Goal: Information Seeking & Learning: Learn about a topic

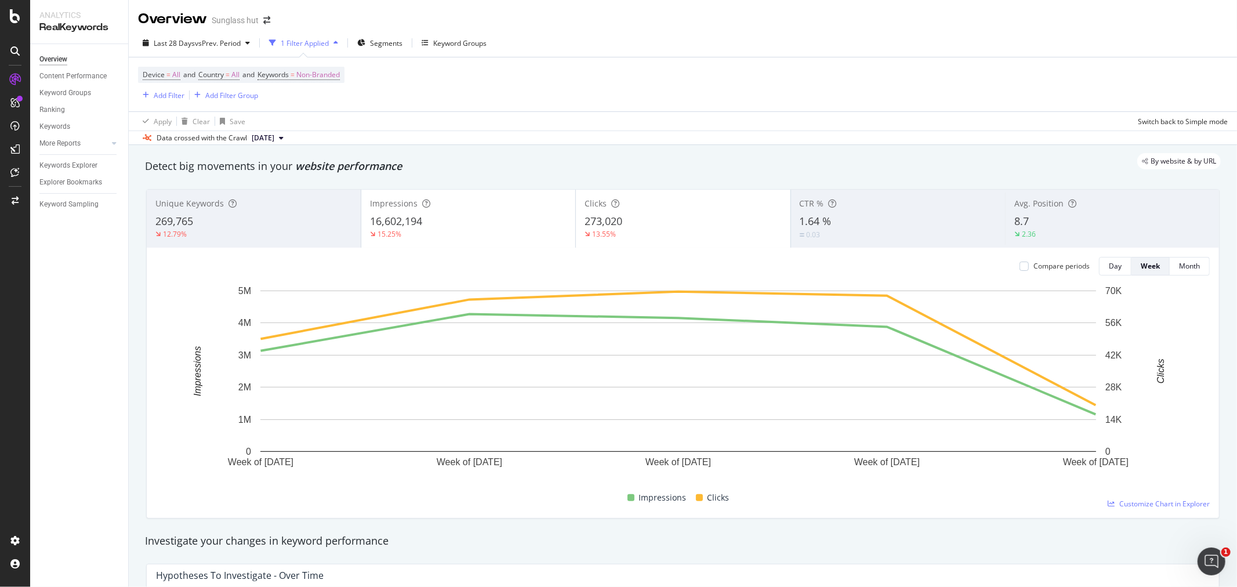
click at [679, 67] on div "Device = All and Country = All and Keywords = Non-Branded Add Filter Add Filter…" at bounding box center [682, 84] width 1089 height 54
click at [246, 22] on div "Sunglass hut" at bounding box center [235, 20] width 47 height 12
click at [265, 22] on icon "arrow-right-arrow-left" at bounding box center [266, 20] width 7 height 8
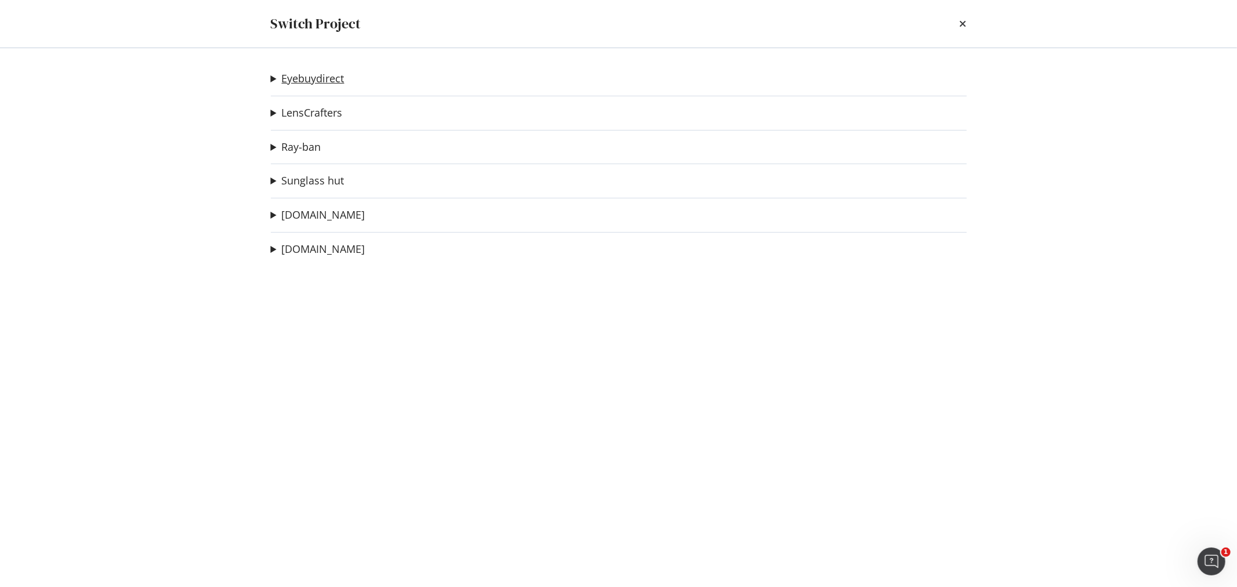
click at [321, 72] on link "Eyebuydirect" at bounding box center [313, 78] width 63 height 12
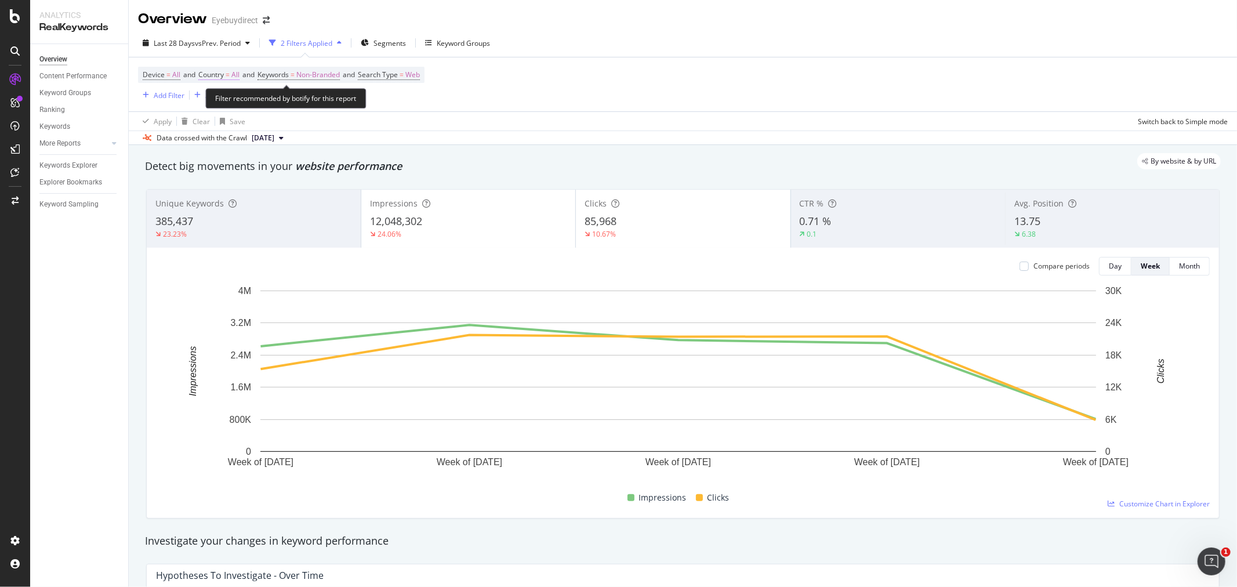
click at [239, 74] on span "All" at bounding box center [235, 75] width 8 height 16
click at [221, 100] on icon at bounding box center [224, 102] width 8 height 7
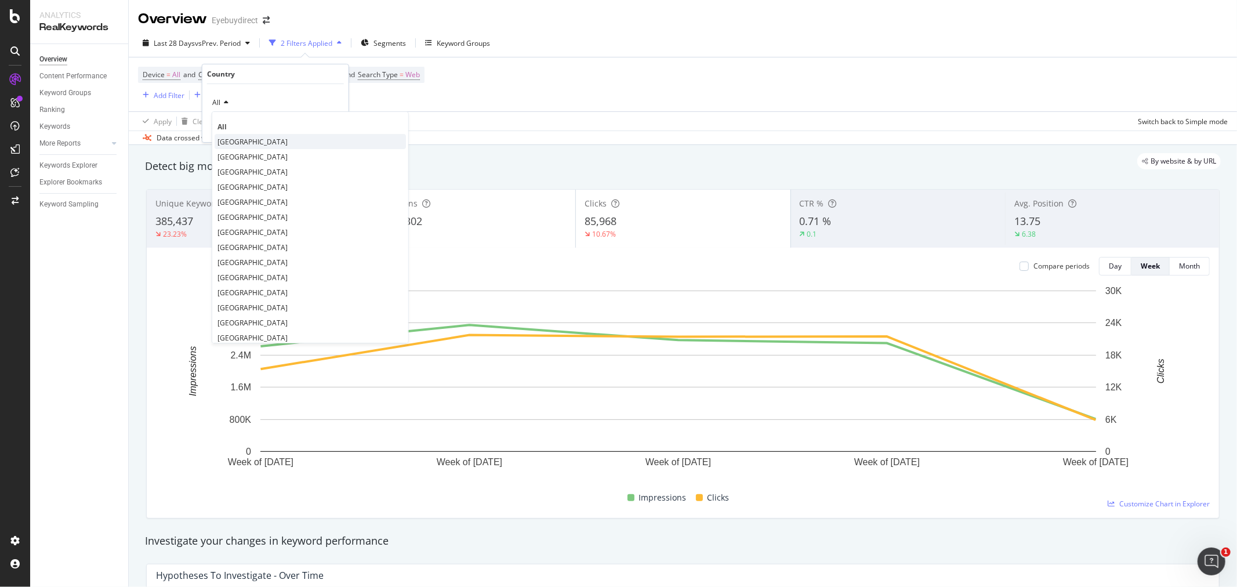
click at [267, 143] on span "[GEOGRAPHIC_DATA]" at bounding box center [252, 142] width 70 height 10
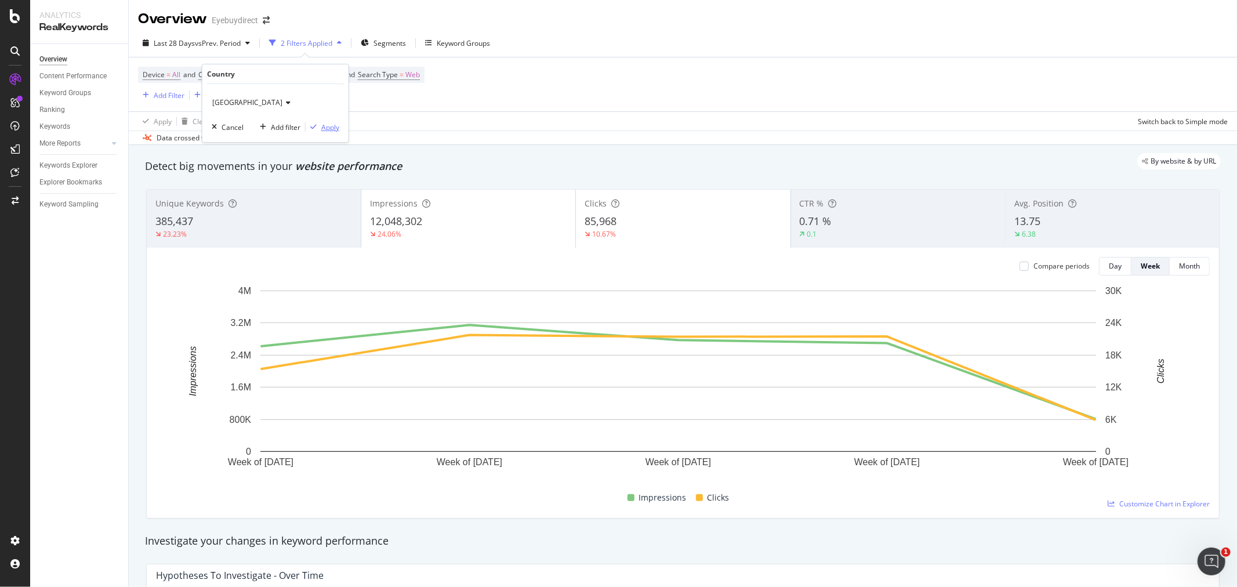
drag, startPoint x: 329, startPoint y: 128, endPoint x: 607, endPoint y: 103, distance: 278.8
click at [332, 126] on div "Apply" at bounding box center [330, 127] width 18 height 10
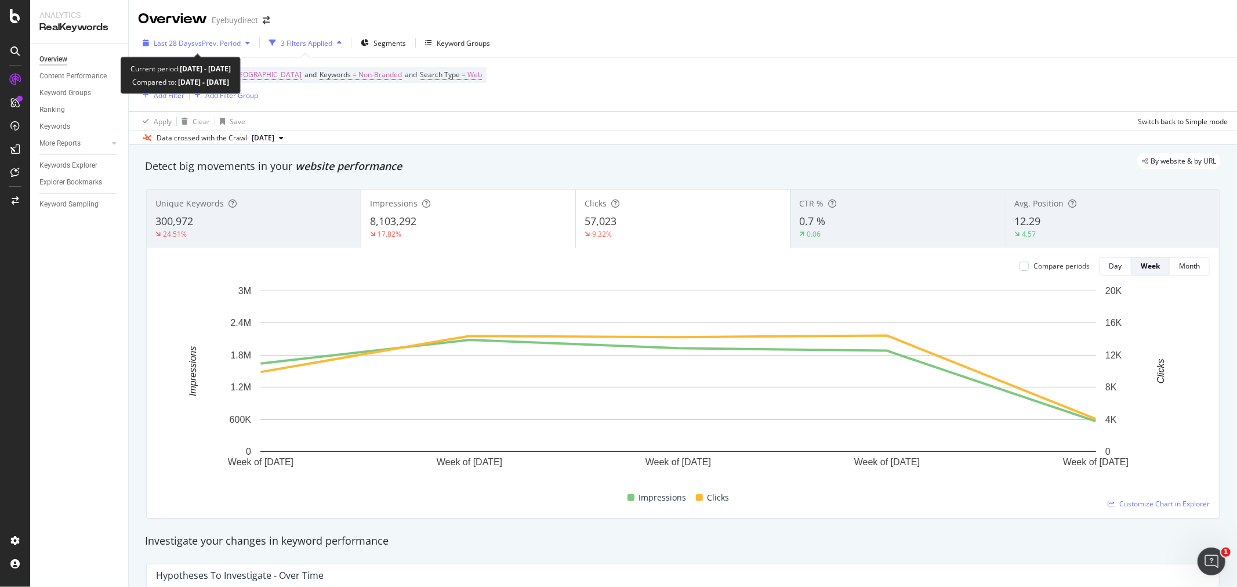
click at [220, 44] on span "vs Prev. Period" at bounding box center [218, 43] width 46 height 10
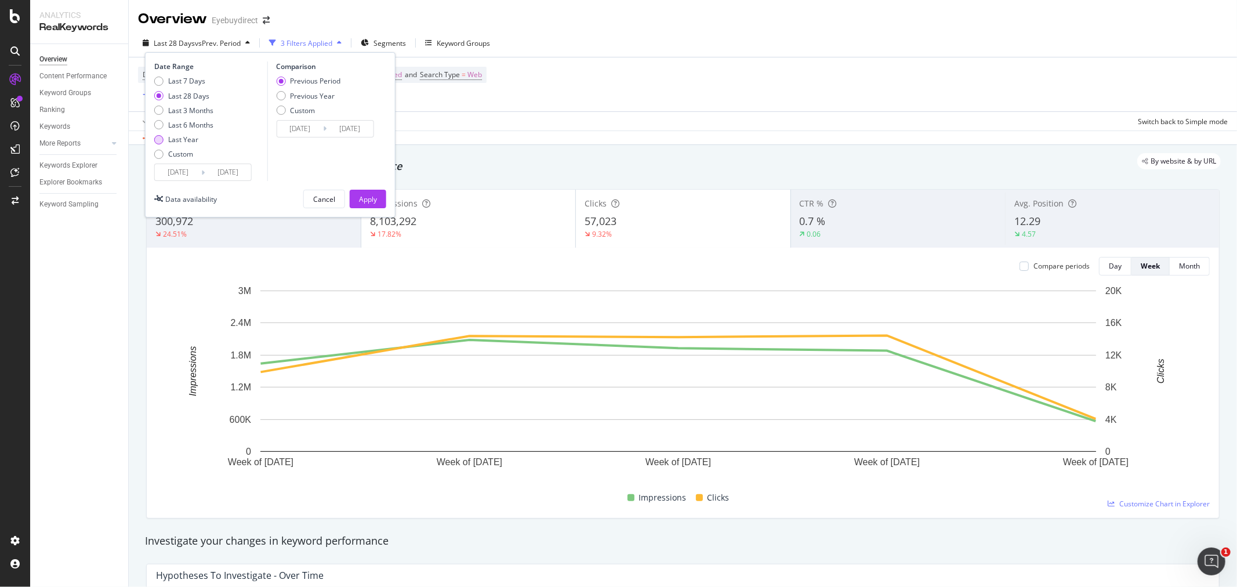
click at [182, 139] on div "Last Year" at bounding box center [183, 139] width 30 height 10
type input "[DATE]"
click at [309, 92] on div "Previous Year" at bounding box center [312, 96] width 45 height 10
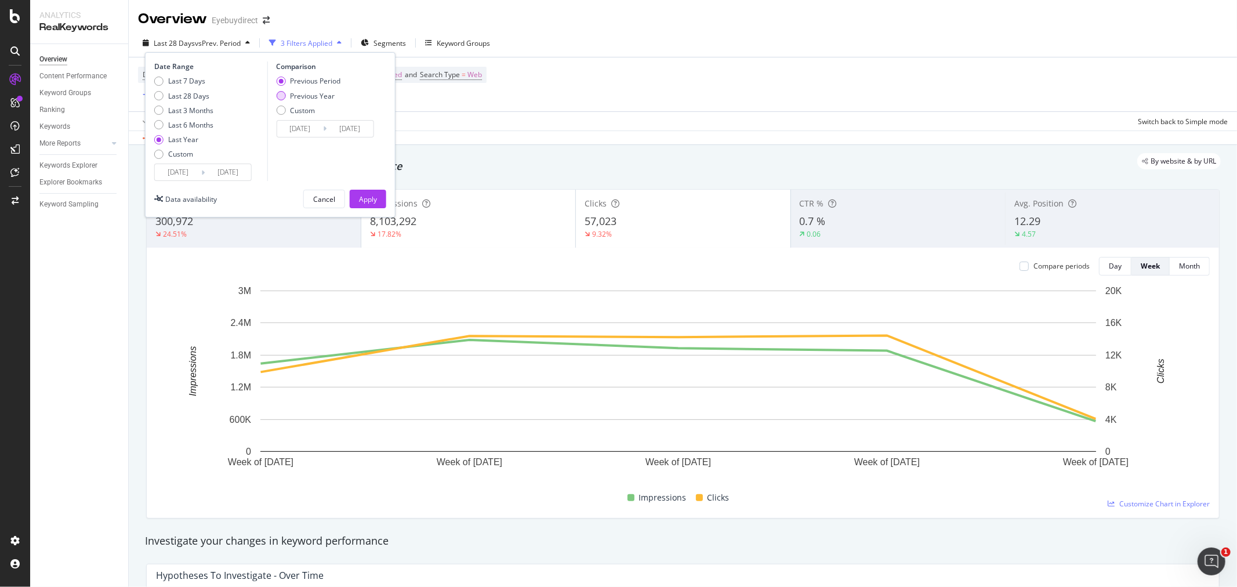
type input "[DATE]"
click at [366, 198] on div "Apply" at bounding box center [368, 199] width 18 height 10
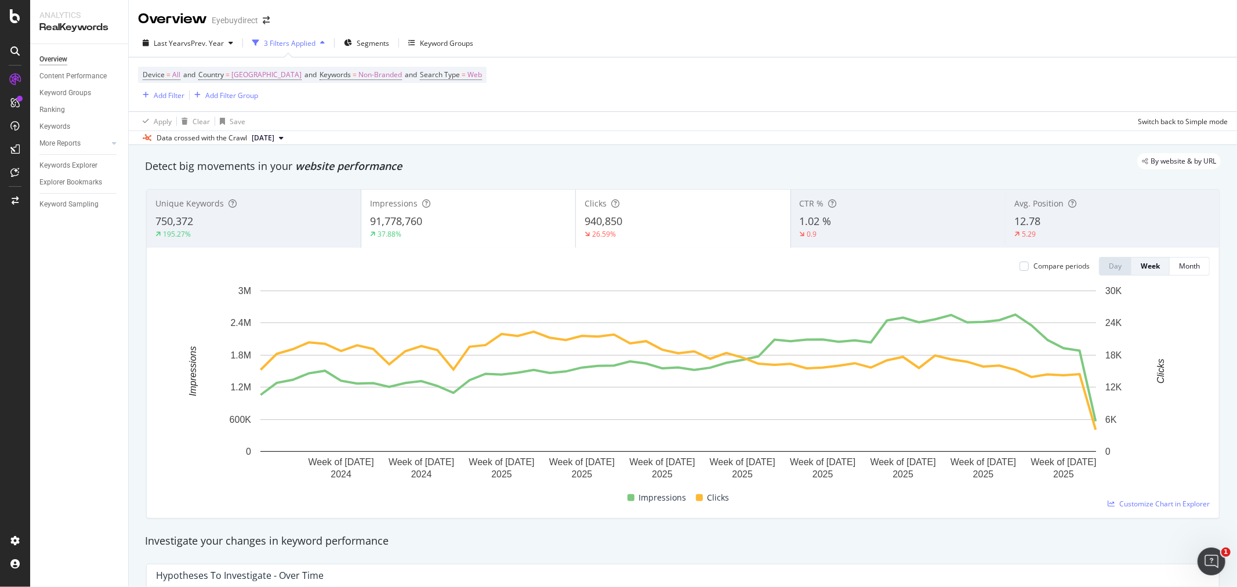
click at [228, 211] on div "Unique Keywords 750,372 195.27%" at bounding box center [254, 218] width 214 height 52
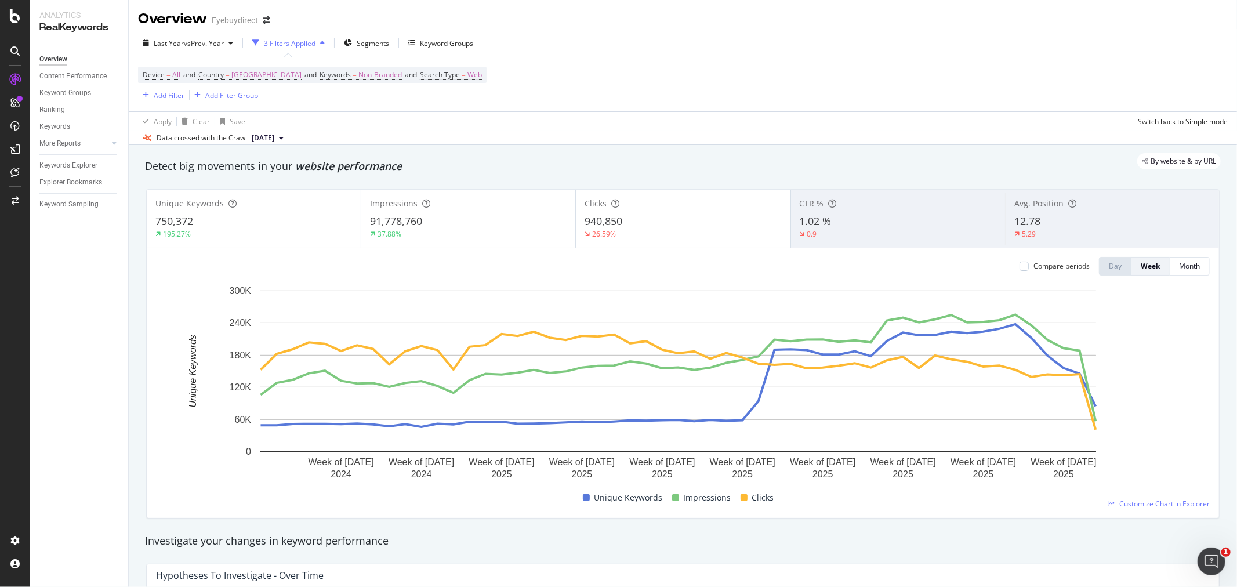
click at [471, 218] on div "91,778,760" at bounding box center [468, 221] width 197 height 15
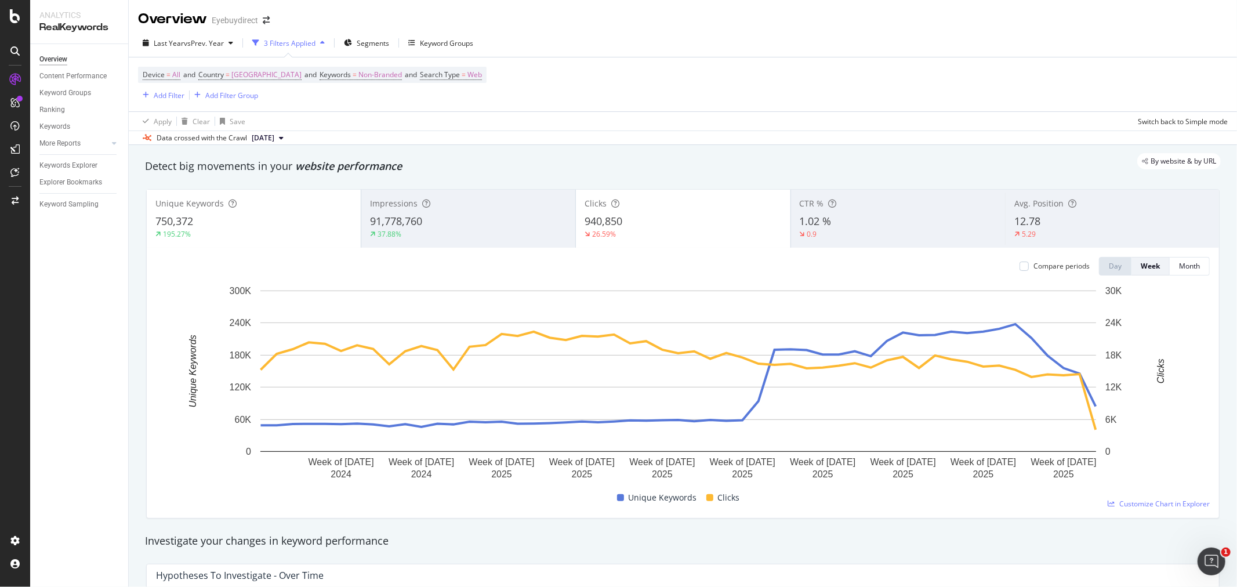
click at [640, 228] on div "940,850" at bounding box center [682, 221] width 197 height 15
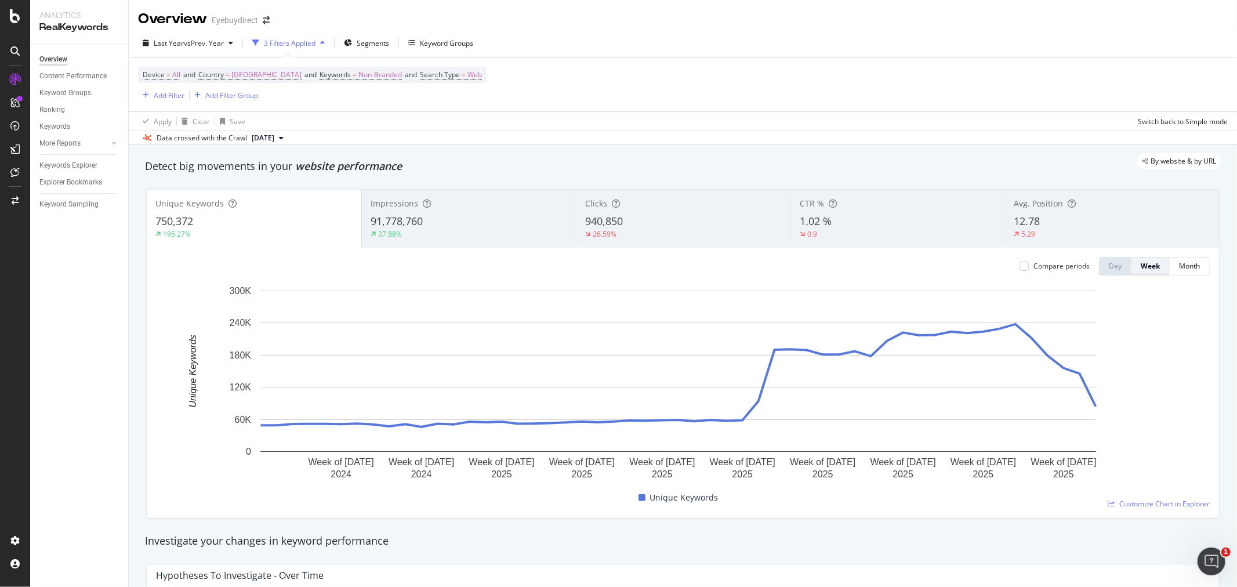
click at [1149, 269] on div "Week" at bounding box center [1149, 266] width 19 height 10
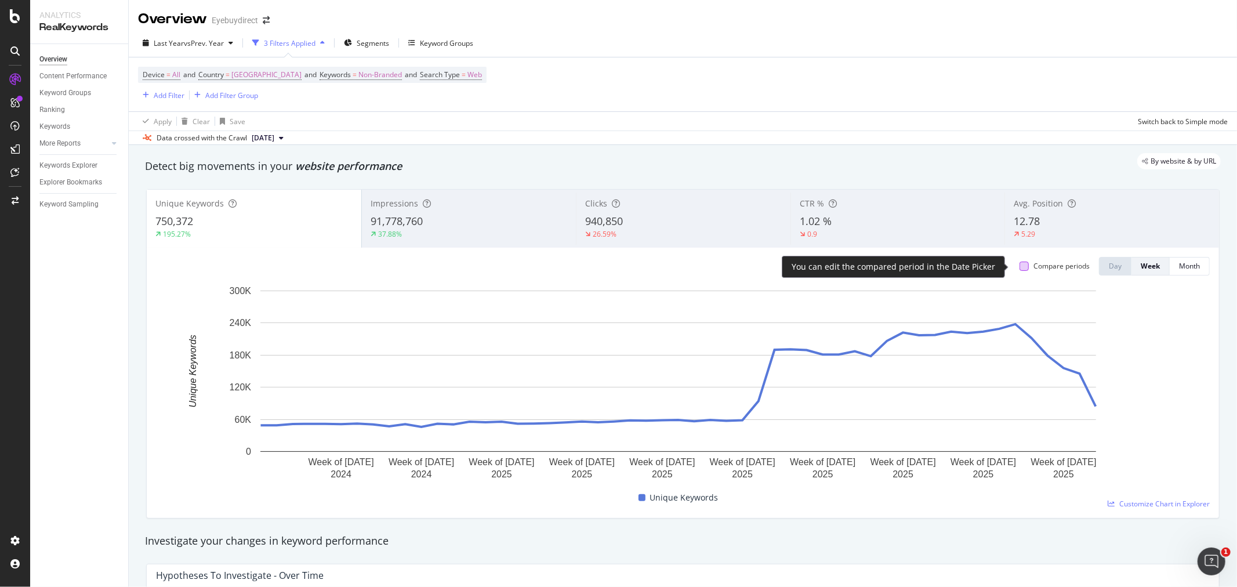
click at [1019, 264] on div at bounding box center [1023, 265] width 9 height 9
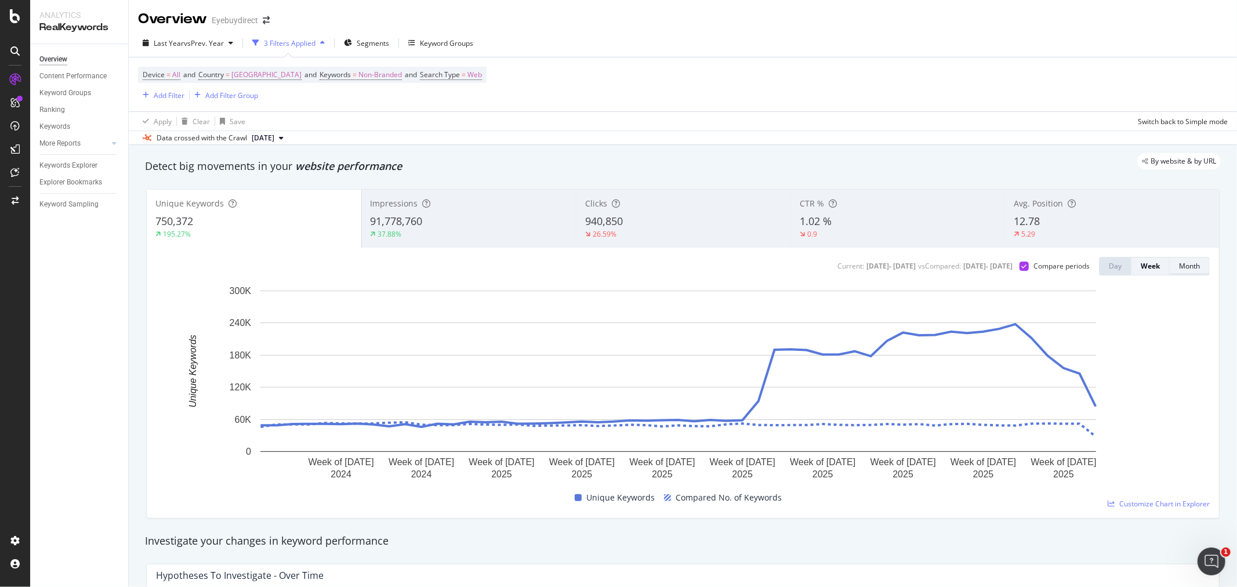
click at [1179, 268] on div "Month" at bounding box center [1189, 266] width 21 height 10
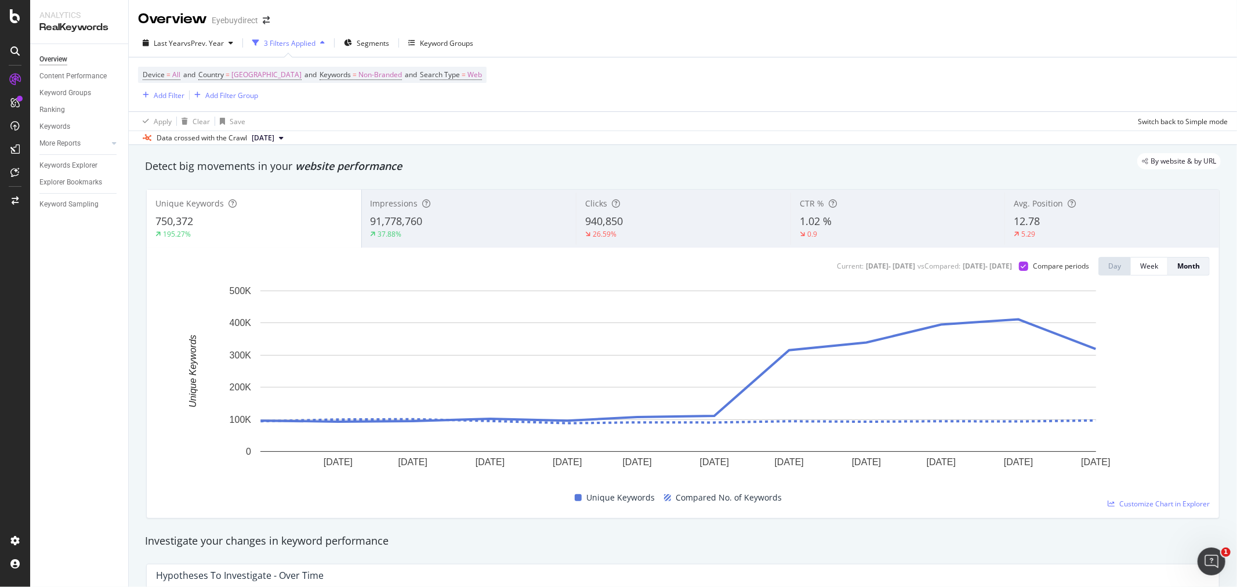
click at [654, 217] on div "940,850" at bounding box center [683, 221] width 197 height 15
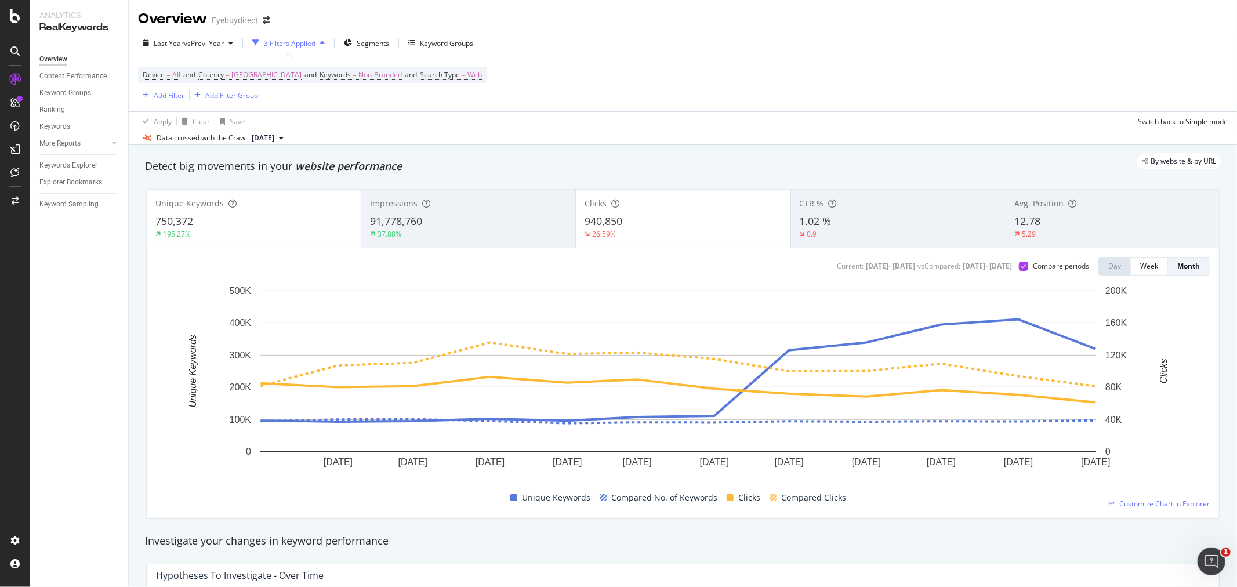
click at [268, 204] on div "Unique Keywords" at bounding box center [253, 204] width 197 height 12
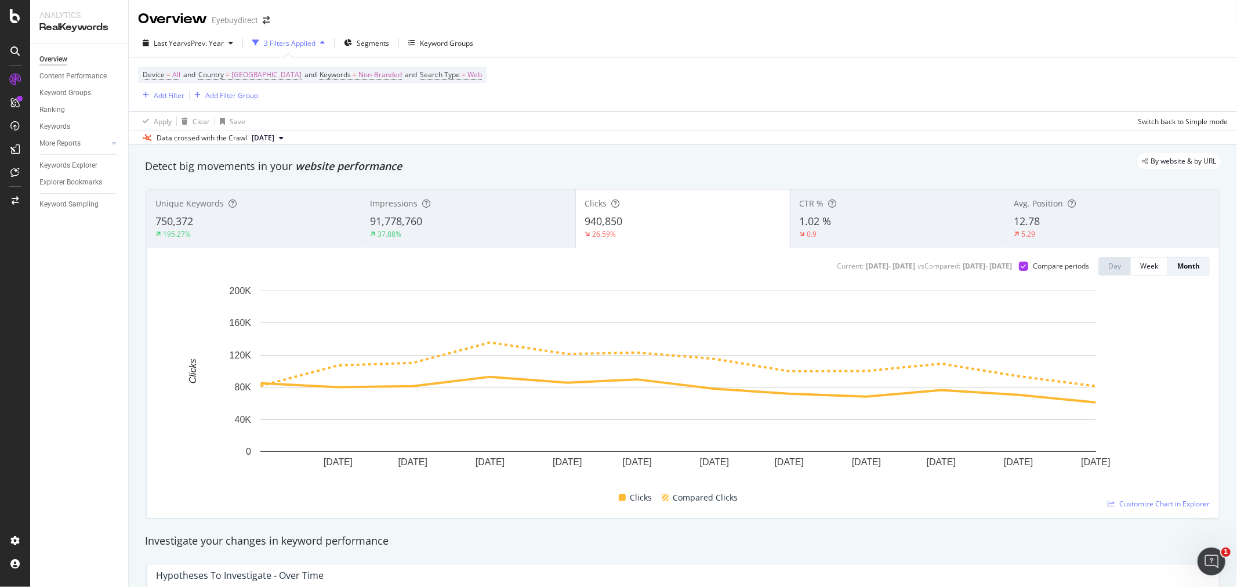
click at [497, 223] on div "91,778,760" at bounding box center [468, 221] width 196 height 15
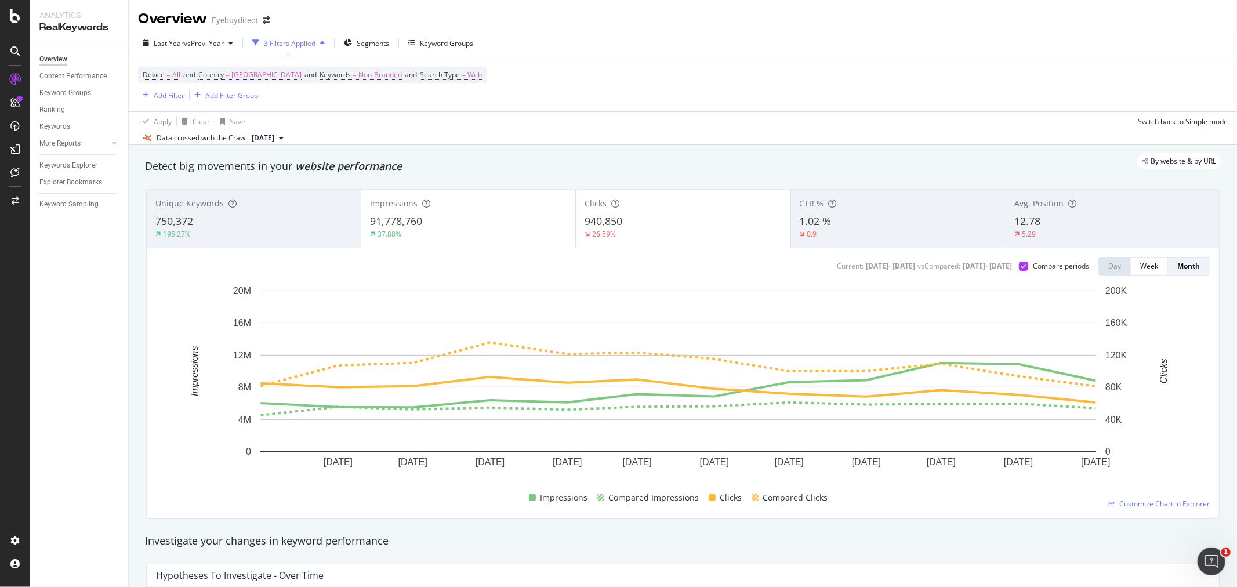
click at [699, 226] on div "940,850" at bounding box center [682, 221] width 197 height 15
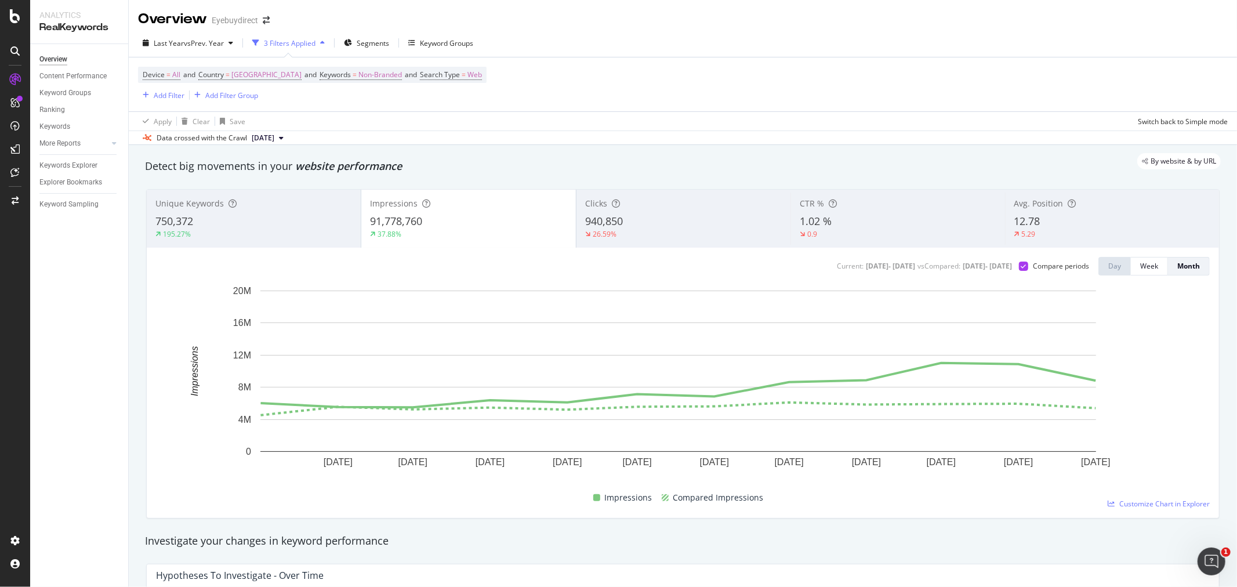
click at [294, 223] on div "750,372" at bounding box center [253, 221] width 197 height 15
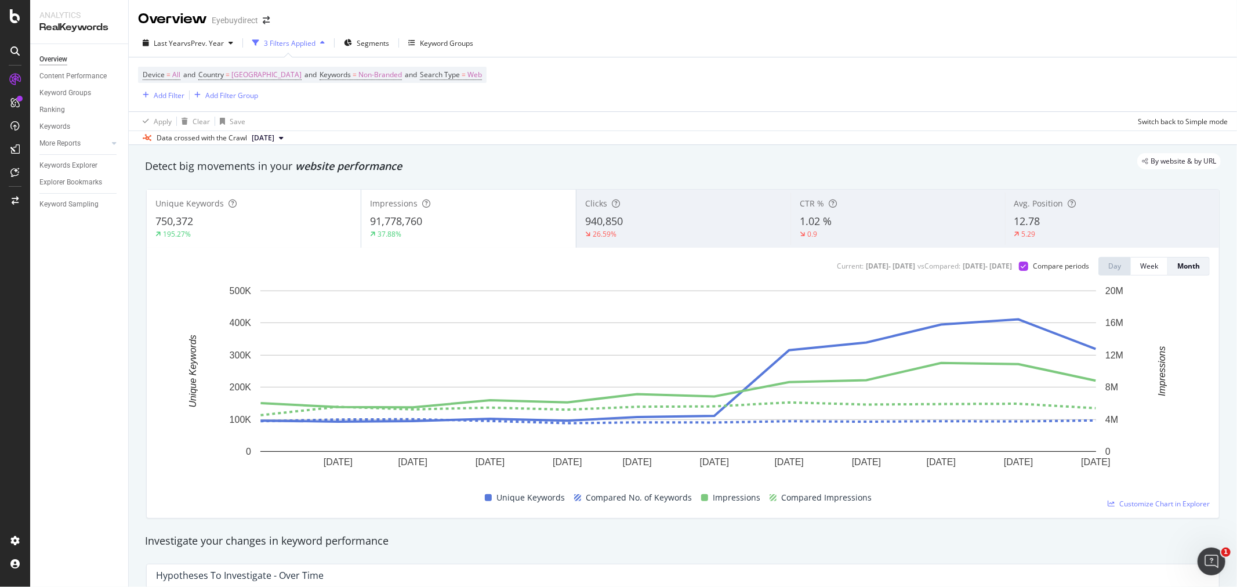
click at [496, 221] on div "91,778,760" at bounding box center [468, 221] width 197 height 15
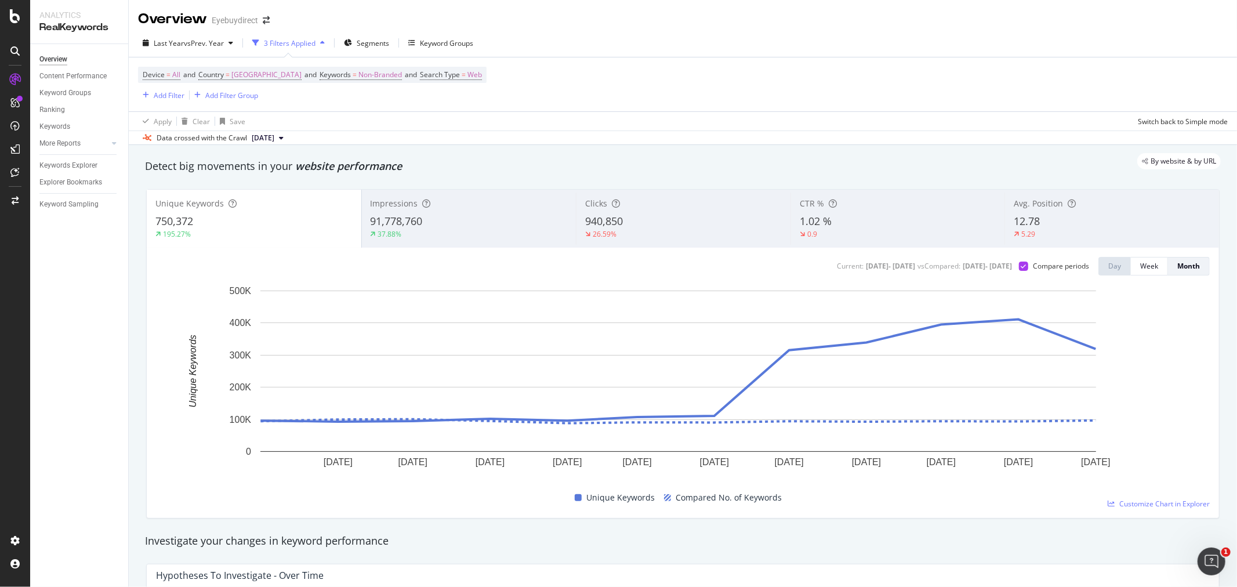
click at [478, 225] on div "91,778,760" at bounding box center [468, 221] width 197 height 15
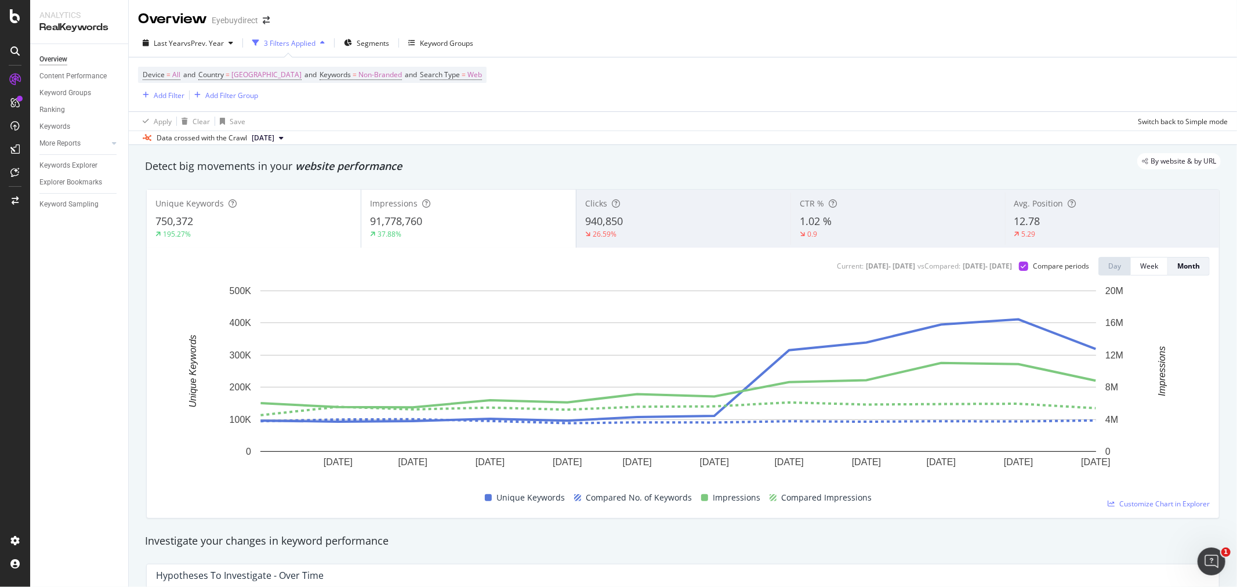
click at [483, 231] on div "37.88%" at bounding box center [468, 234] width 197 height 10
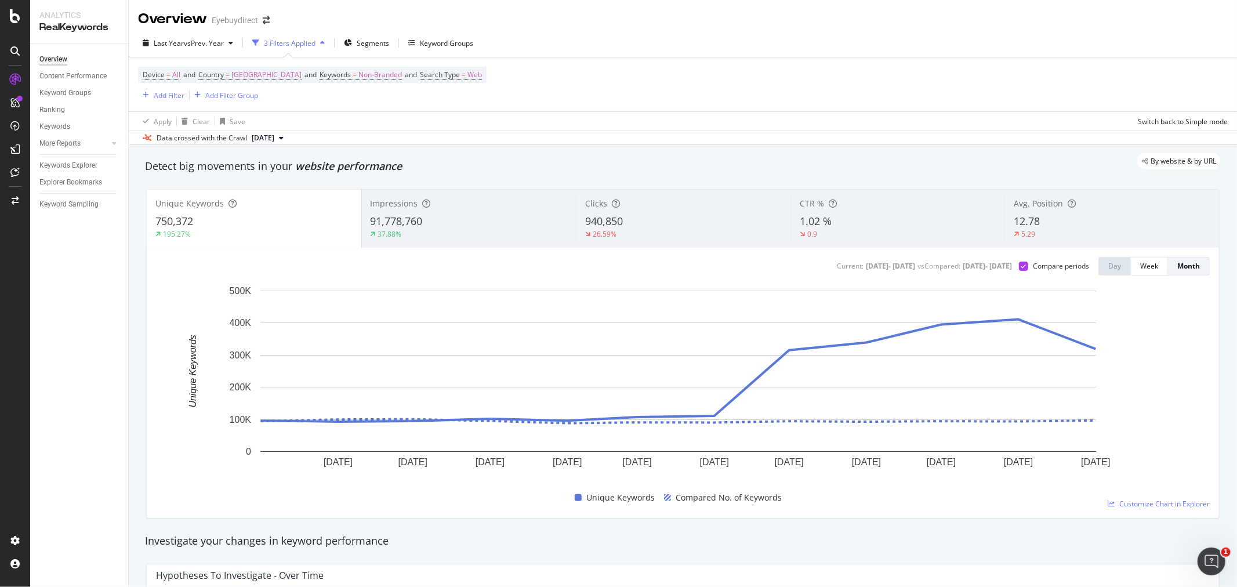
click at [1041, 209] on span "Avg. Position" at bounding box center [1037, 203] width 49 height 11
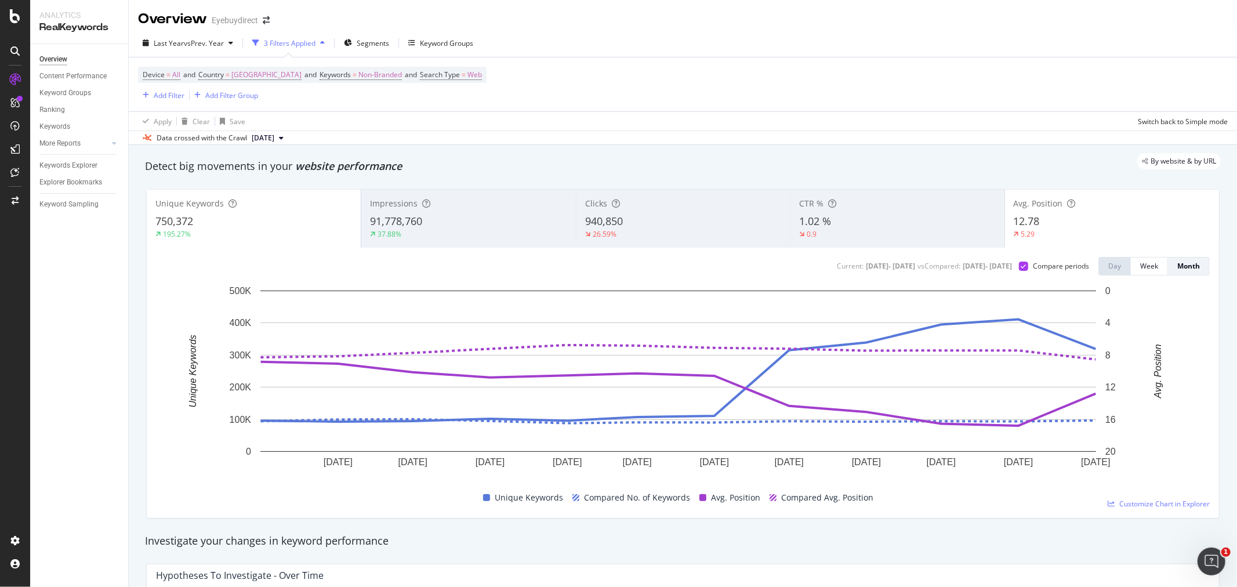
click at [948, 223] on div "1.02 %" at bounding box center [897, 221] width 196 height 15
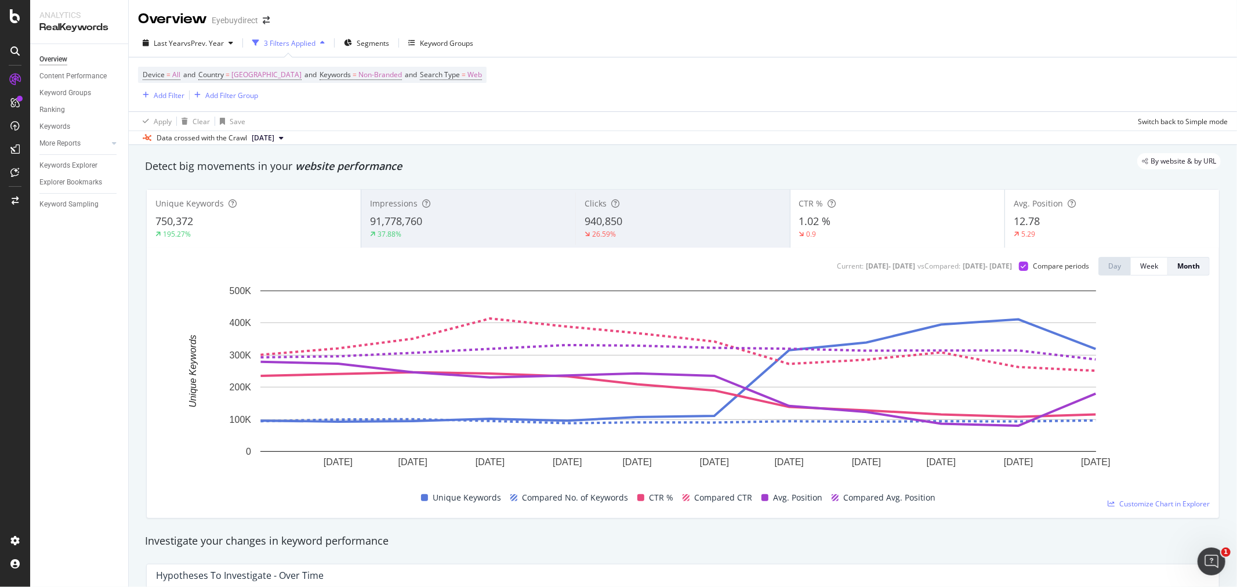
click at [1035, 227] on div "12.78" at bounding box center [1111, 221] width 197 height 15
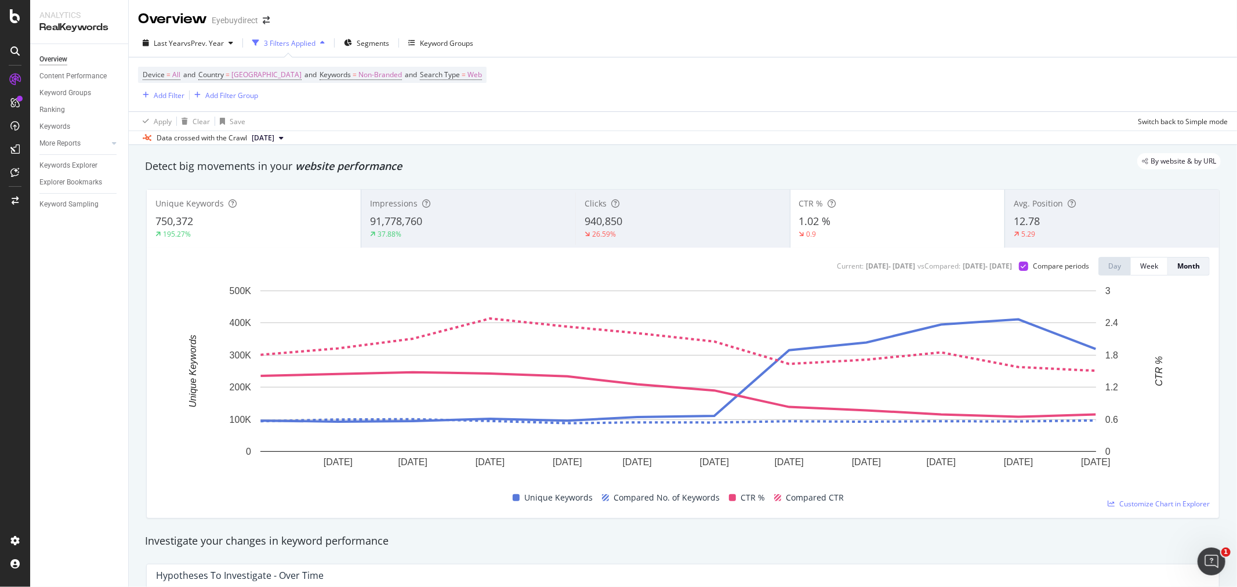
click at [308, 234] on div "195.27%" at bounding box center [253, 234] width 197 height 10
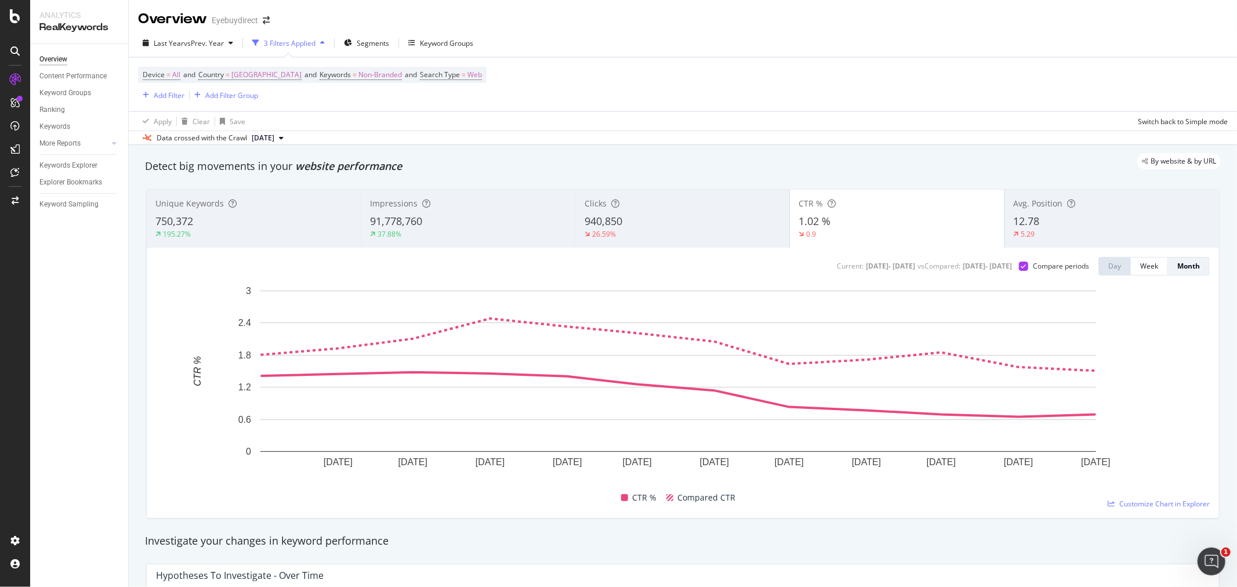
click at [245, 235] on div "195.27%" at bounding box center [253, 234] width 197 height 10
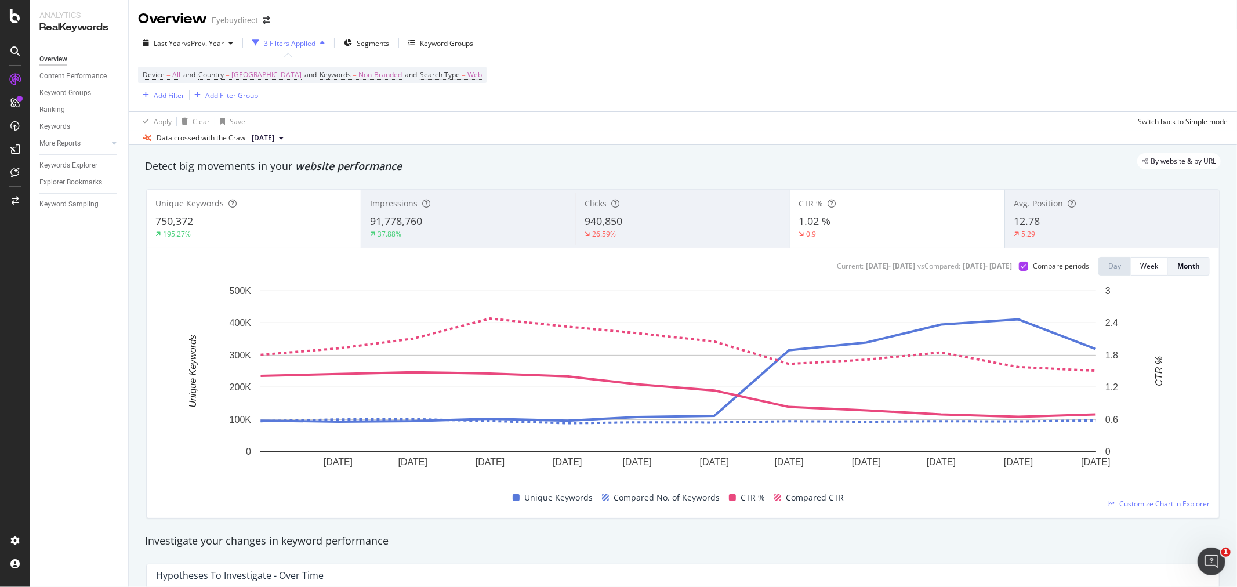
click at [886, 232] on div "0.9" at bounding box center [897, 234] width 197 height 10
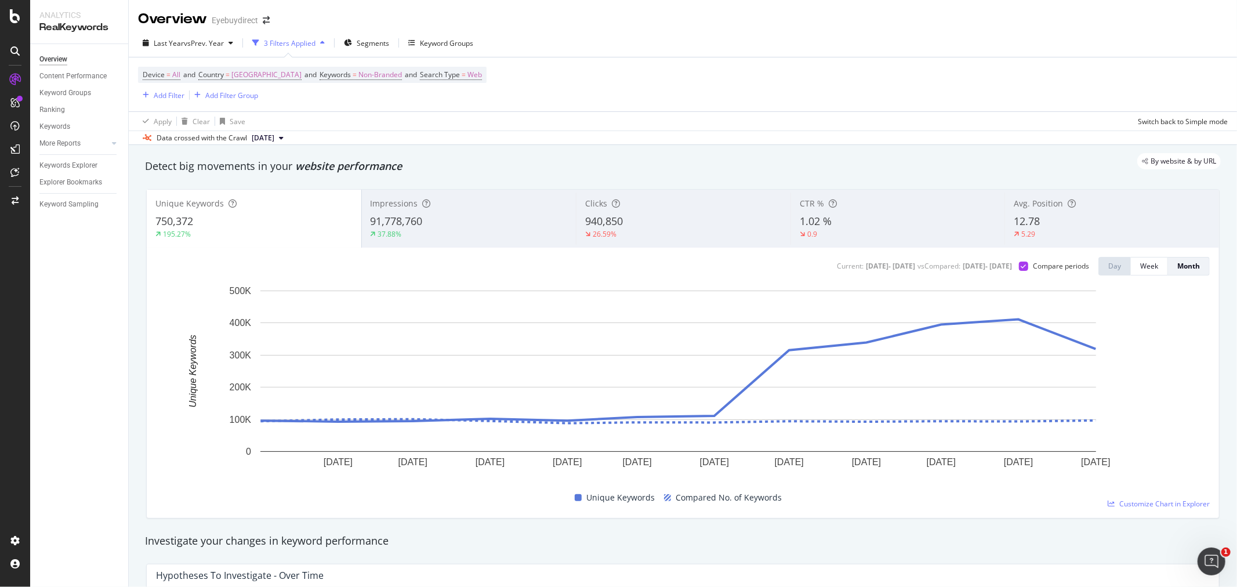
click at [402, 221] on span "91,778,760" at bounding box center [396, 221] width 52 height 14
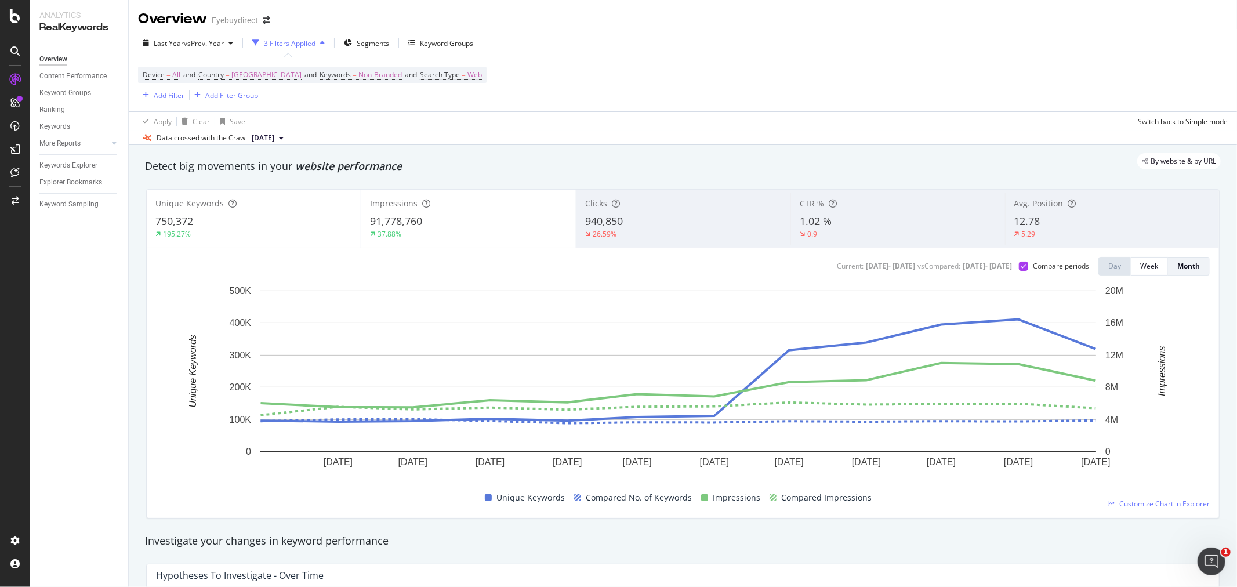
click at [179, 227] on span "750,372" at bounding box center [174, 221] width 38 height 14
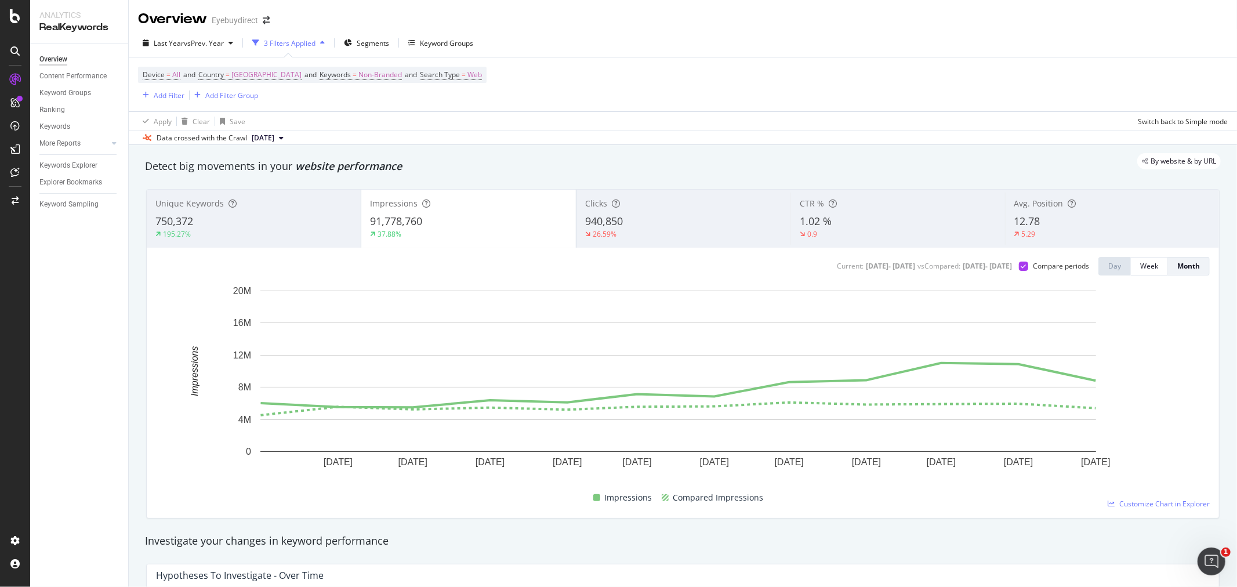
click at [687, 235] on div "26.59%" at bounding box center [683, 234] width 197 height 10
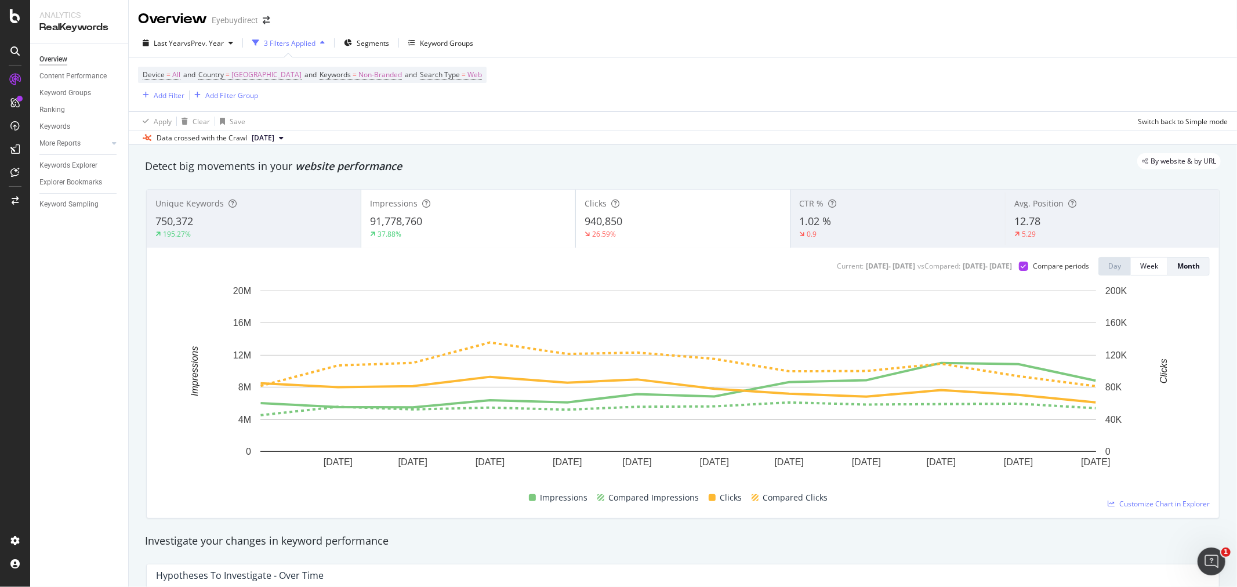
click at [451, 224] on div "91,778,760" at bounding box center [468, 221] width 197 height 15
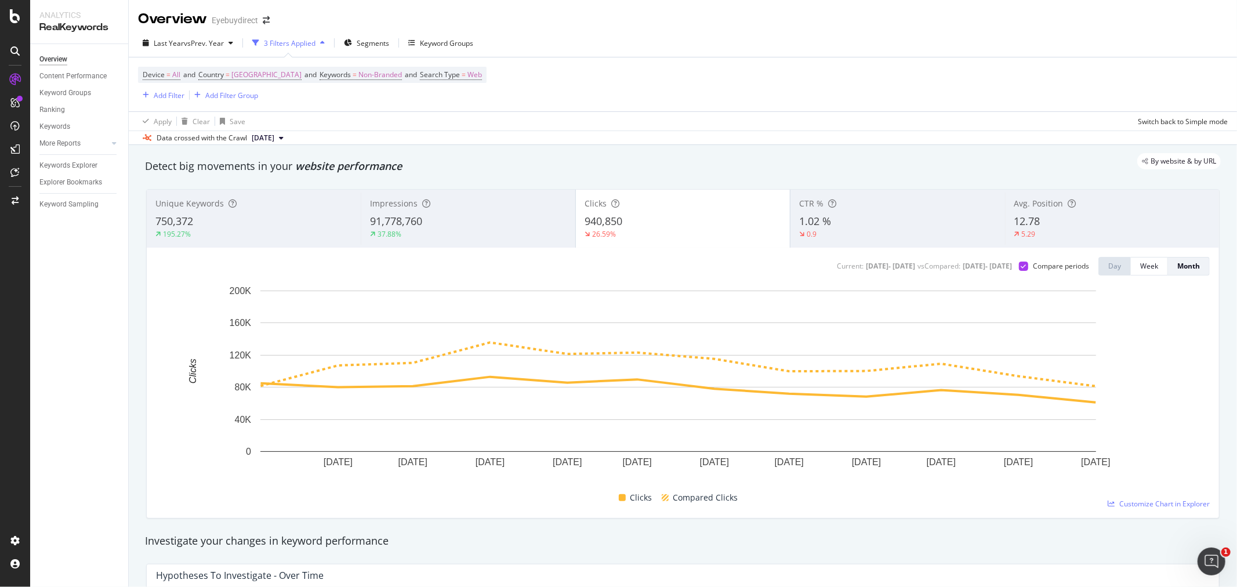
click at [674, 226] on div "940,850" at bounding box center [682, 221] width 197 height 15
click at [195, 42] on span "vs Prev. Year" at bounding box center [204, 43] width 40 height 10
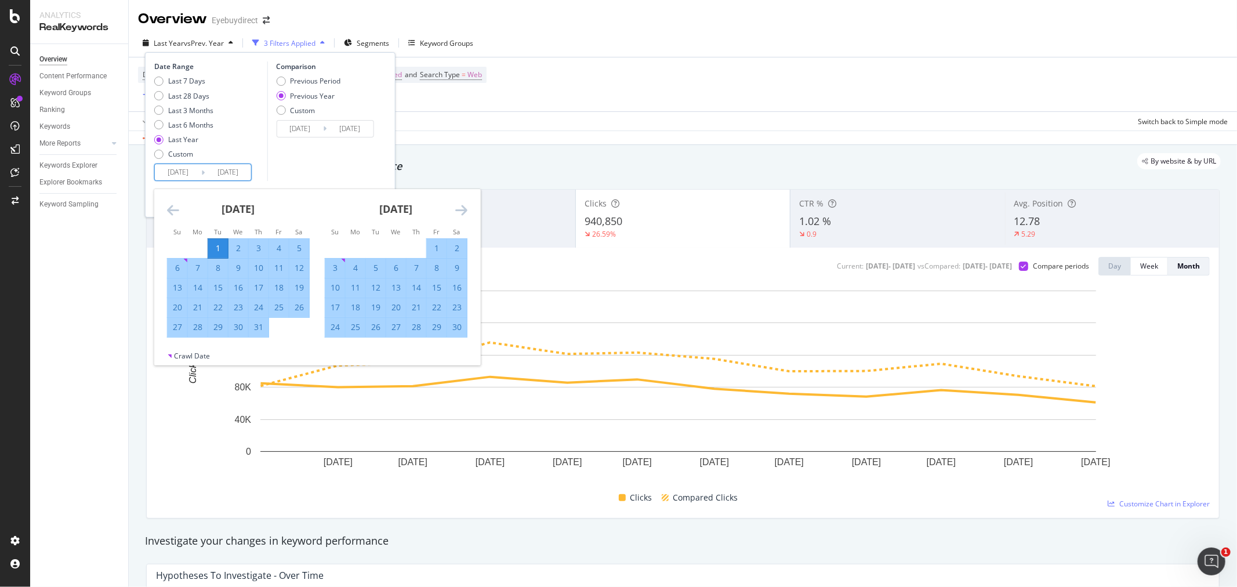
click at [177, 170] on input "[DATE]" at bounding box center [178, 172] width 46 height 16
click at [172, 209] on icon "Move backward to switch to the previous month." at bounding box center [173, 210] width 12 height 14
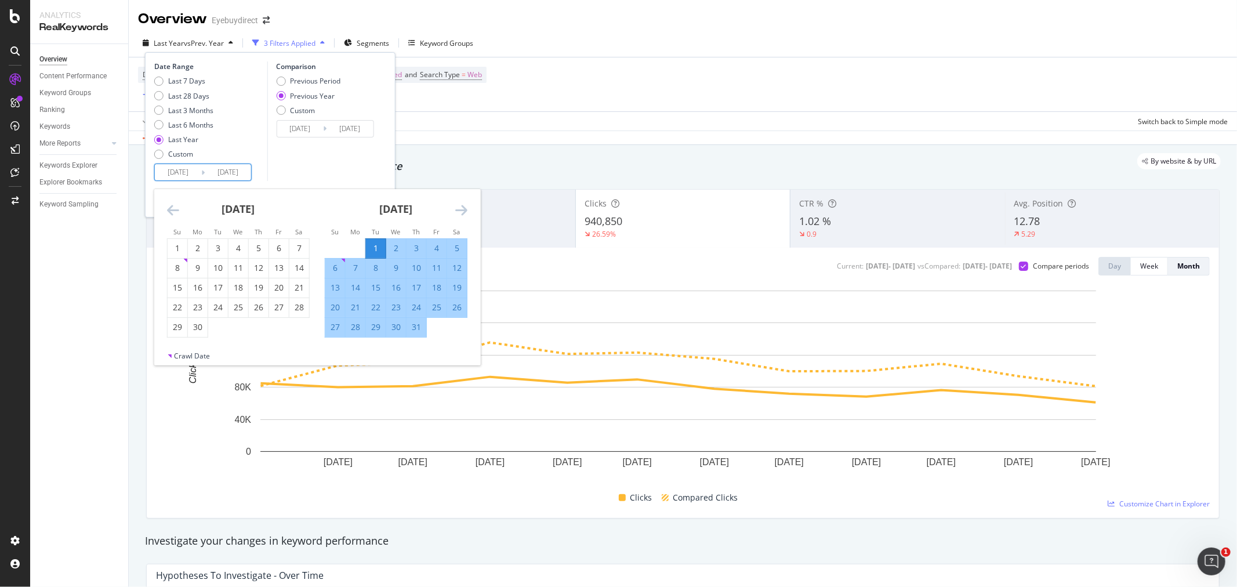
click at [172, 209] on icon "Move backward to switch to the previous month." at bounding box center [173, 210] width 12 height 14
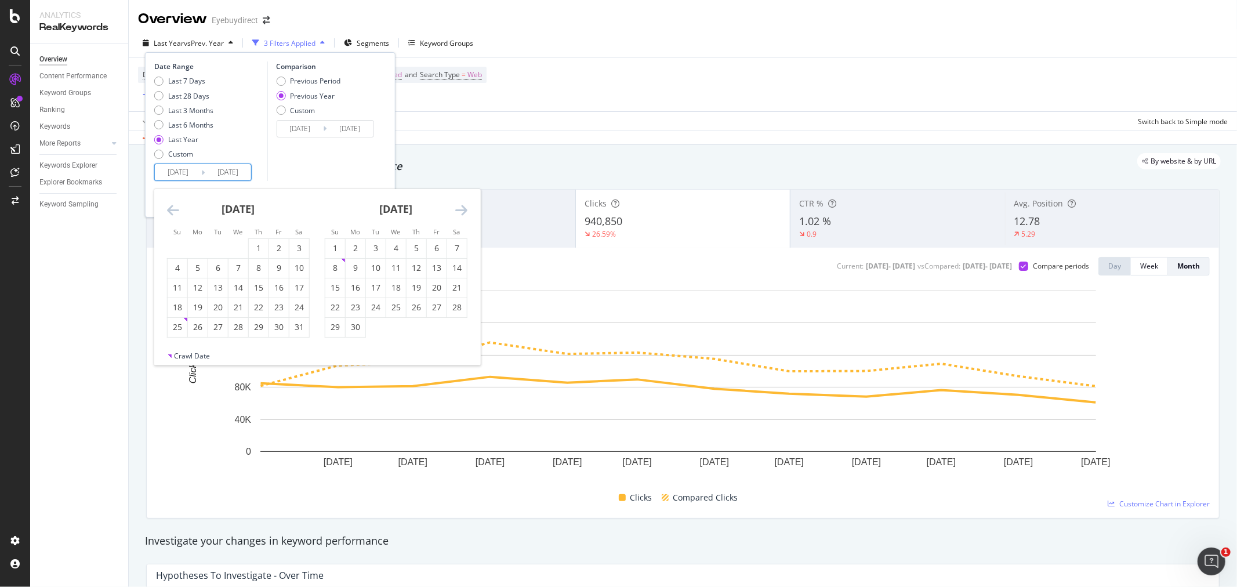
click at [172, 209] on icon "Move backward to switch to the previous month." at bounding box center [173, 210] width 12 height 14
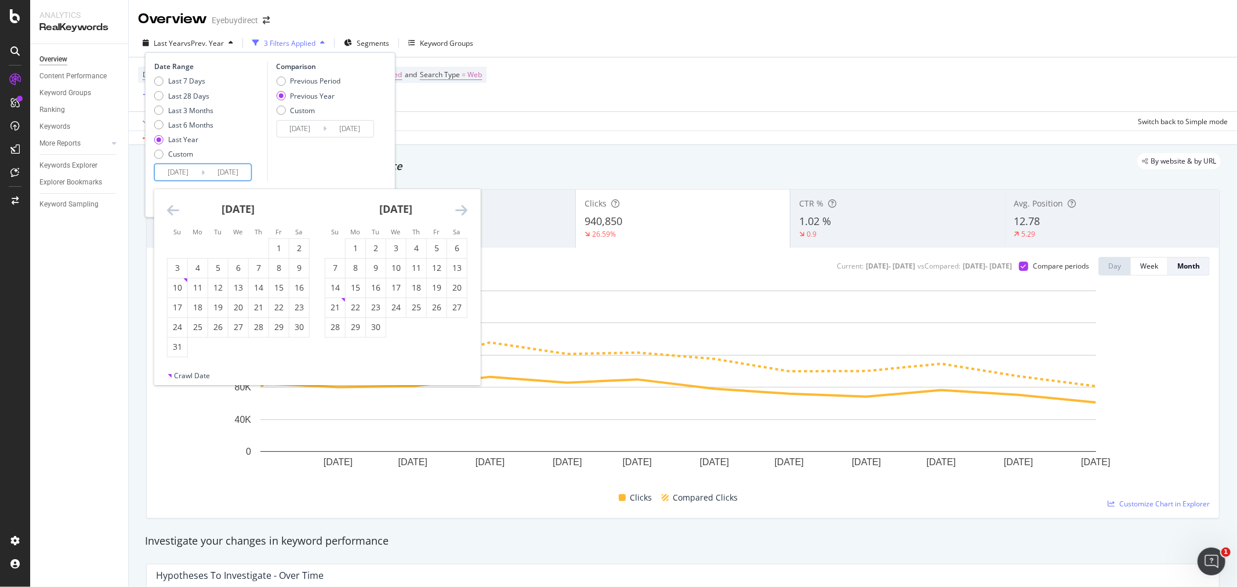
click at [172, 209] on icon "Move backward to switch to the previous month." at bounding box center [173, 210] width 12 height 14
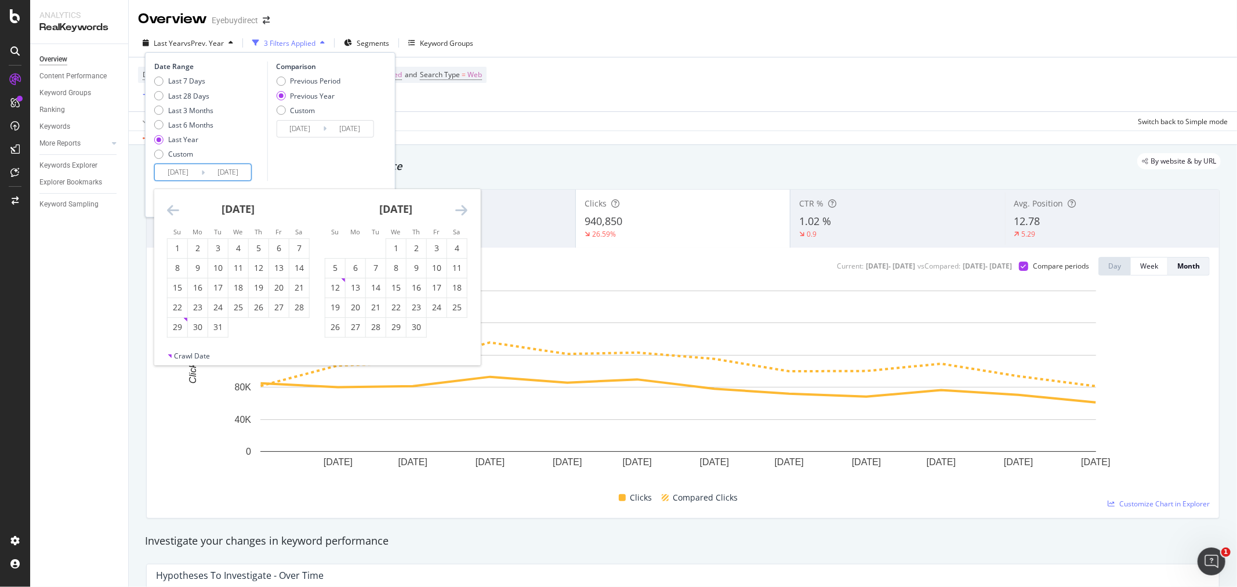
click at [172, 209] on icon "Move backward to switch to the previous month." at bounding box center [173, 210] width 12 height 14
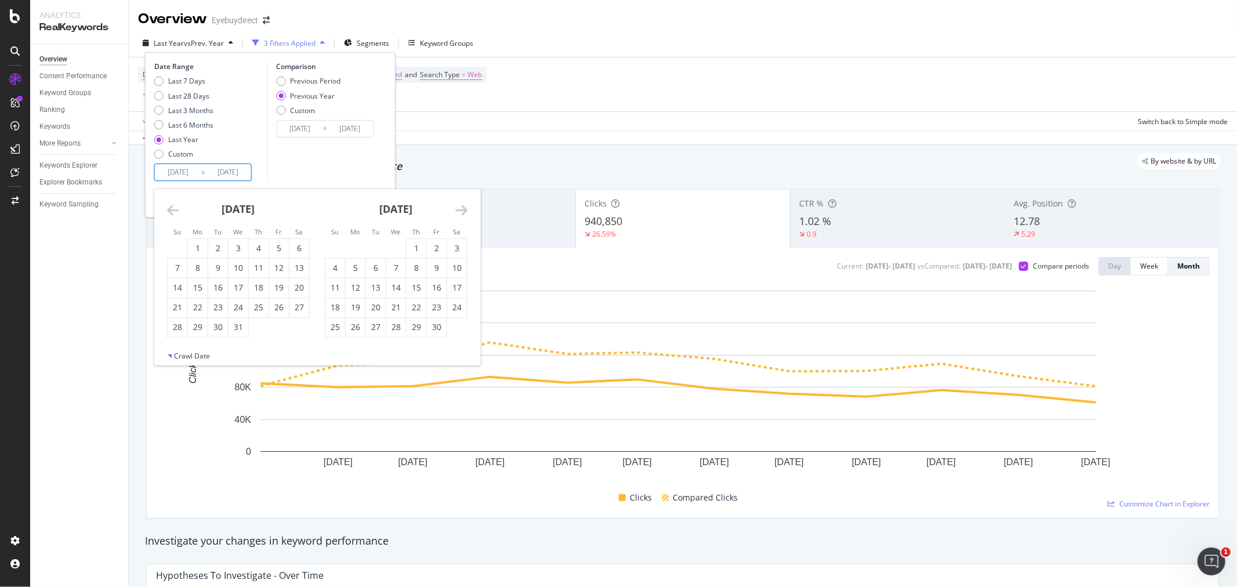
click at [172, 209] on icon "Move backward to switch to the previous month." at bounding box center [173, 210] width 12 height 14
click at [172, 245] on div "1" at bounding box center [178, 248] width 20 height 12
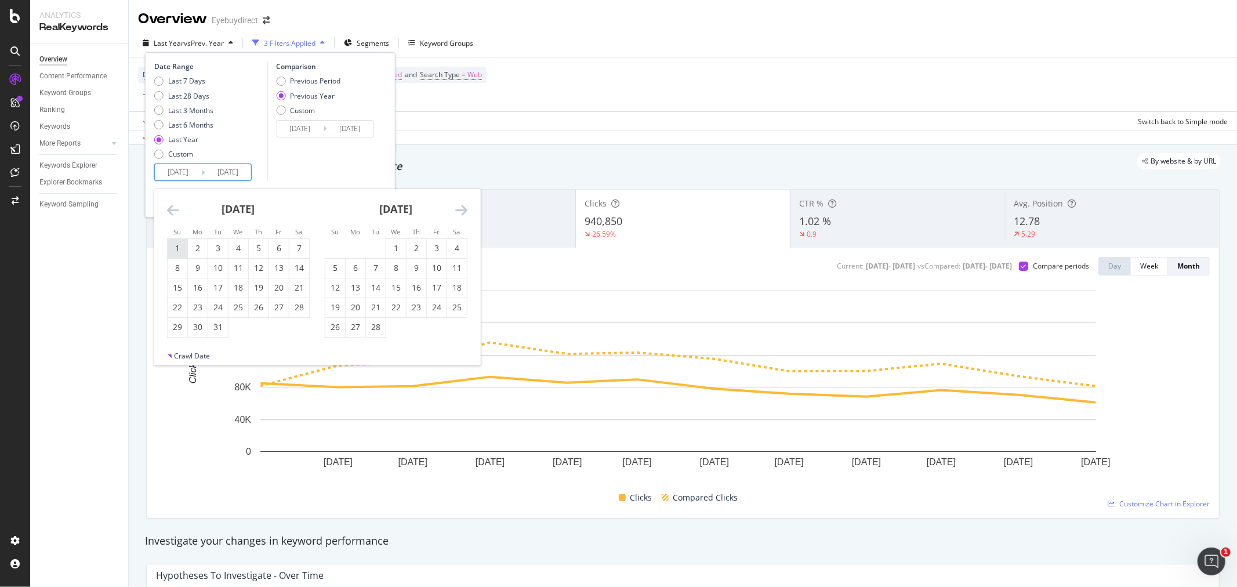
type input "[DATE]"
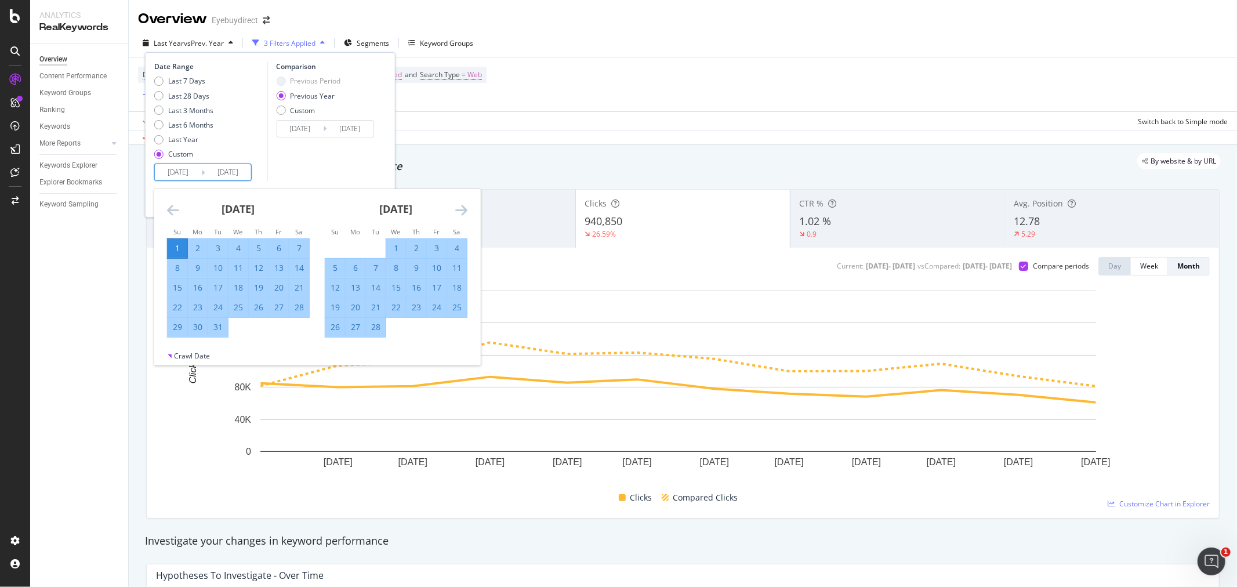
click at [241, 172] on input "[DATE]" at bounding box center [228, 172] width 46 height 16
click at [461, 207] on icon "Move forward to switch to the next month." at bounding box center [461, 210] width 12 height 14
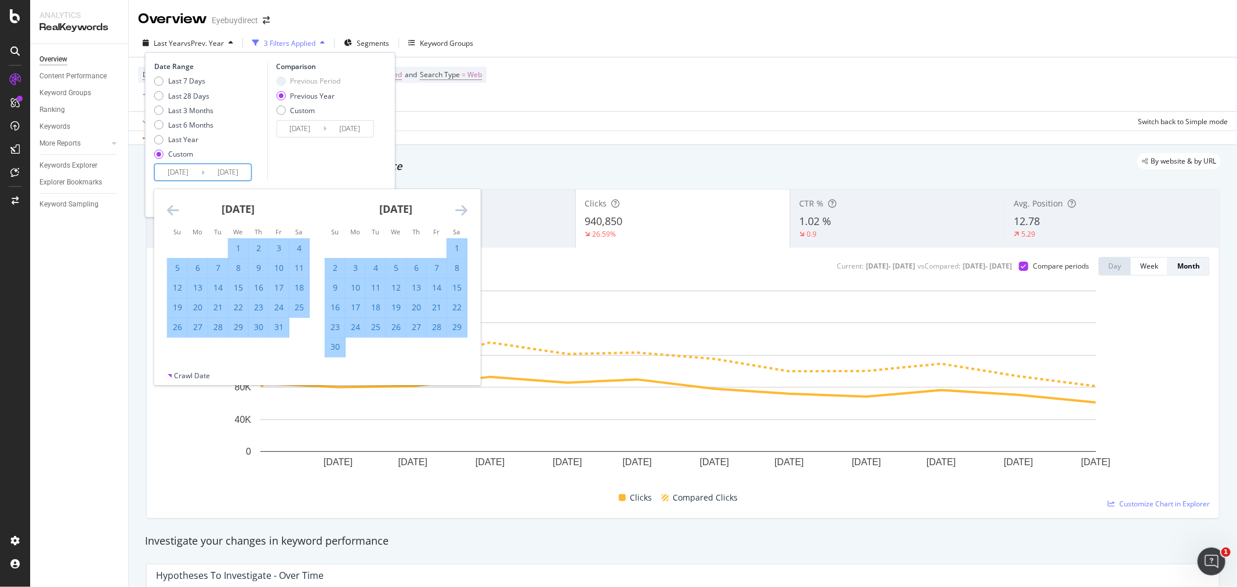
click at [461, 207] on icon "Move forward to switch to the next month." at bounding box center [461, 210] width 12 height 14
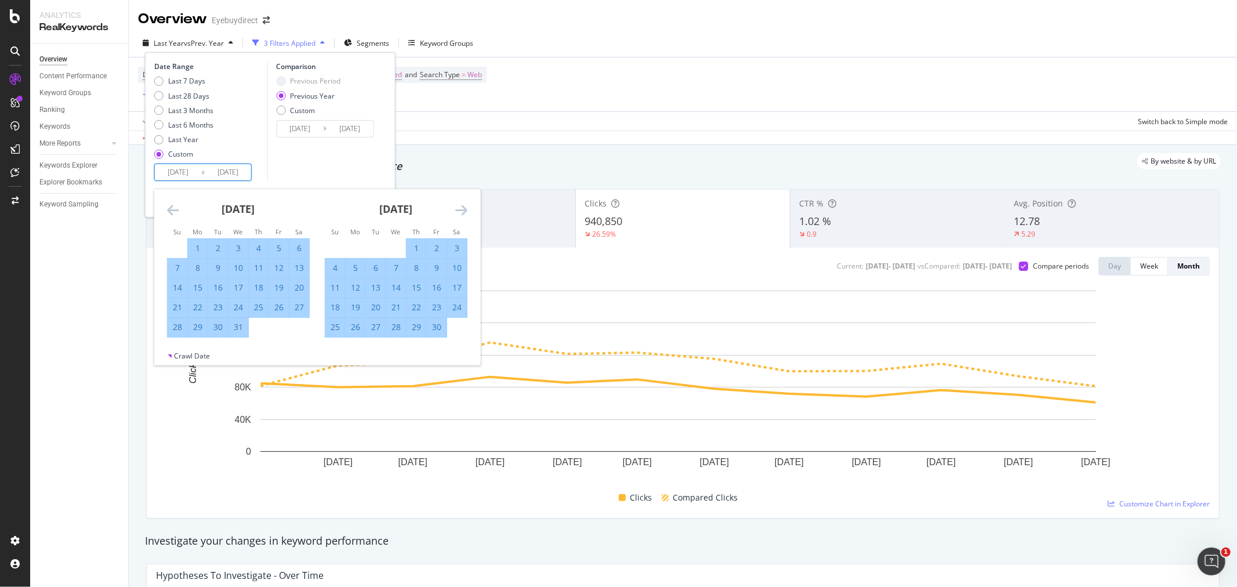
click at [461, 207] on icon "Move forward to switch to the next month." at bounding box center [461, 210] width 12 height 14
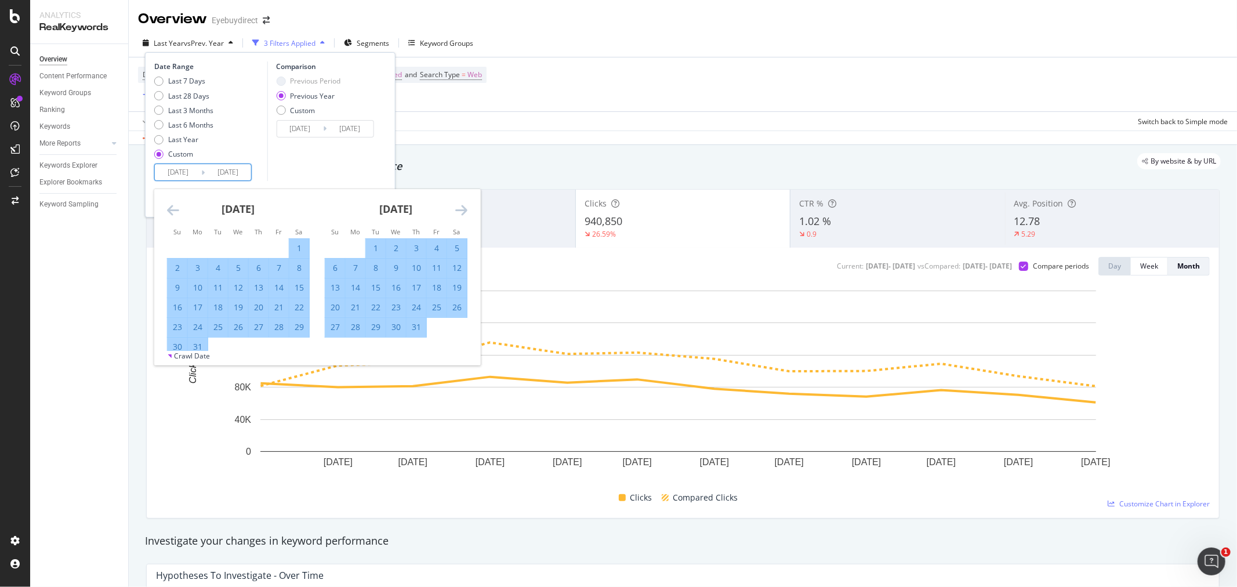
click at [461, 207] on icon "Move forward to switch to the next month." at bounding box center [461, 210] width 12 height 14
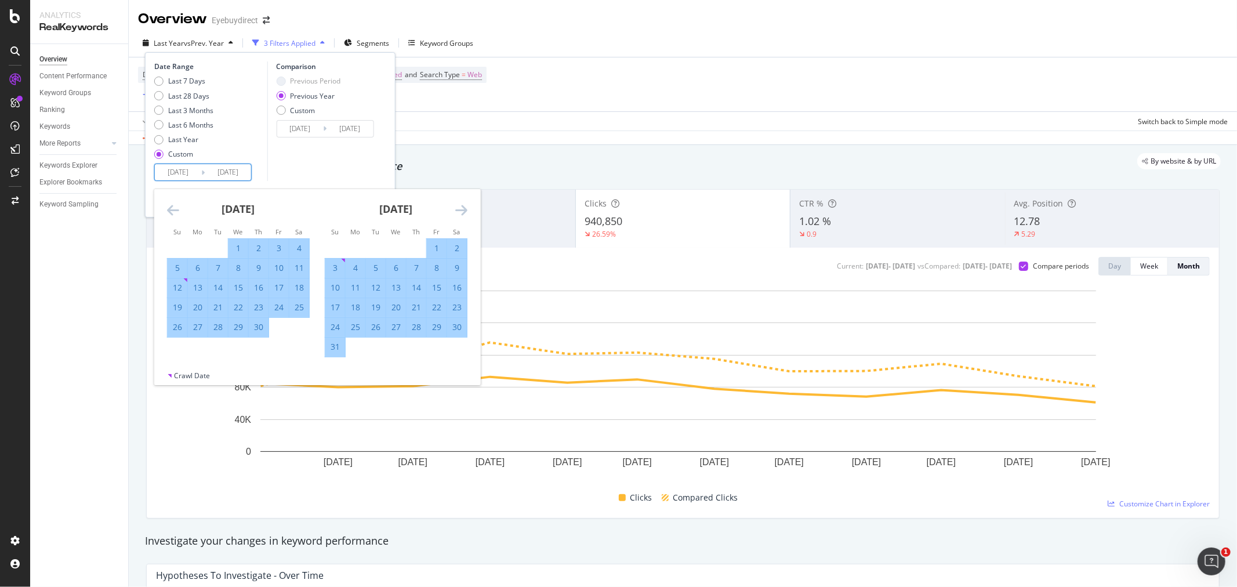
click at [461, 207] on icon "Move forward to switch to the next month." at bounding box center [461, 210] width 12 height 14
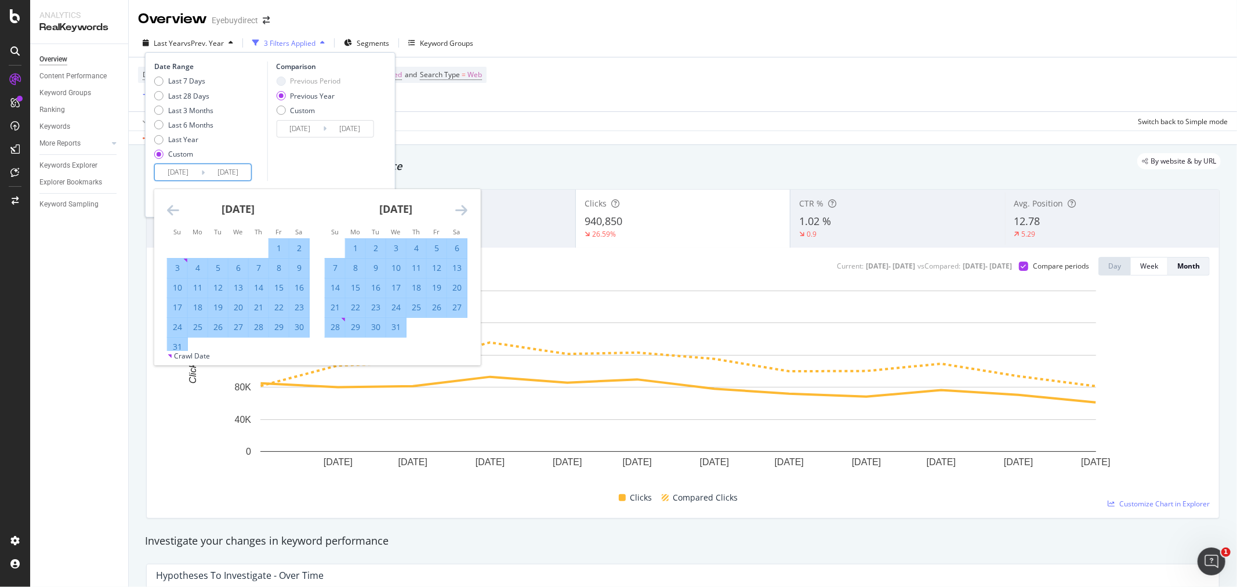
click at [461, 207] on icon "Move forward to switch to the next month." at bounding box center [461, 210] width 12 height 14
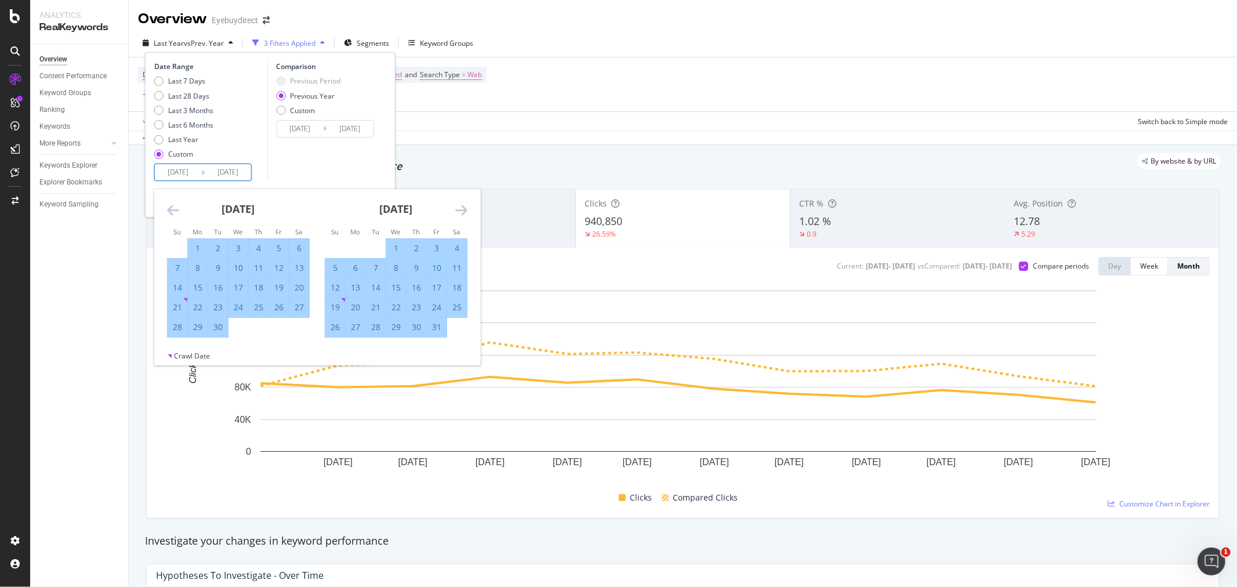
click at [461, 207] on icon "Move forward to switch to the next month." at bounding box center [461, 210] width 12 height 14
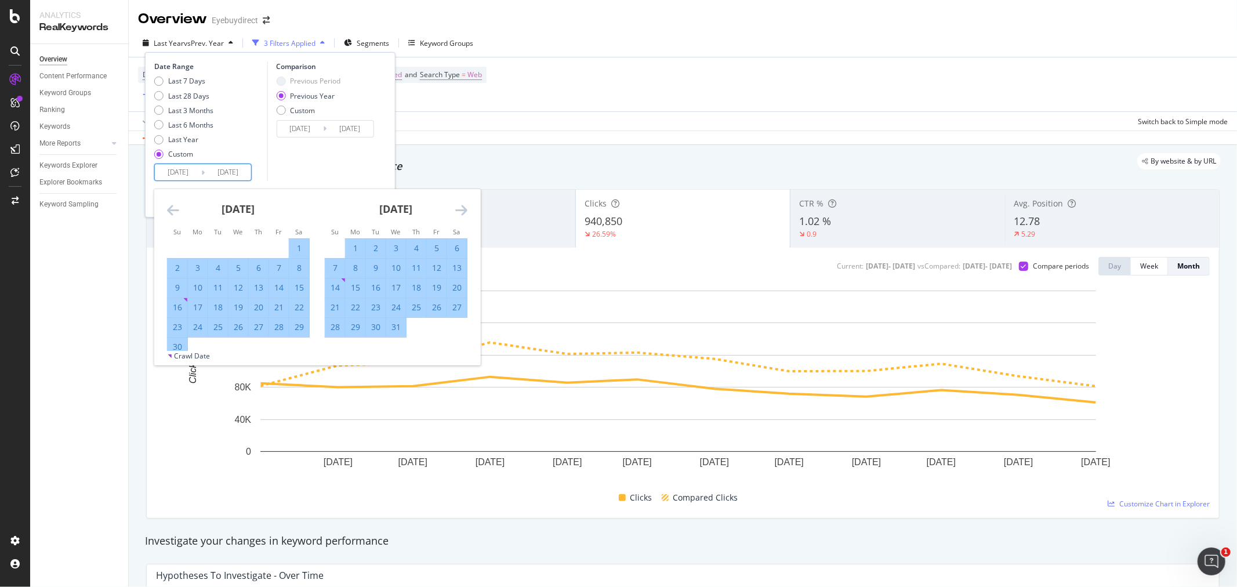
click at [461, 207] on icon "Move forward to switch to the next month." at bounding box center [461, 210] width 12 height 14
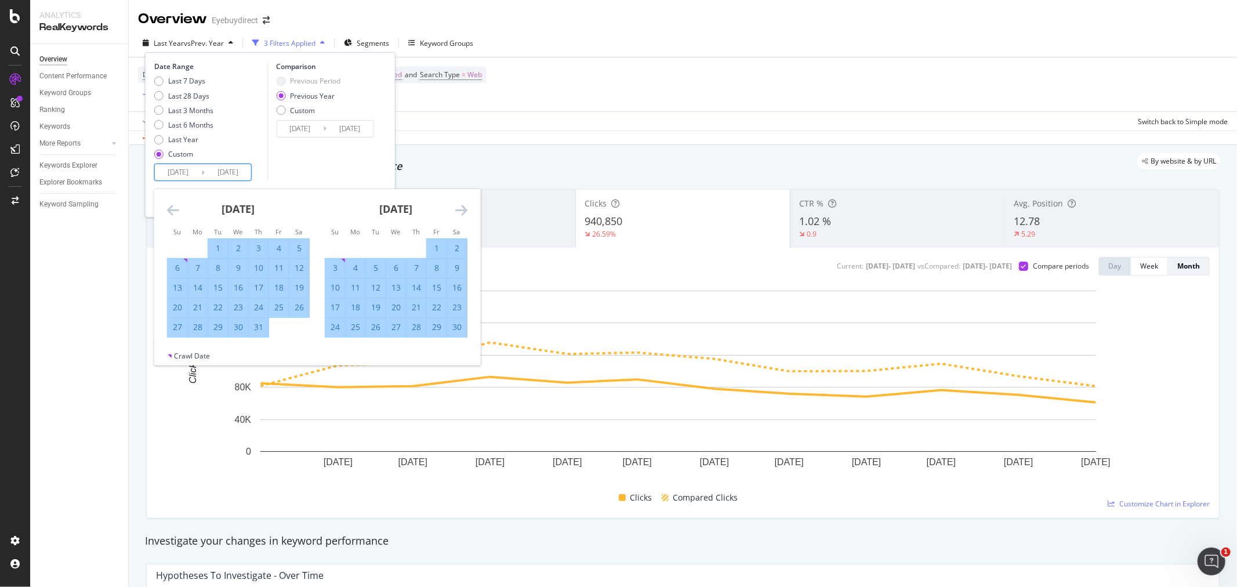
click at [461, 207] on icon "Move forward to switch to the next month." at bounding box center [461, 210] width 12 height 14
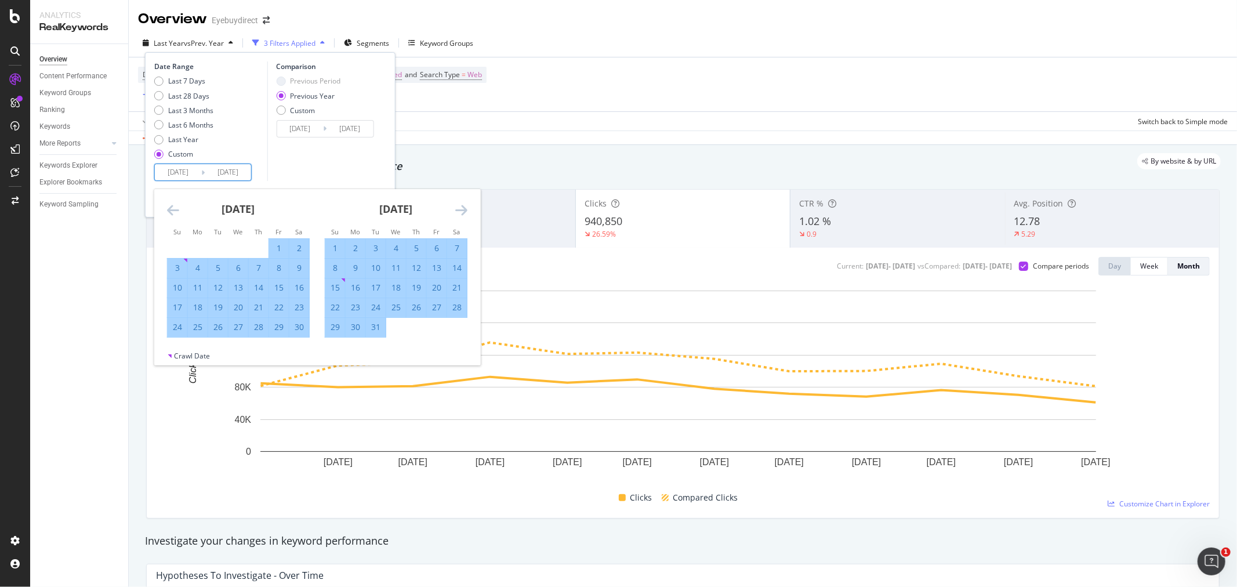
click at [461, 207] on icon "Move forward to switch to the next month." at bounding box center [461, 210] width 12 height 14
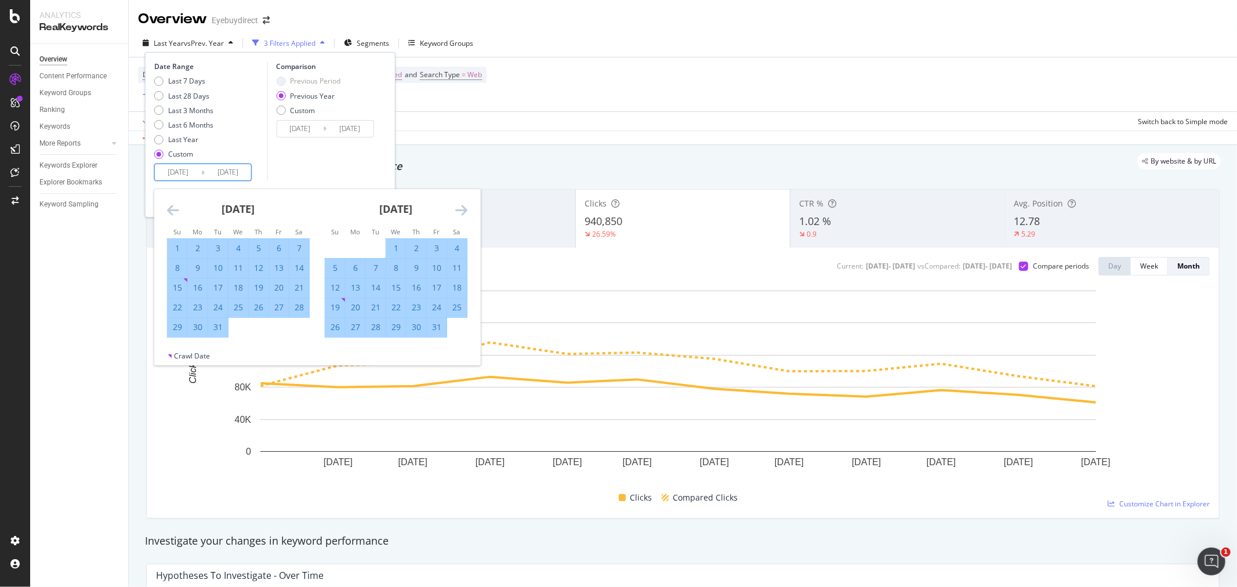
click at [461, 207] on icon "Move forward to switch to the next month." at bounding box center [461, 210] width 12 height 14
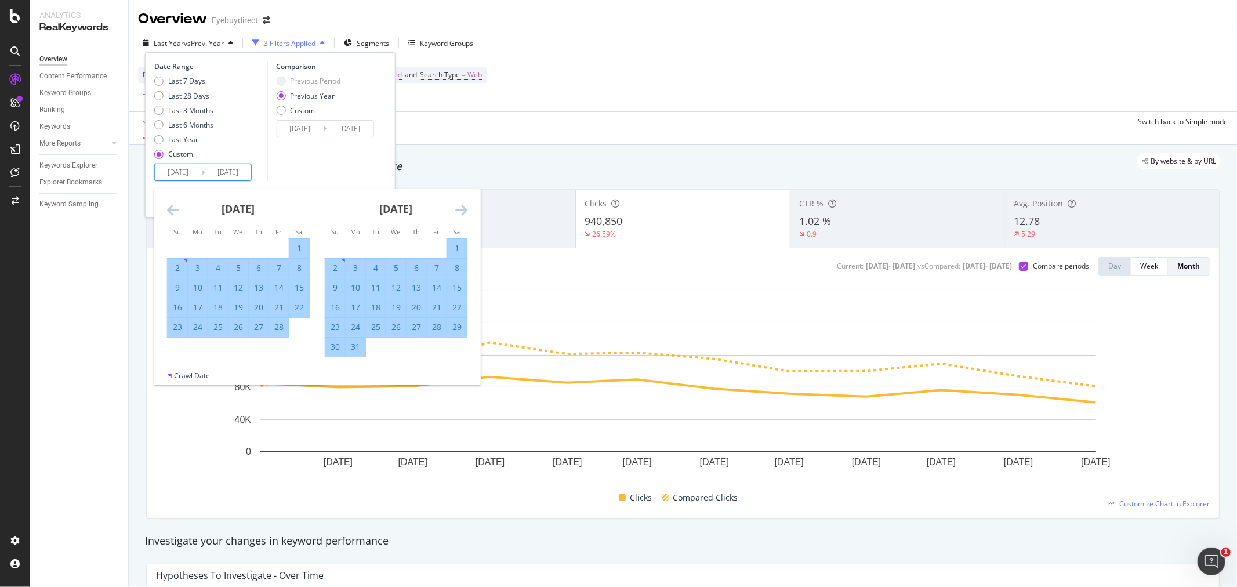
click at [461, 207] on icon "Move forward to switch to the next month." at bounding box center [461, 210] width 12 height 14
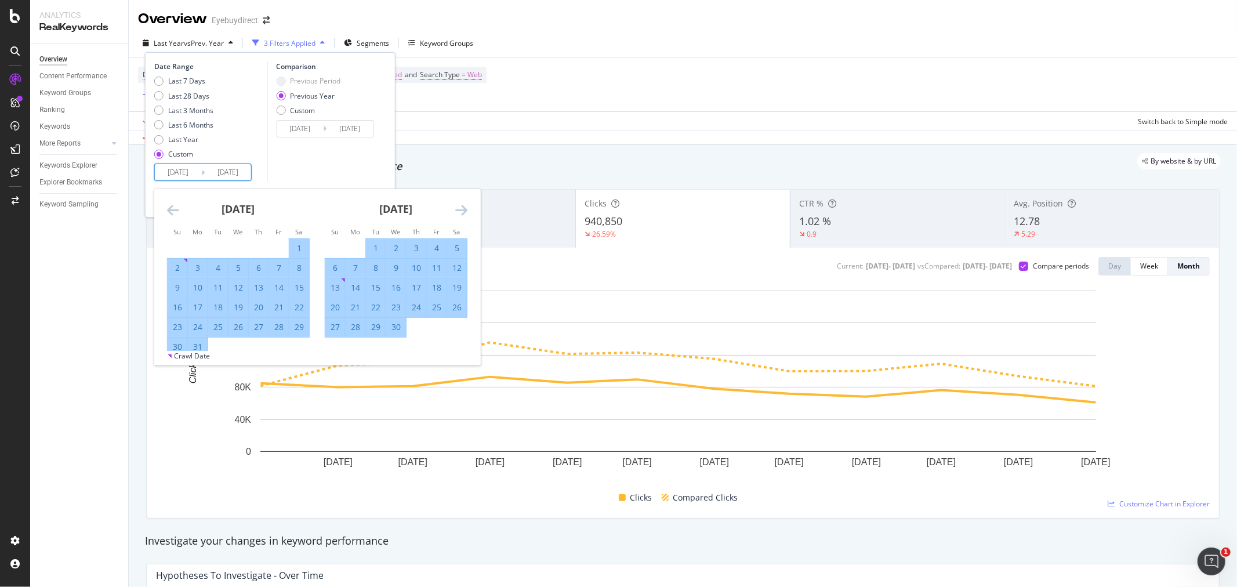
click at [461, 207] on icon "Move forward to switch to the next month." at bounding box center [461, 210] width 12 height 14
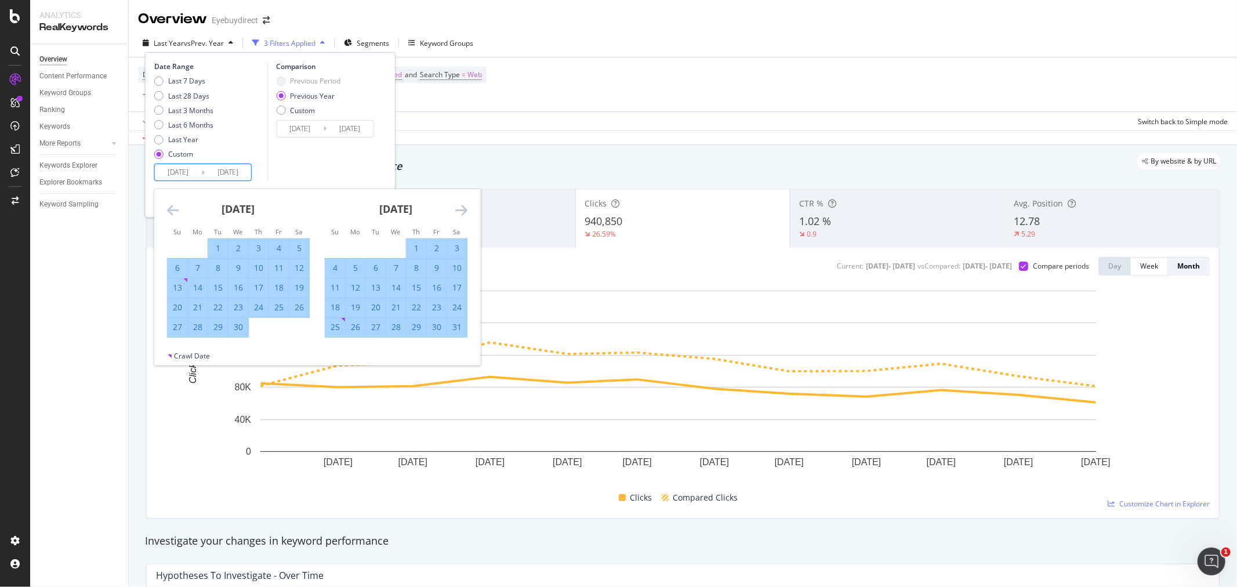
click at [461, 207] on icon "Move forward to switch to the next month." at bounding box center [461, 210] width 12 height 14
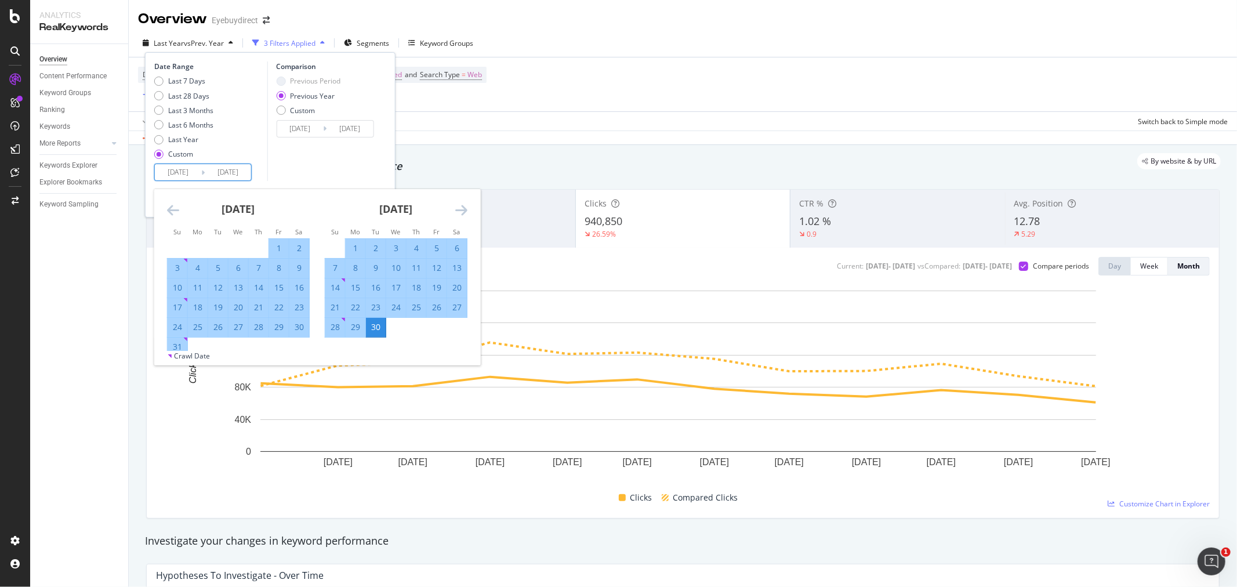
click at [461, 207] on icon "Move forward to switch to the next month." at bounding box center [461, 210] width 12 height 14
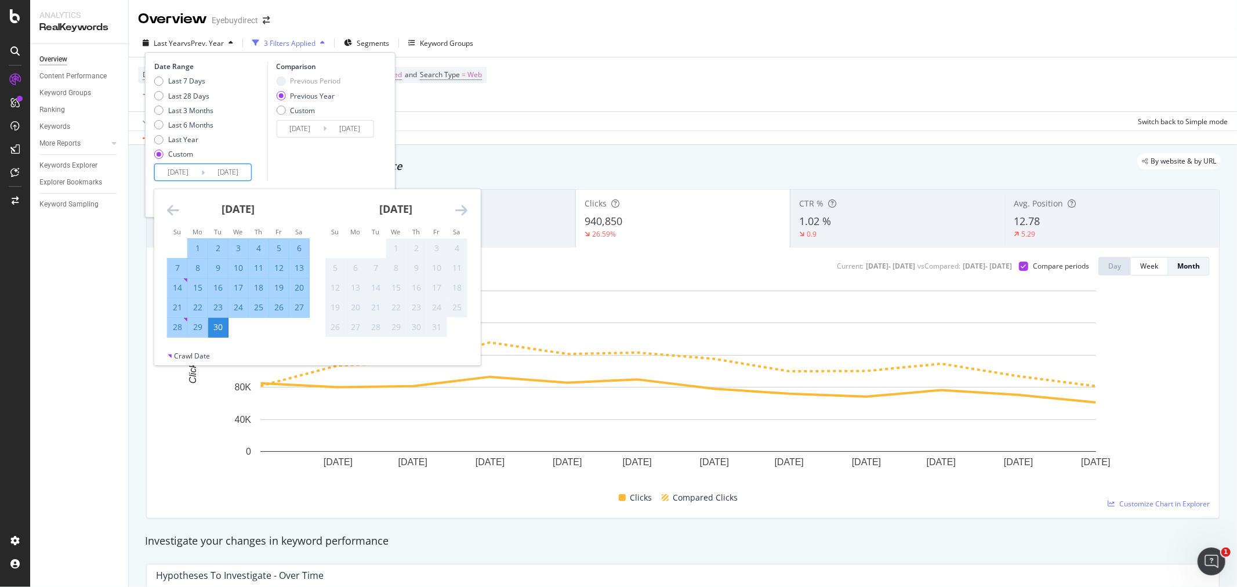
click at [461, 207] on icon "Move forward to switch to the next month." at bounding box center [461, 210] width 12 height 14
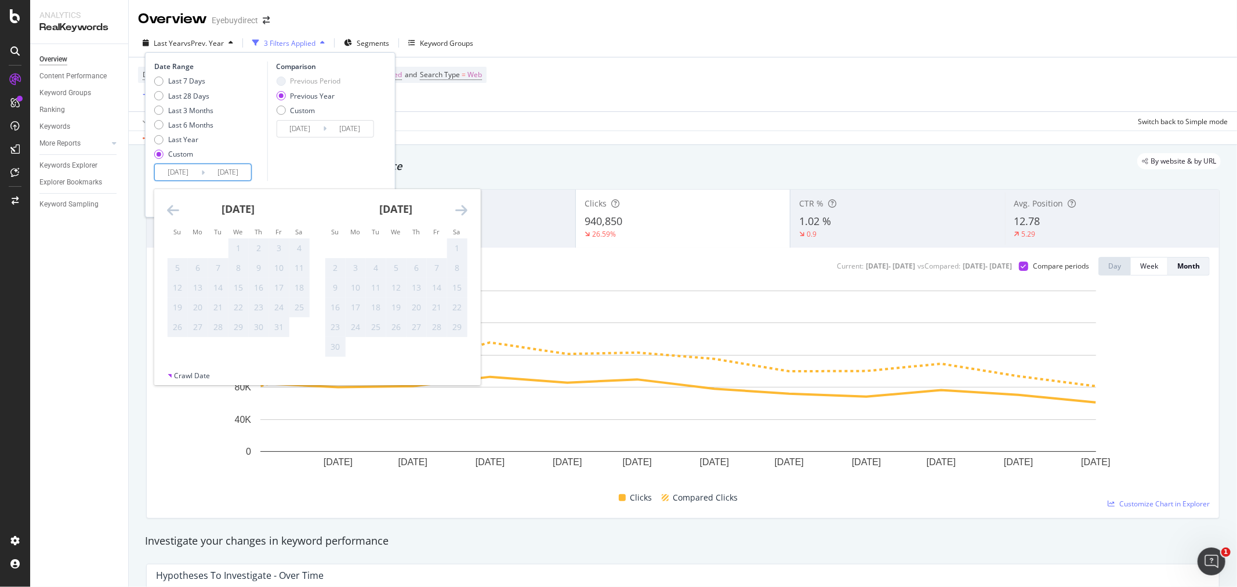
click at [461, 207] on icon "Move forward to switch to the next month." at bounding box center [461, 210] width 12 height 14
click at [176, 207] on icon "Move backward to switch to the previous month." at bounding box center [173, 210] width 12 height 14
click at [174, 207] on icon "Move backward to switch to the previous month." at bounding box center [173, 210] width 12 height 14
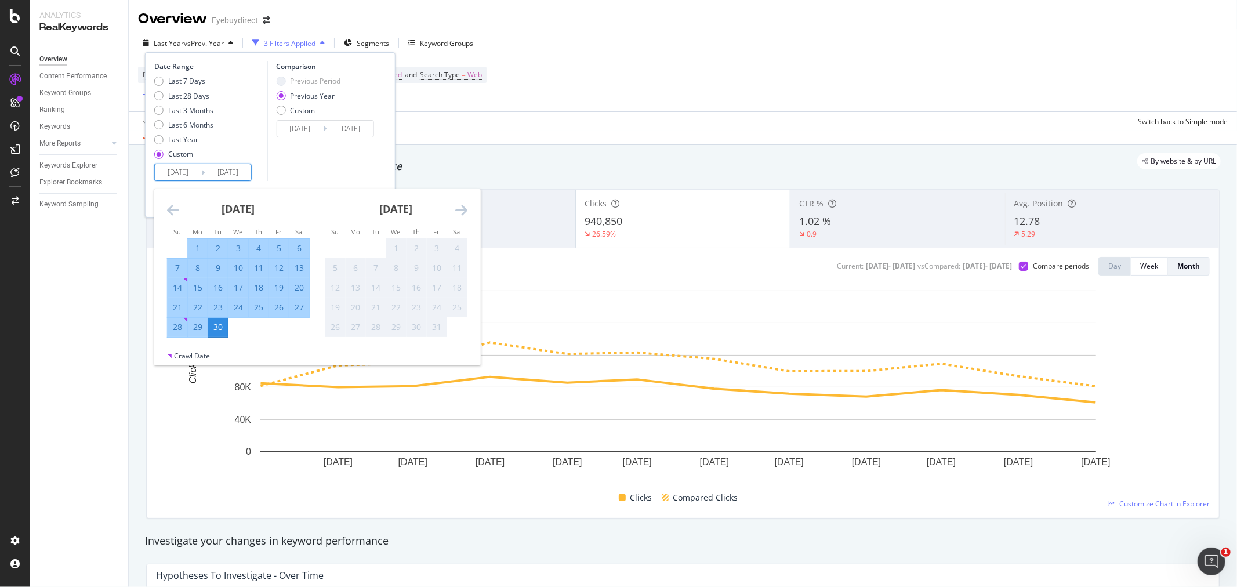
click at [221, 329] on div "30" at bounding box center [218, 327] width 20 height 12
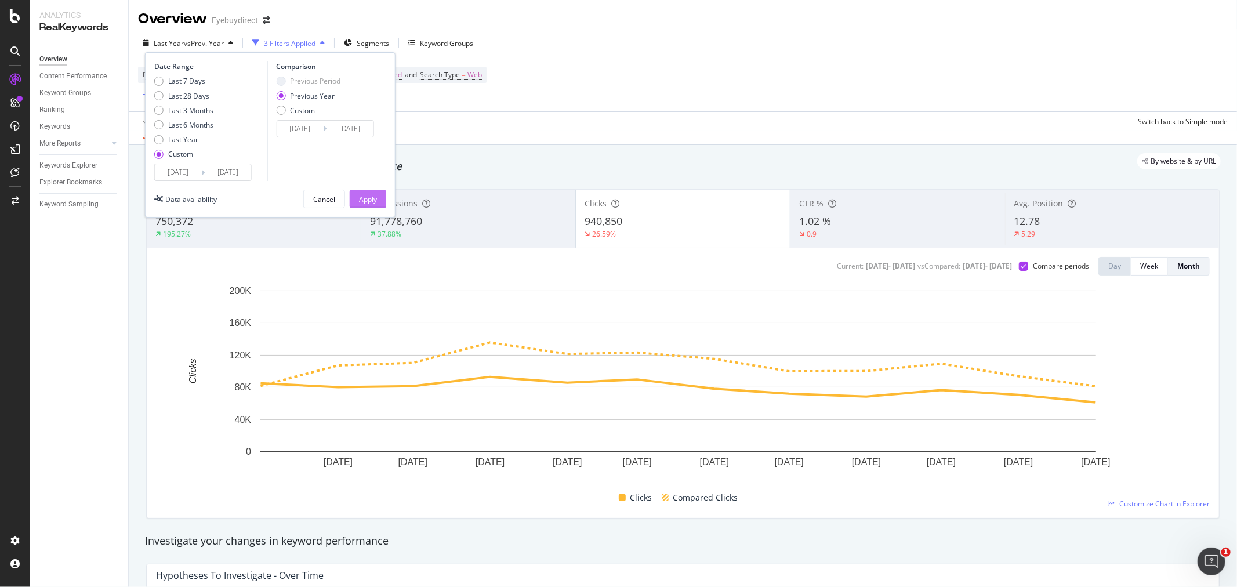
click at [375, 196] on div "Apply" at bounding box center [368, 199] width 18 height 10
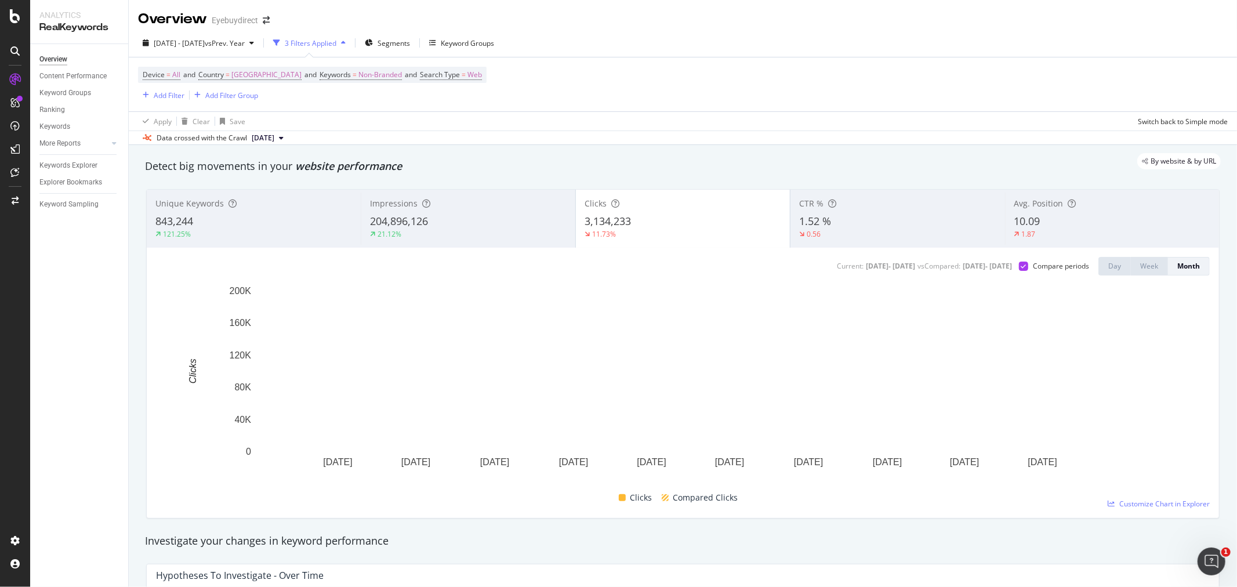
click at [271, 219] on div "843,244" at bounding box center [253, 221] width 197 height 15
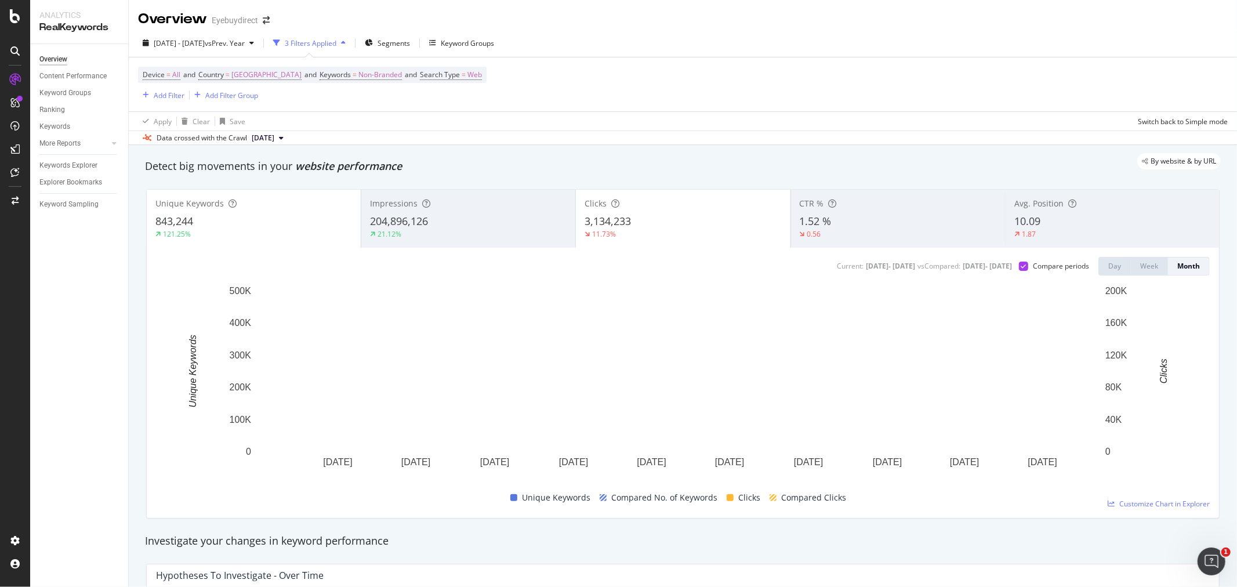
click at [695, 223] on div "3,134,233" at bounding box center [682, 221] width 197 height 15
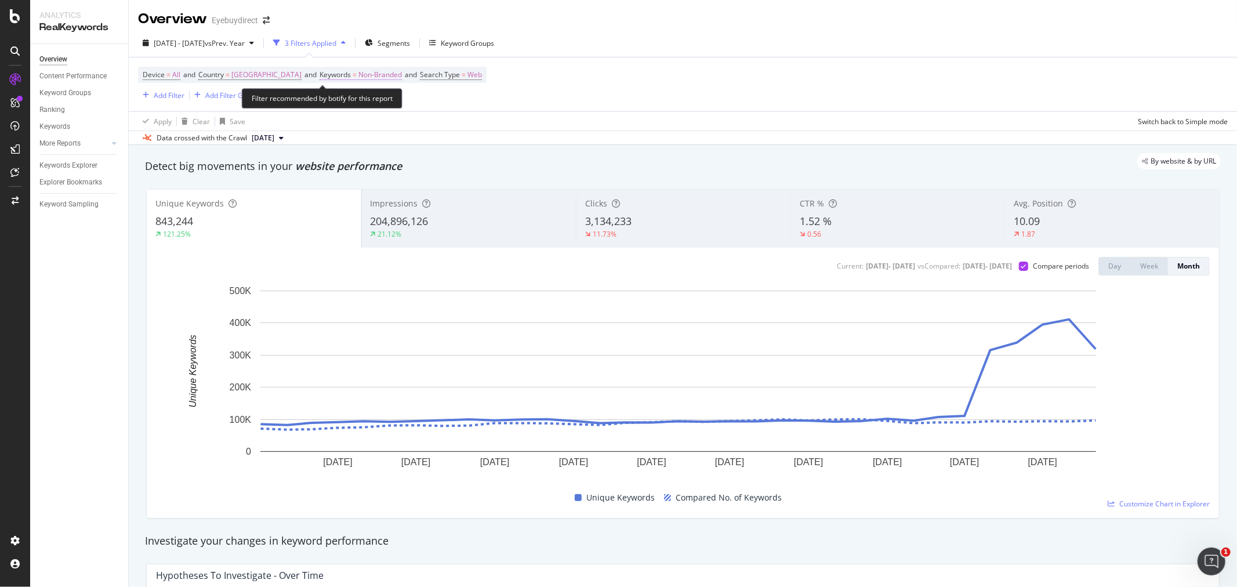
click at [384, 77] on span "Non-Branded" at bounding box center [379, 75] width 43 height 16
click at [389, 103] on span "Non-Branded" at bounding box center [371, 102] width 48 height 10
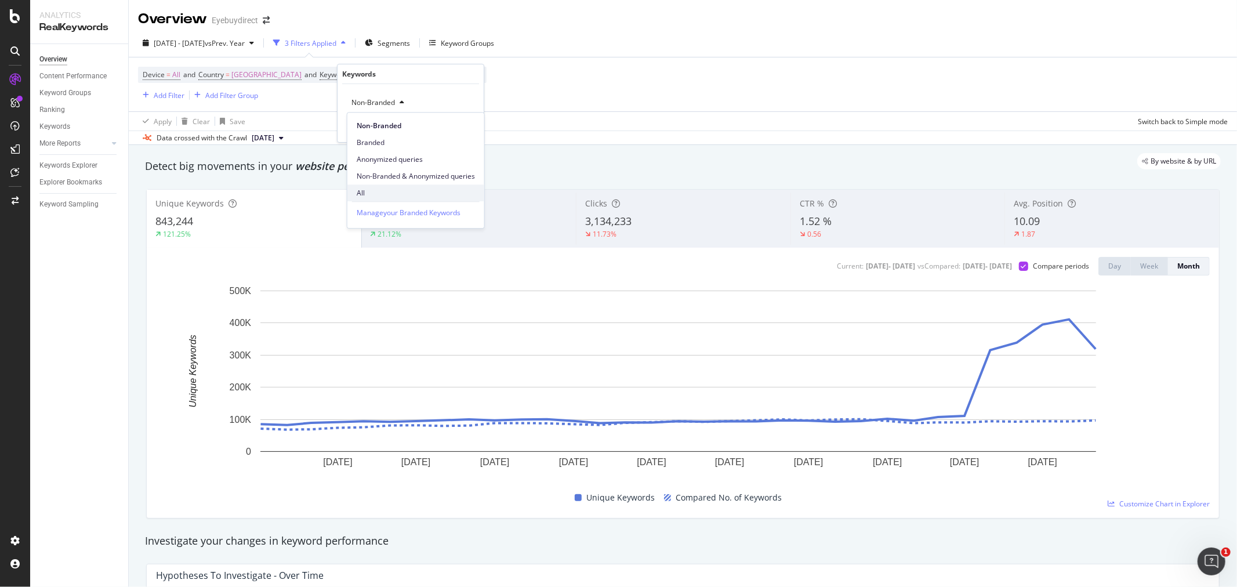
click at [375, 192] on span "All" at bounding box center [416, 193] width 118 height 10
click at [463, 125] on div "Apply" at bounding box center [465, 127] width 18 height 10
click at [393, 224] on span "333,032,468" at bounding box center [399, 221] width 58 height 14
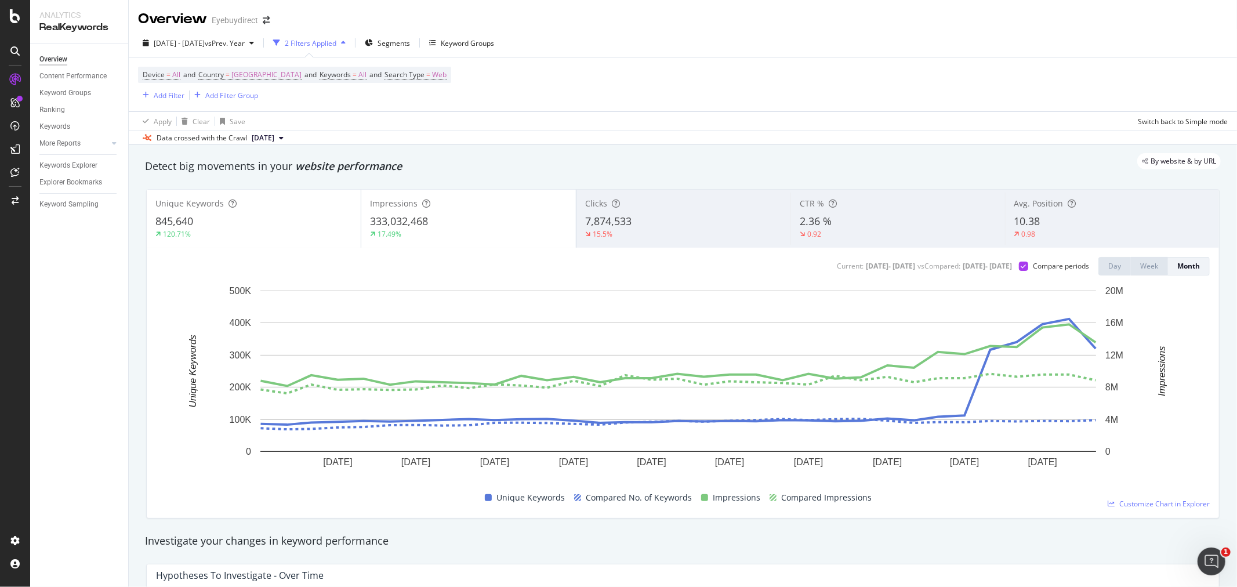
click at [668, 228] on div "7,874,533" at bounding box center [683, 221] width 197 height 15
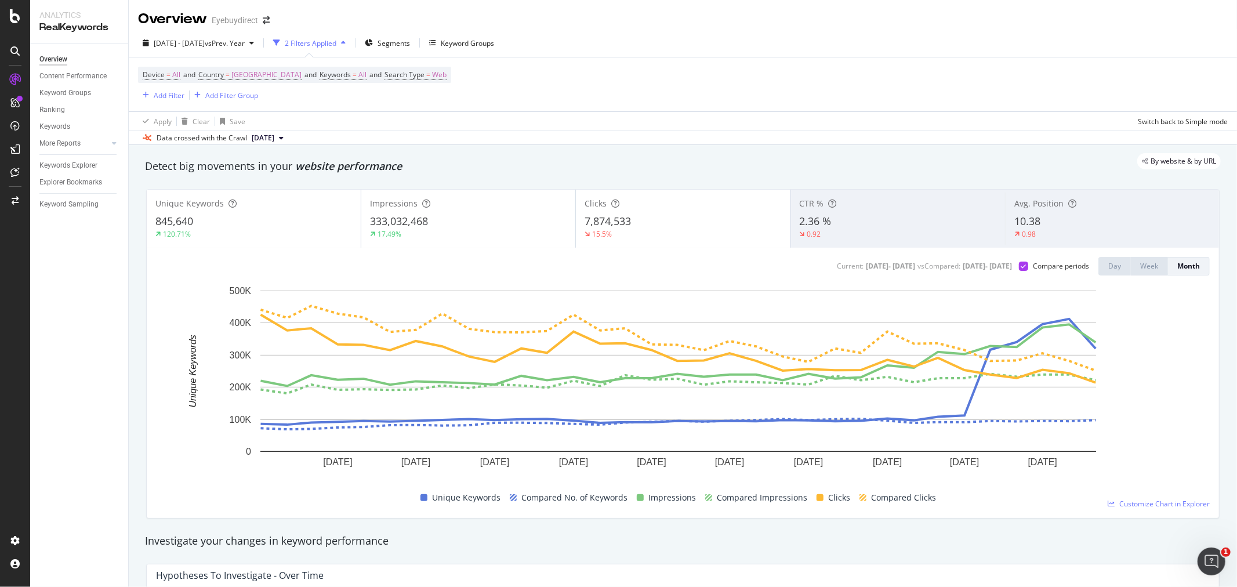
click at [485, 223] on div "333,032,468" at bounding box center [468, 221] width 197 height 15
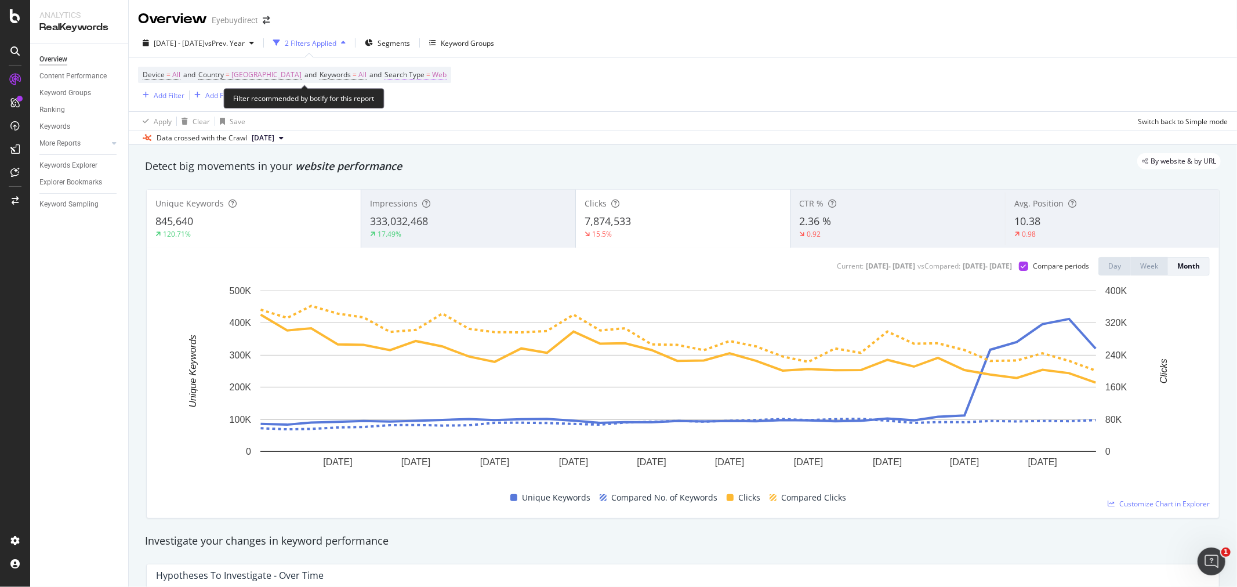
click at [446, 74] on span "Web" at bounding box center [439, 75] width 14 height 16
click at [437, 96] on div "Web" at bounding box center [480, 102] width 128 height 19
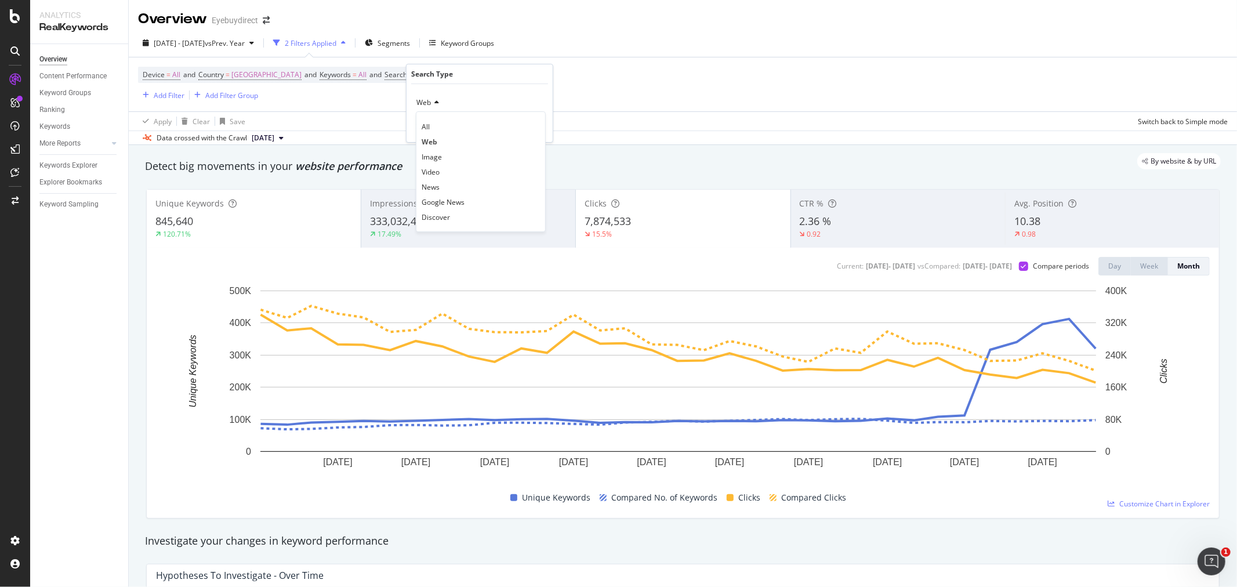
drag, startPoint x: 866, startPoint y: 65, endPoint x: 723, endPoint y: 79, distance: 143.3
click at [866, 65] on div "Device = All and Country = [GEOGRAPHIC_DATA] and Keywords = All and Search Type…" at bounding box center [682, 84] width 1089 height 54
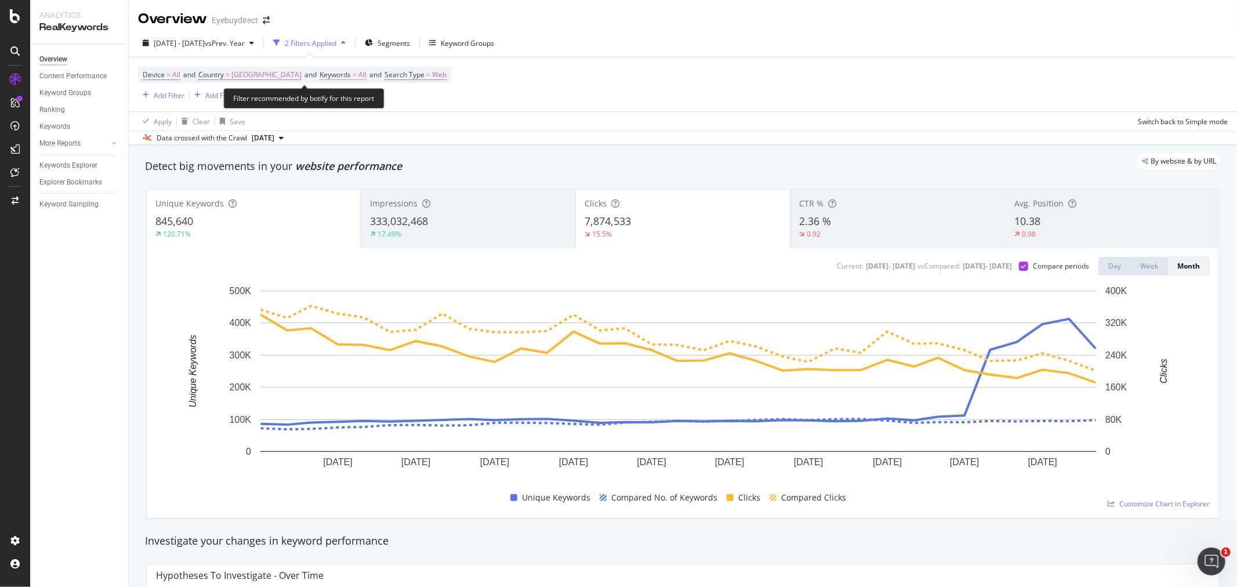
click at [366, 74] on span "All" at bounding box center [362, 75] width 8 height 16
click at [366, 107] on div "All" at bounding box center [360, 102] width 27 height 17
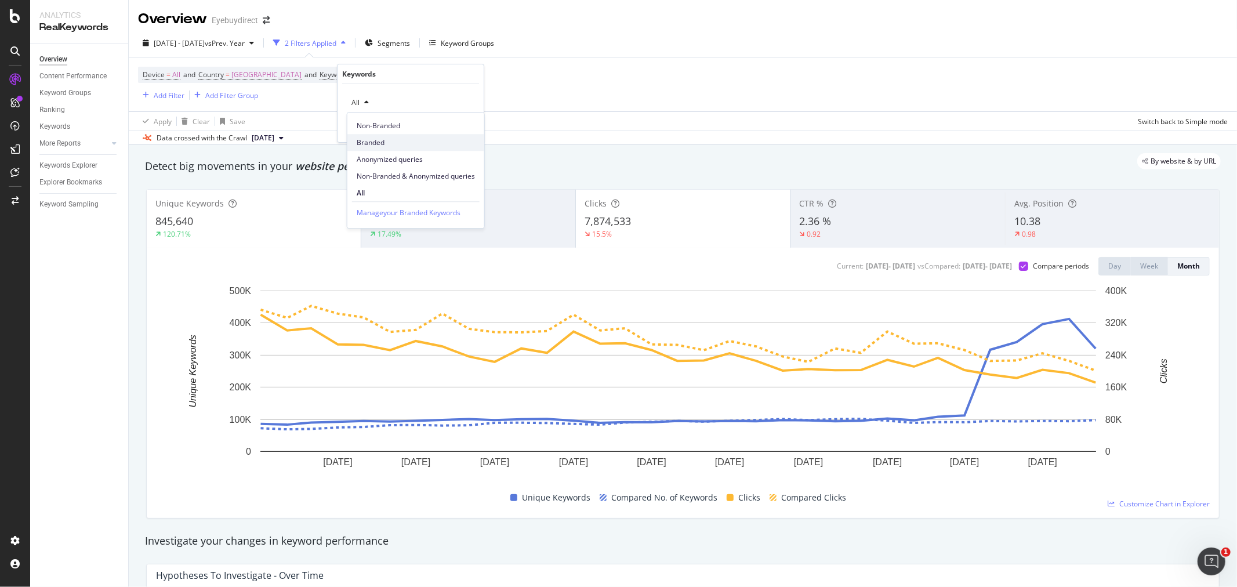
click at [401, 137] on span "Branded" at bounding box center [416, 142] width 118 height 10
click at [472, 126] on div "Apply" at bounding box center [465, 127] width 18 height 10
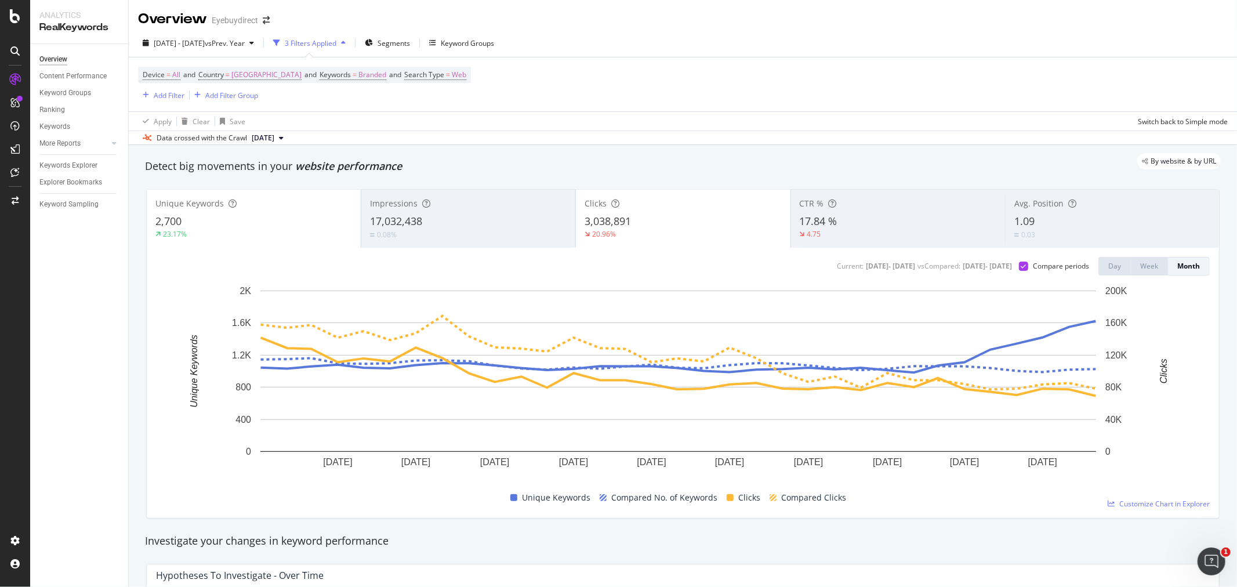
click at [308, 226] on div "2,700" at bounding box center [253, 221] width 197 height 15
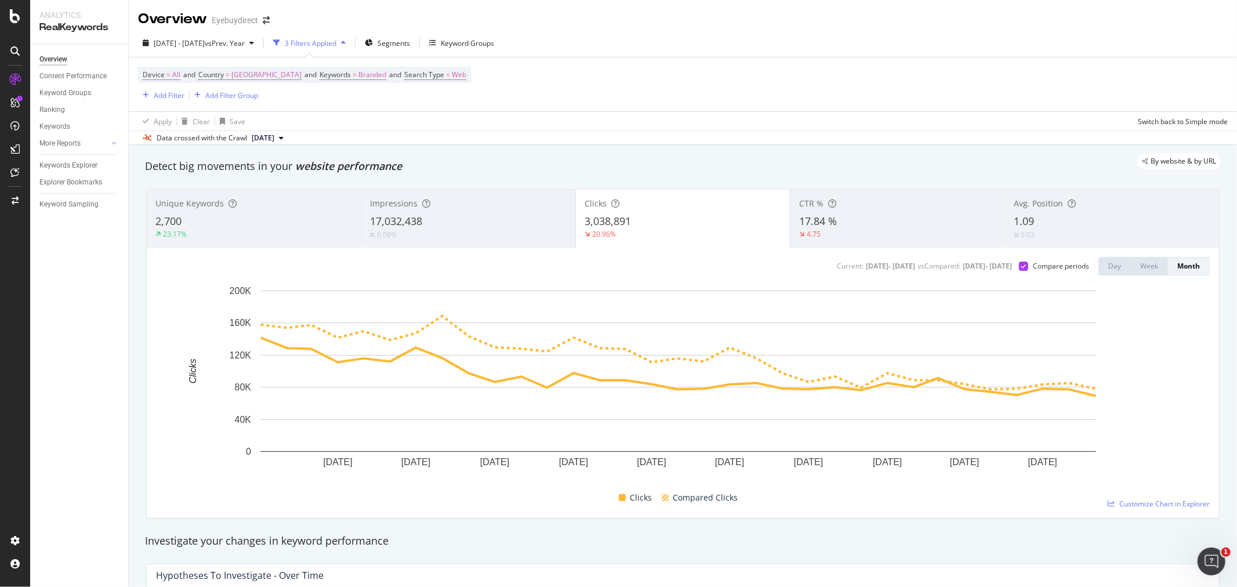
click at [486, 222] on div "17,032,438" at bounding box center [468, 221] width 196 height 15
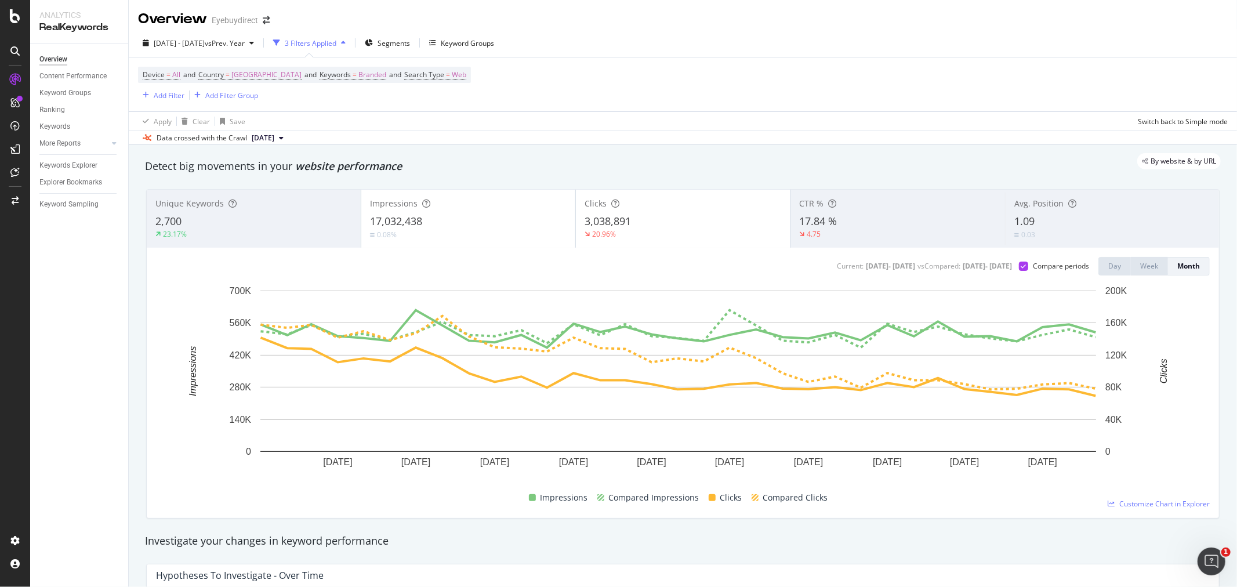
click at [307, 222] on div "2,700" at bounding box center [253, 221] width 197 height 15
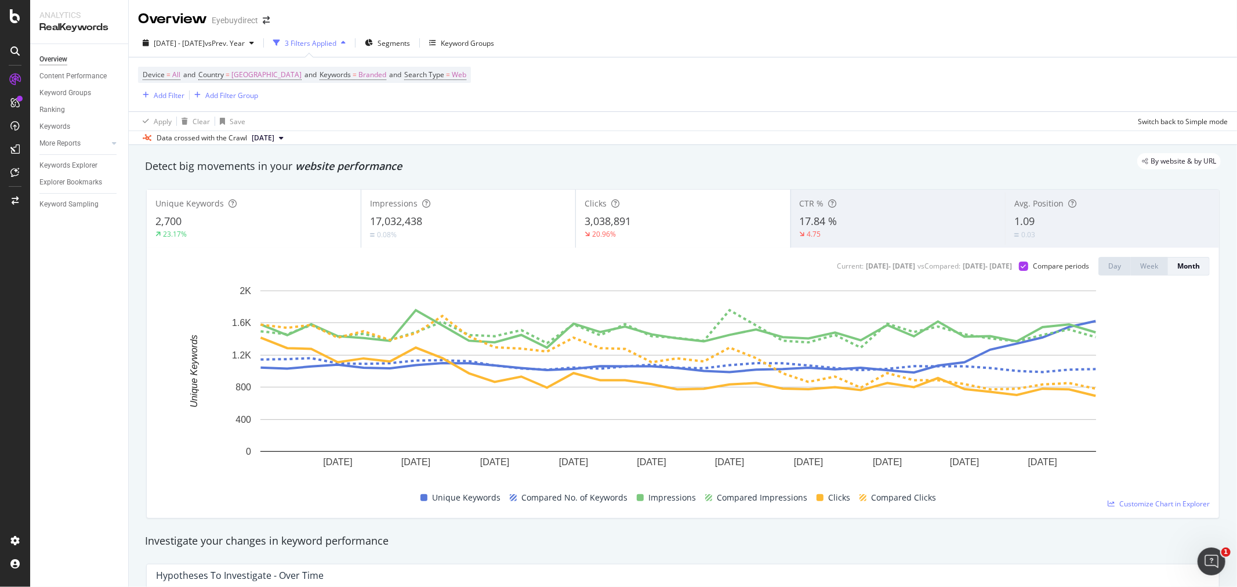
click at [674, 228] on div "3,038,891" at bounding box center [682, 221] width 197 height 15
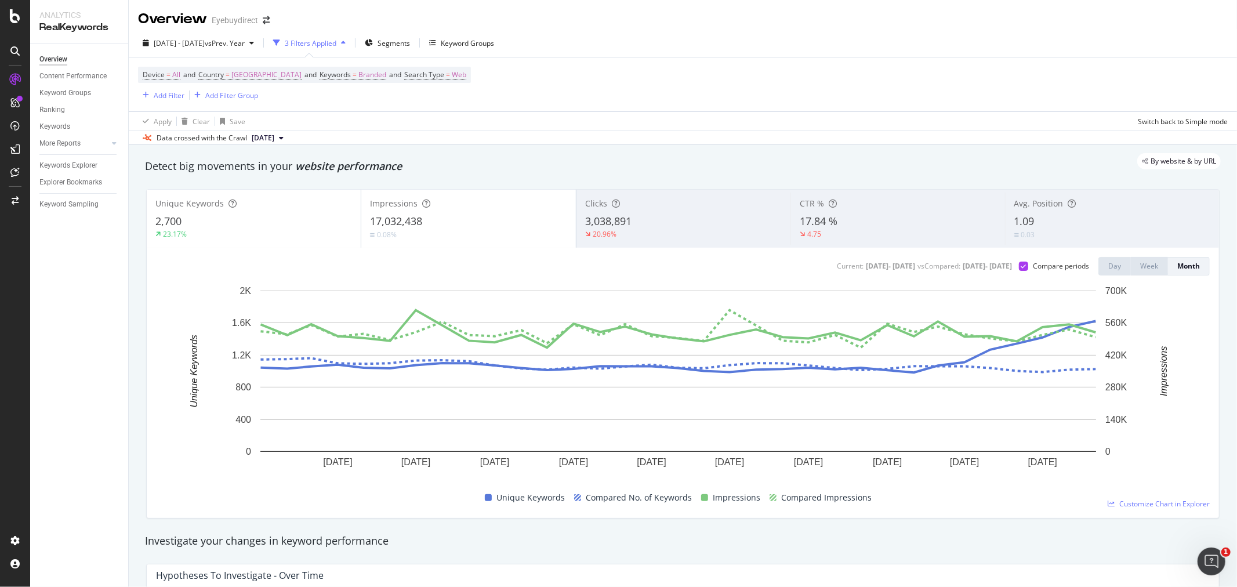
click at [1038, 219] on div "1.09" at bounding box center [1112, 221] width 196 height 15
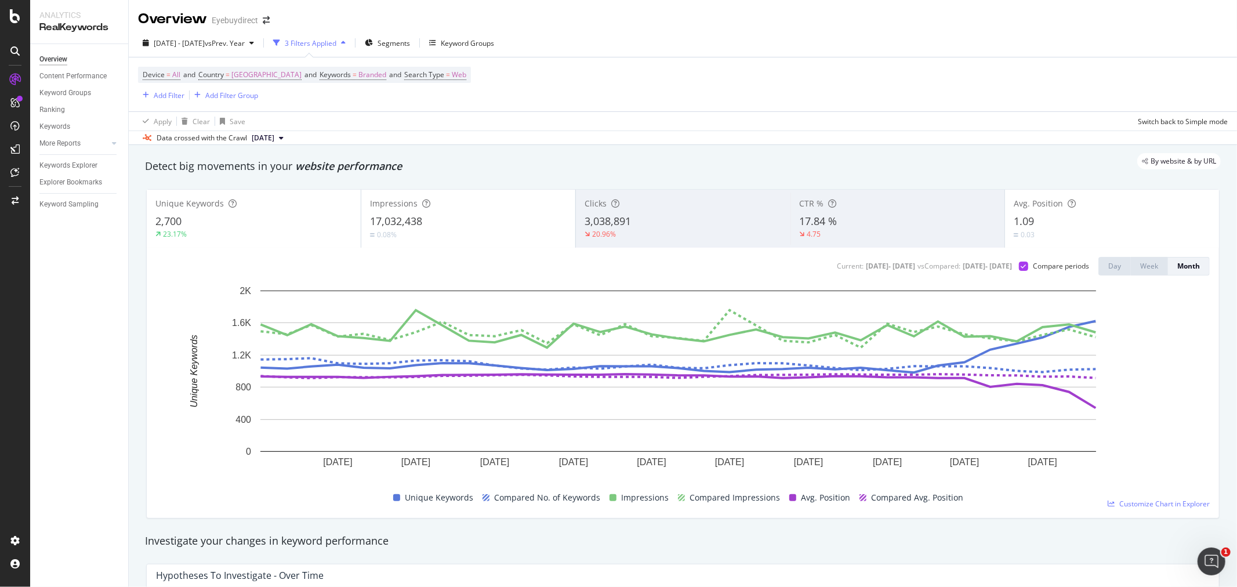
click at [433, 232] on div "0.08%" at bounding box center [468, 234] width 197 height 11
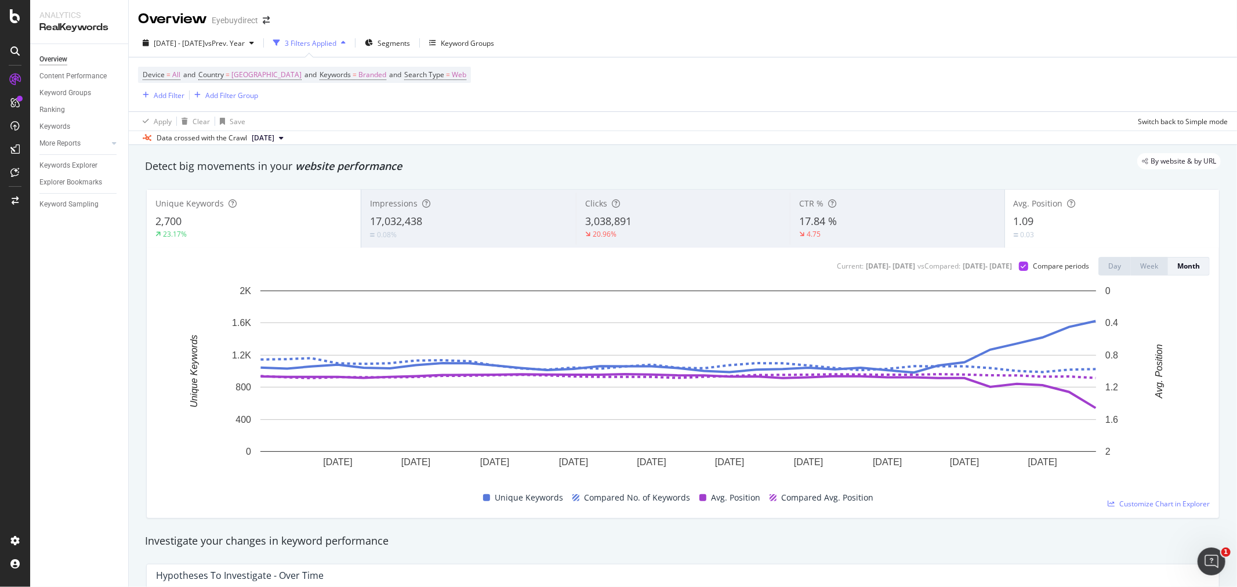
click at [290, 220] on div "2,700" at bounding box center [253, 221] width 197 height 15
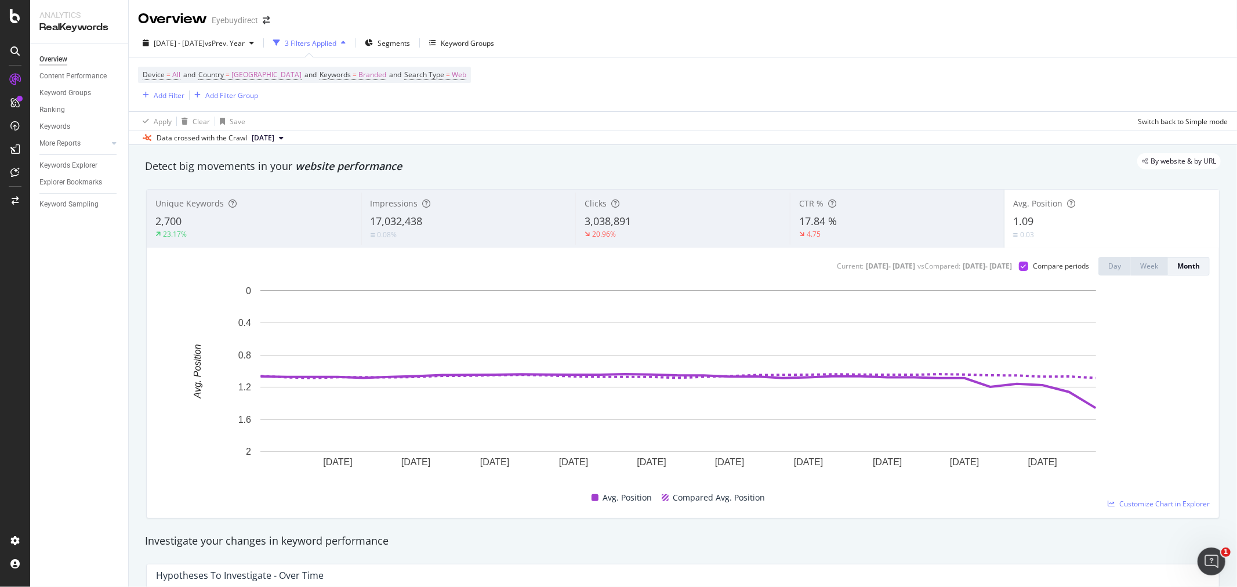
click at [260, 222] on div "2,700" at bounding box center [253, 221] width 197 height 15
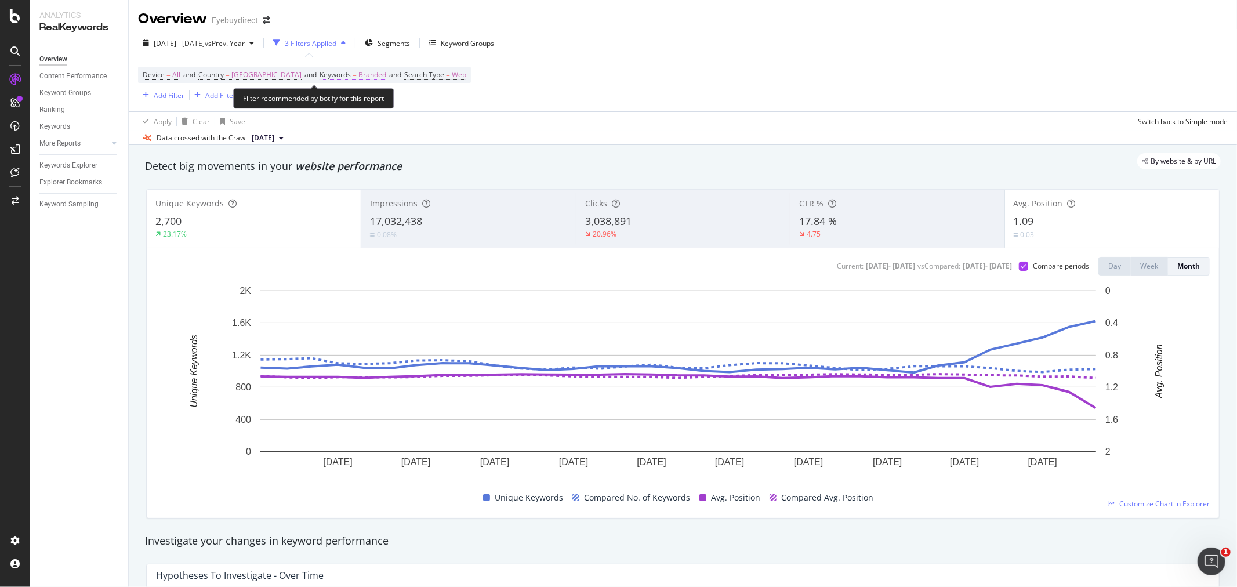
click at [386, 74] on span "Branded" at bounding box center [372, 75] width 28 height 16
click at [383, 102] on div "button" at bounding box center [386, 102] width 14 height 7
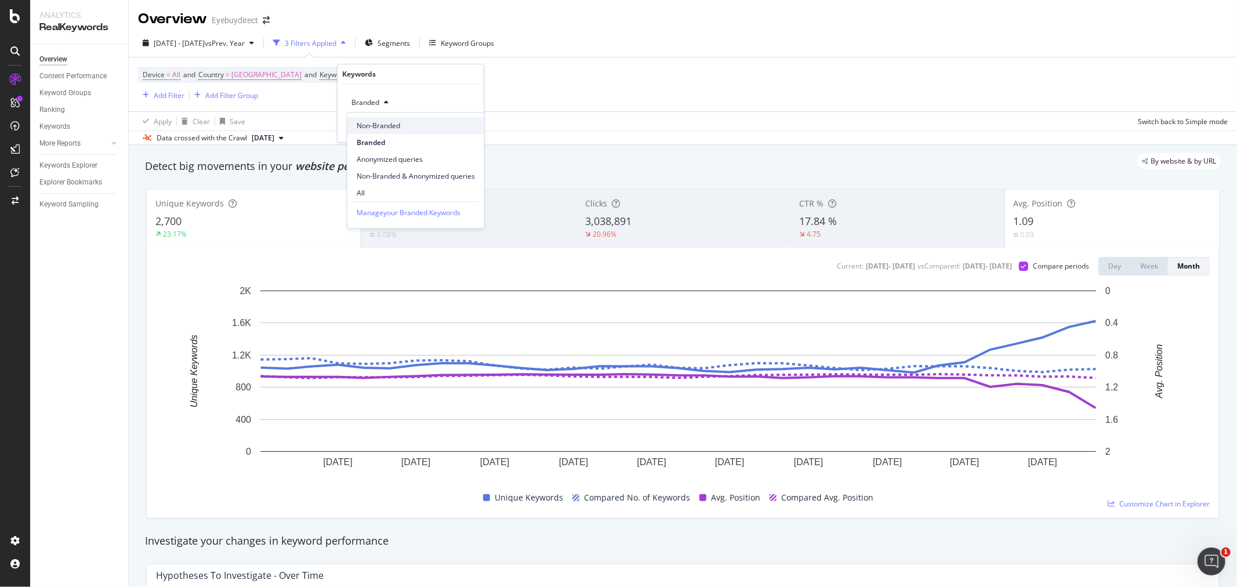
click at [407, 123] on span "Non-Branded" at bounding box center [416, 126] width 118 height 10
click at [460, 126] on div "Apply" at bounding box center [465, 127] width 18 height 10
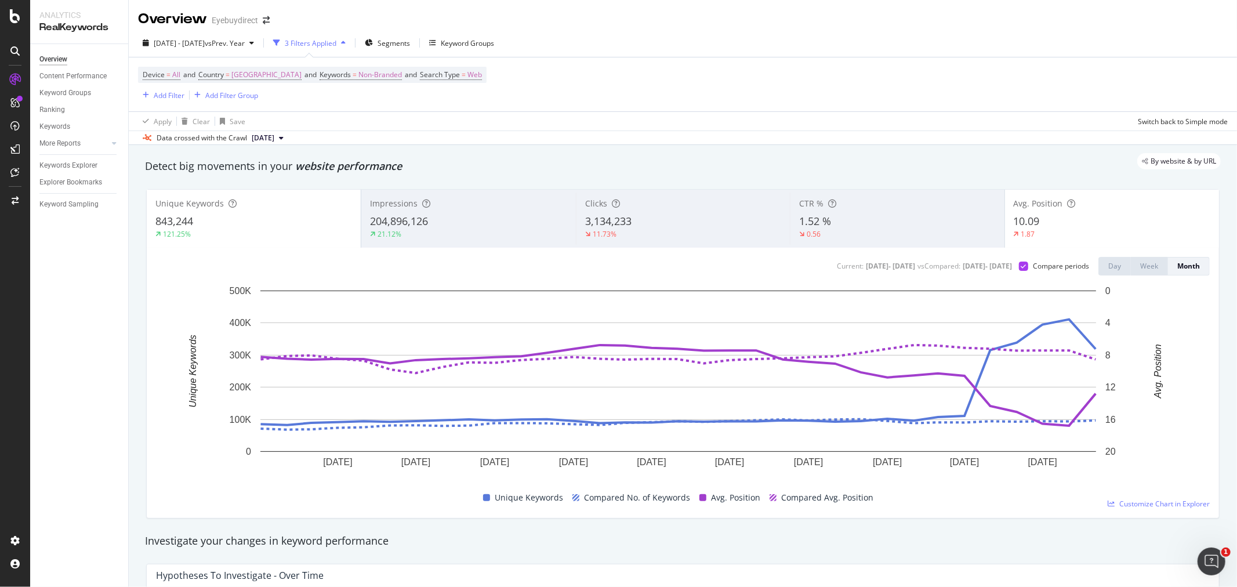
click at [1030, 221] on span "10.09" at bounding box center [1026, 221] width 26 height 14
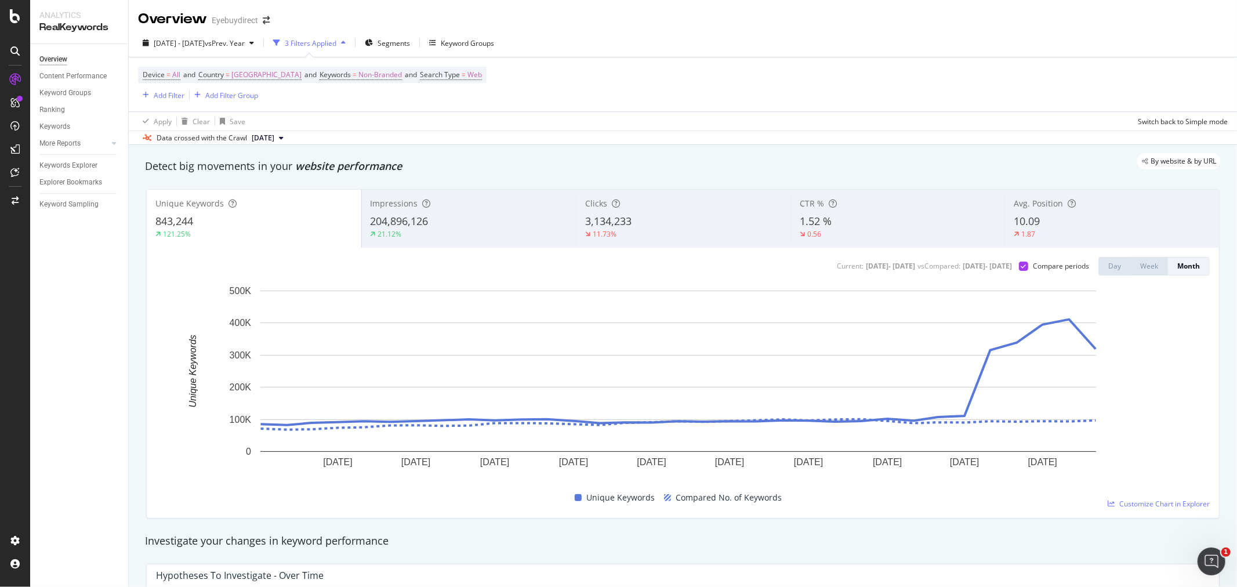
click at [443, 230] on div "21.12%" at bounding box center [468, 234] width 197 height 10
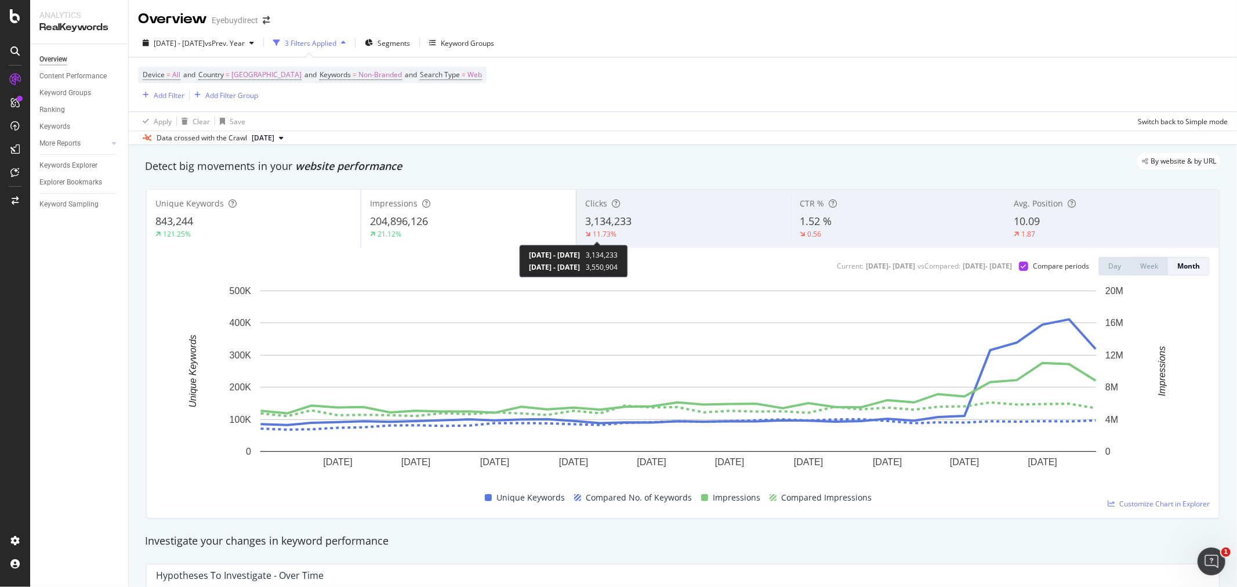
click at [653, 227] on div "3,134,233" at bounding box center [683, 221] width 197 height 15
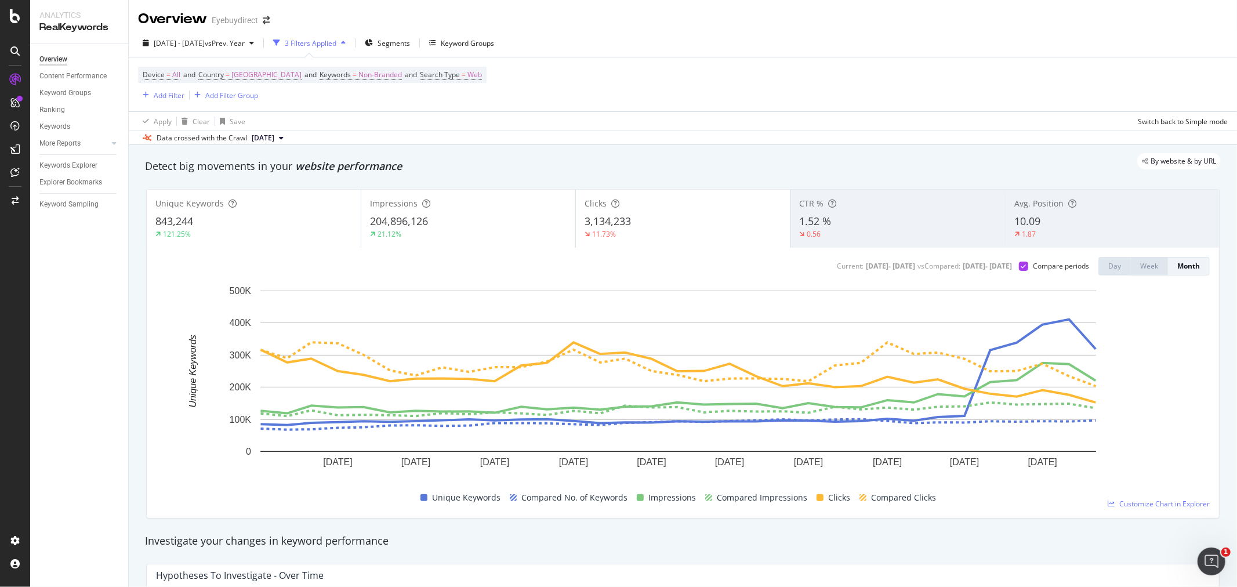
click at [508, 222] on div "204,896,126" at bounding box center [468, 221] width 197 height 15
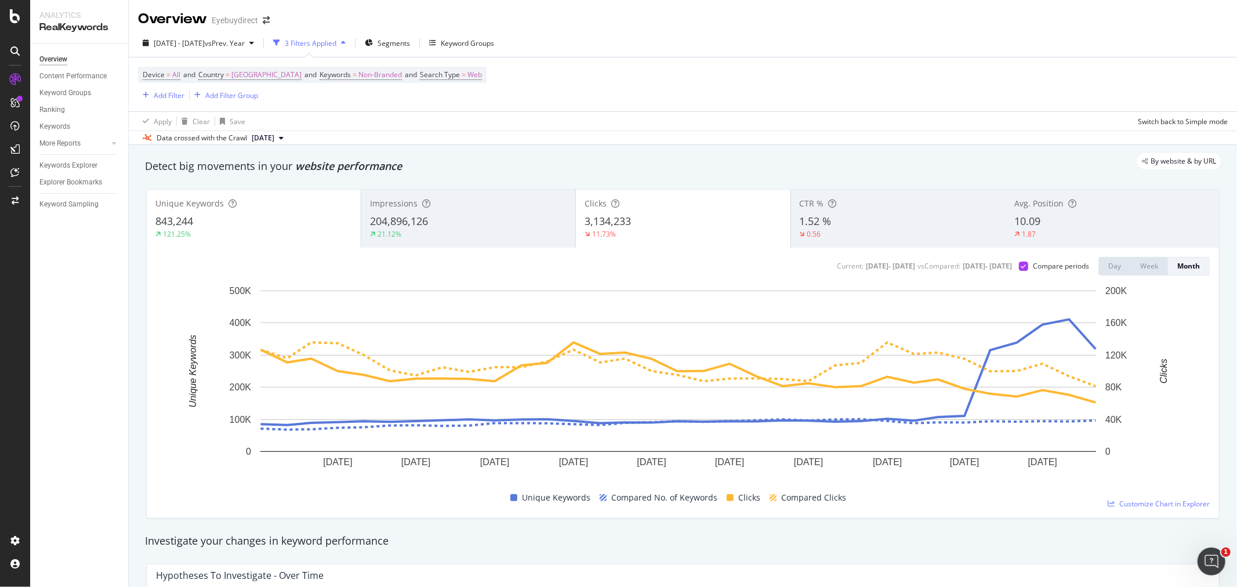
click at [1041, 233] on div "1.87" at bounding box center [1112, 234] width 196 height 10
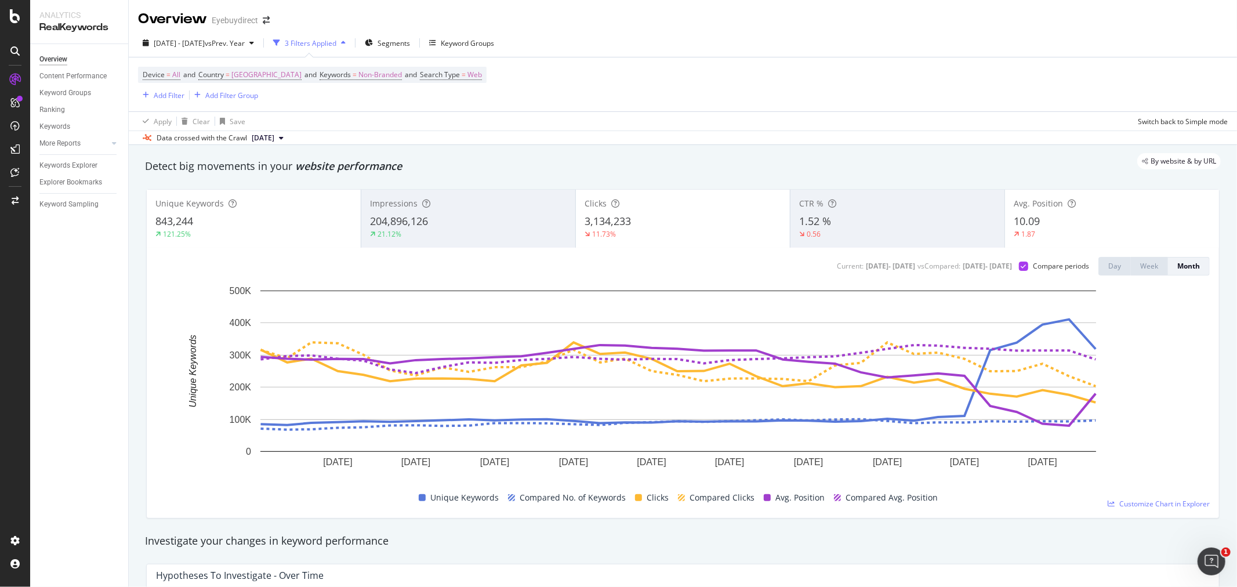
click at [646, 224] on div "3,134,233" at bounding box center [682, 221] width 197 height 15
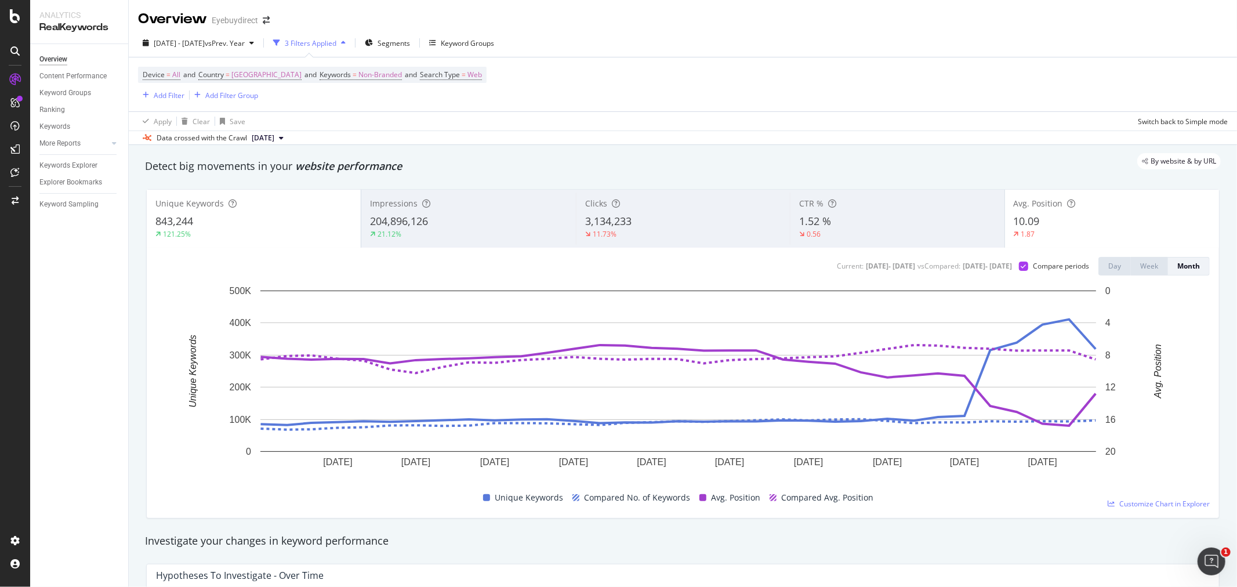
click at [455, 234] on div "21.12%" at bounding box center [468, 234] width 197 height 10
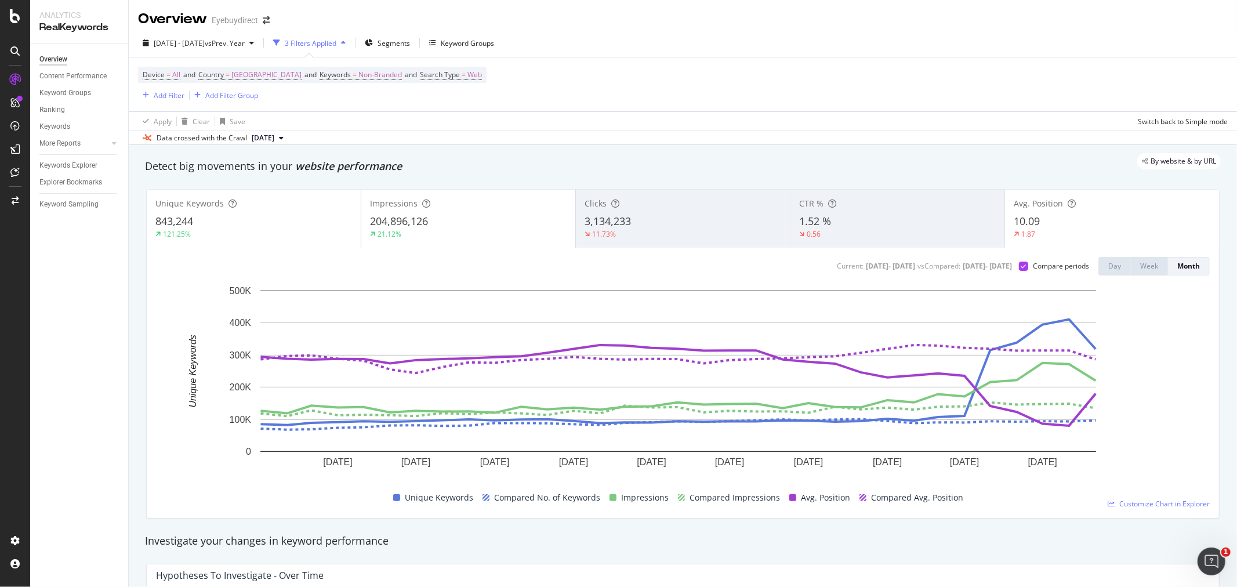
click at [1039, 228] on div "10.09" at bounding box center [1111, 221] width 197 height 15
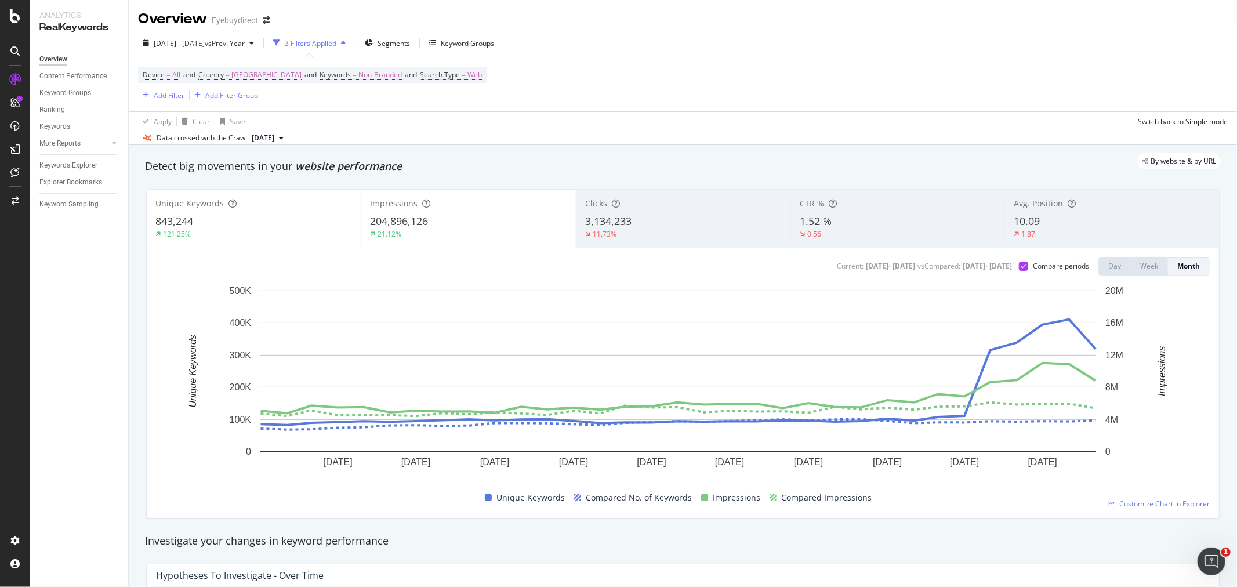
click at [672, 216] on div "3,134,233" at bounding box center [683, 221] width 197 height 15
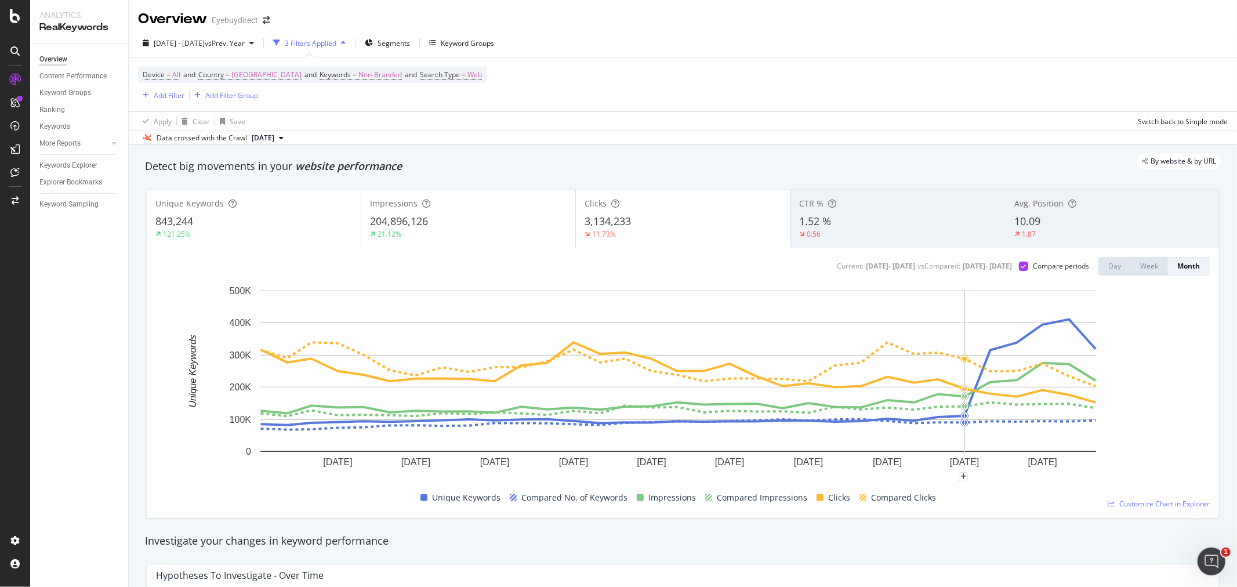
click at [879, 111] on div "Device = All and Country = [GEOGRAPHIC_DATA] and Keywords = Non-Branded and Sea…" at bounding box center [682, 84] width 1089 height 54
click at [265, 229] on div "121.25%" at bounding box center [253, 234] width 197 height 10
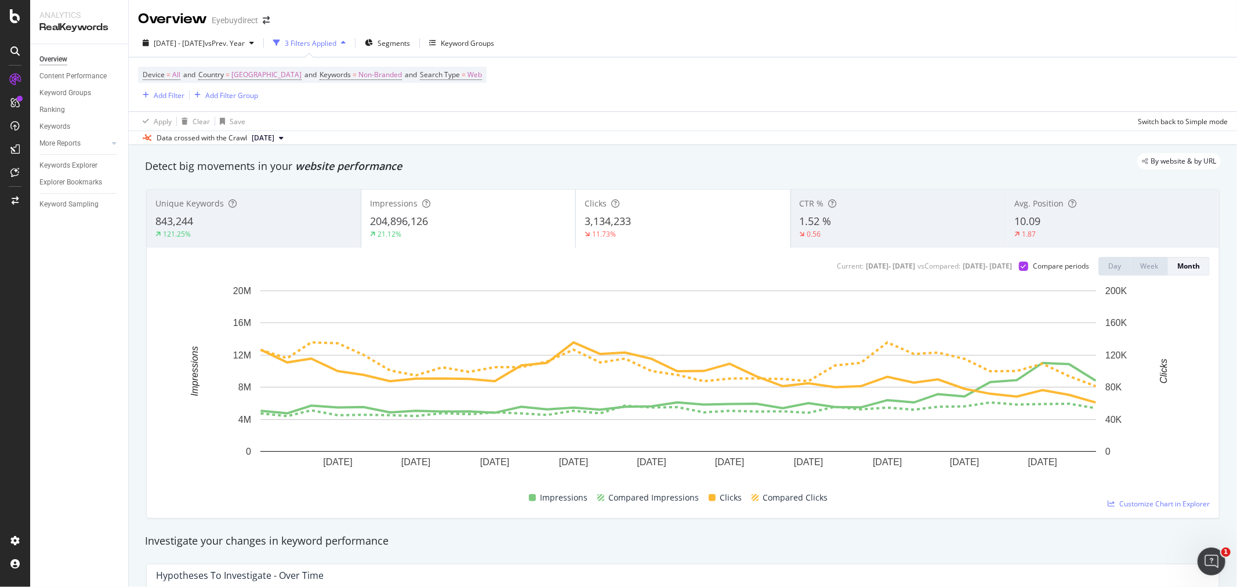
click at [673, 220] on div "3,134,233" at bounding box center [682, 221] width 197 height 15
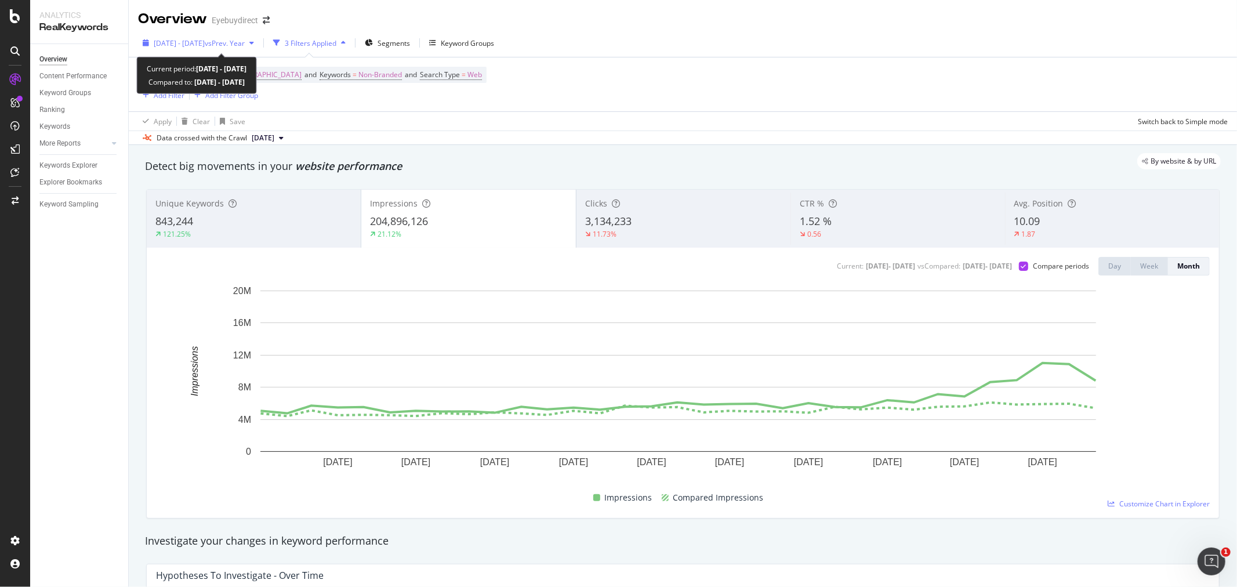
click at [245, 44] on span "vs Prev. Year" at bounding box center [225, 43] width 40 height 10
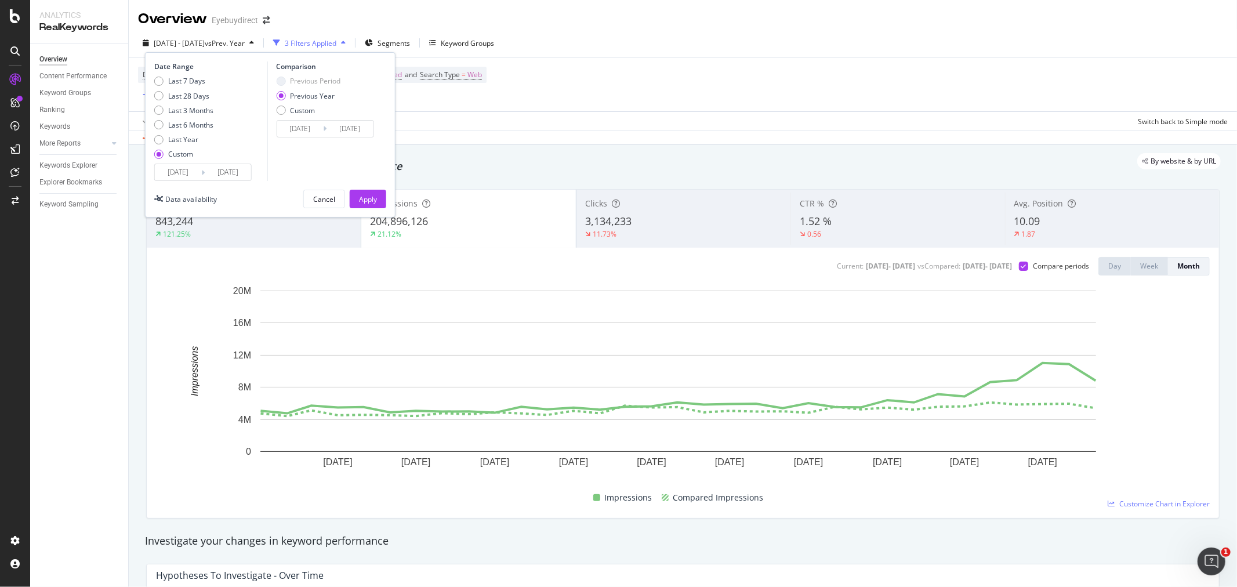
click at [174, 178] on input "[DATE]" at bounding box center [178, 172] width 46 height 16
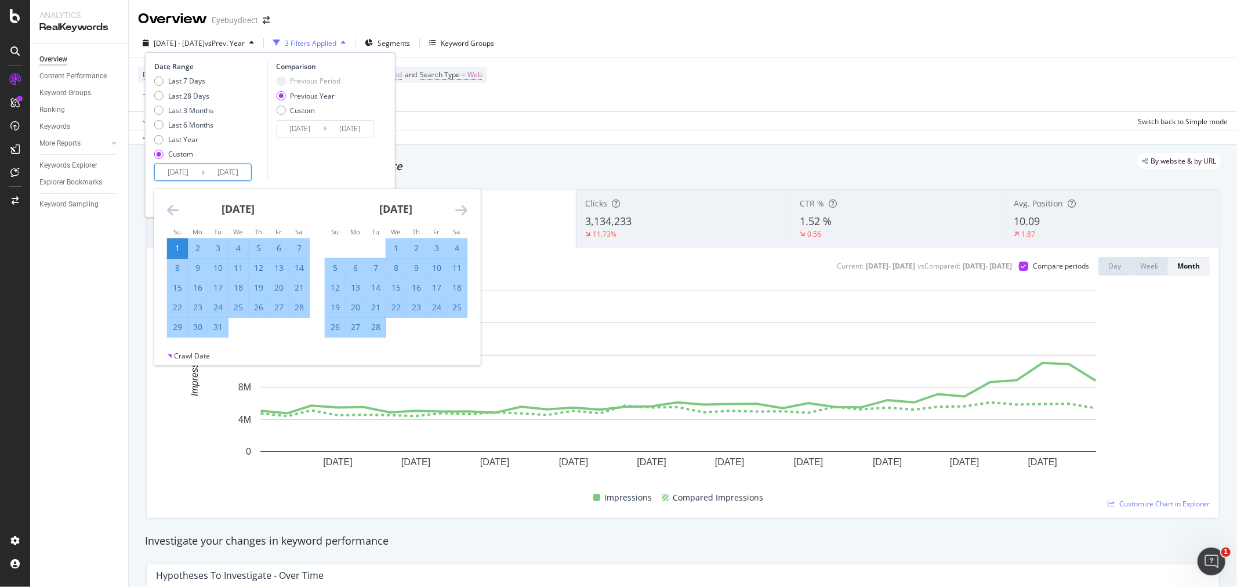
click at [461, 205] on icon "Move forward to switch to the next month." at bounding box center [461, 210] width 12 height 14
click at [463, 205] on icon "Move forward to switch to the next month." at bounding box center [461, 210] width 12 height 14
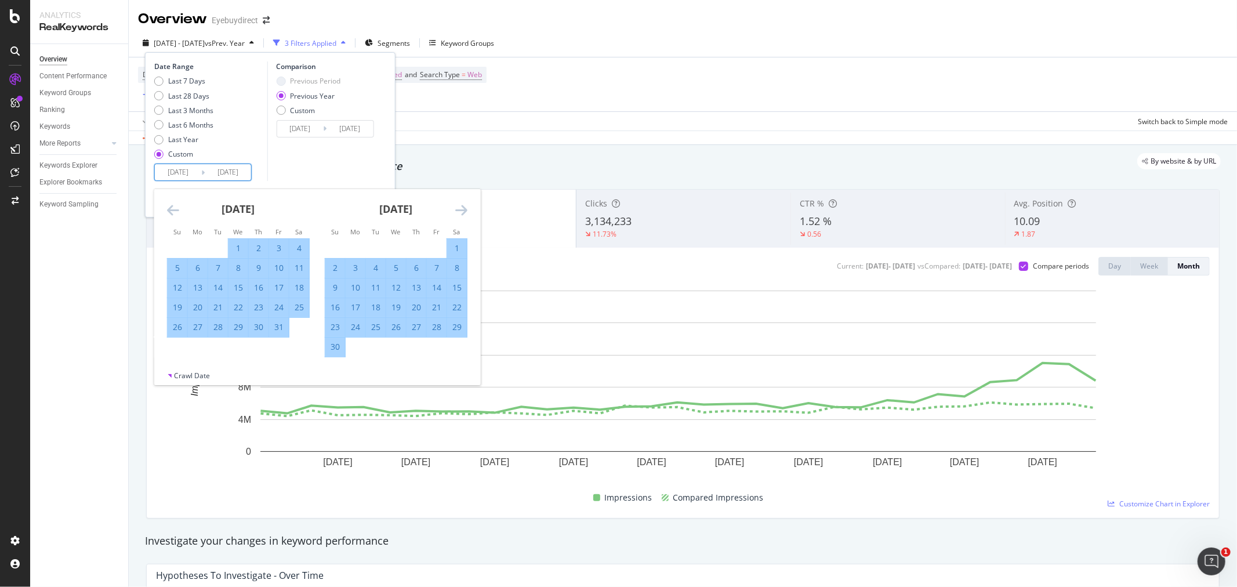
click at [463, 205] on icon "Move forward to switch to the next month." at bounding box center [461, 210] width 12 height 14
click at [464, 205] on icon "Move forward to switch to the next month." at bounding box center [461, 210] width 12 height 14
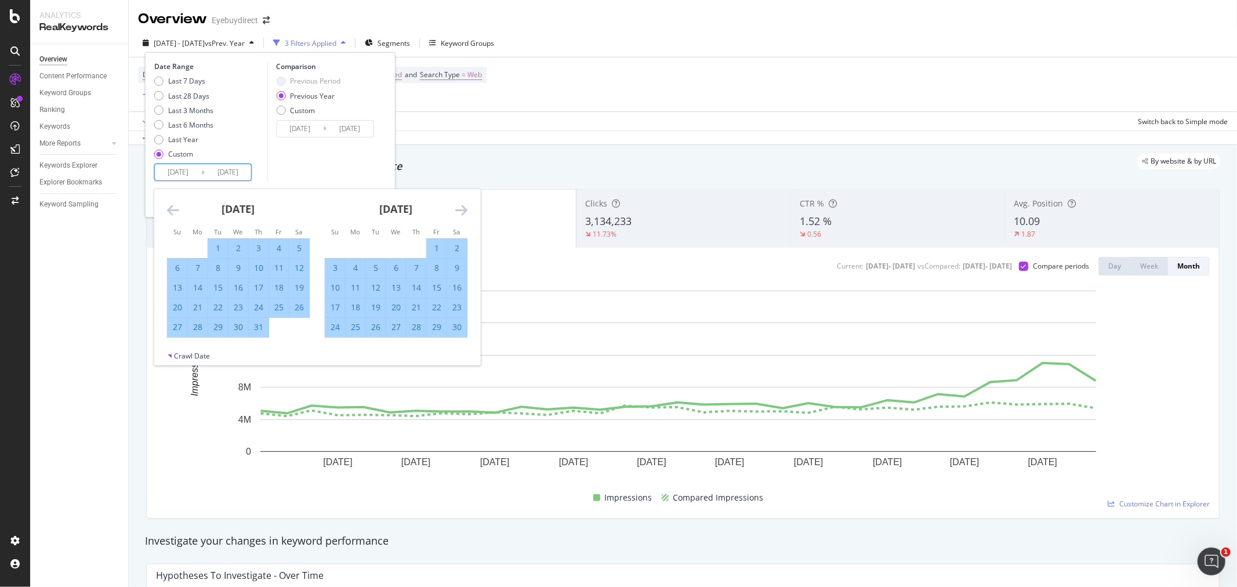
click at [464, 205] on icon "Move forward to switch to the next month." at bounding box center [461, 210] width 12 height 14
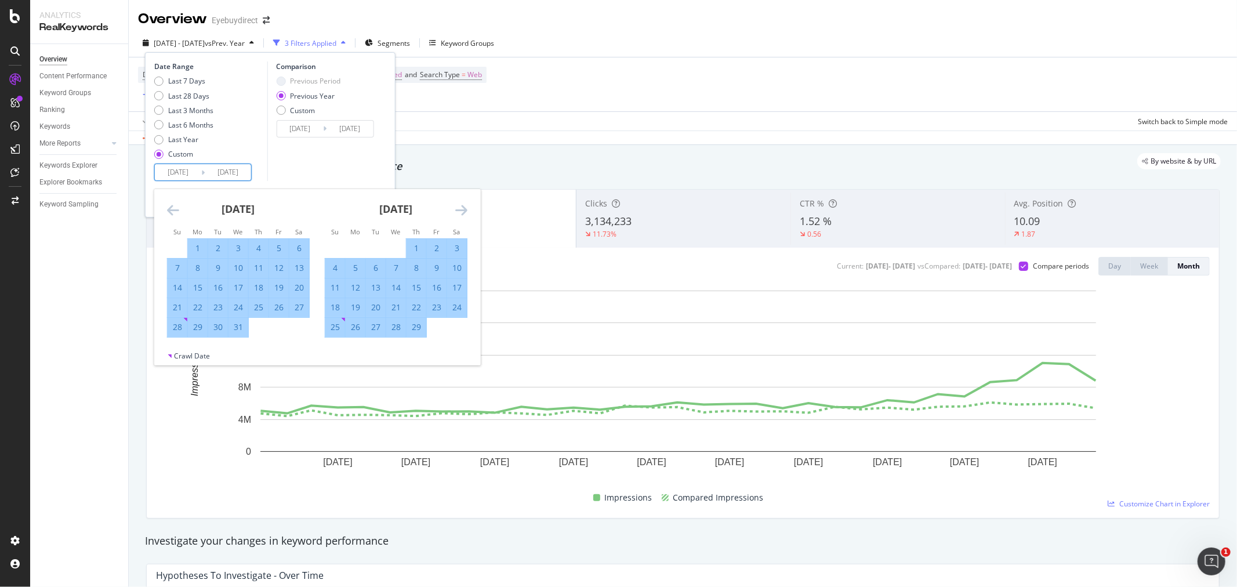
click at [464, 205] on icon "Move forward to switch to the next month." at bounding box center [461, 210] width 12 height 14
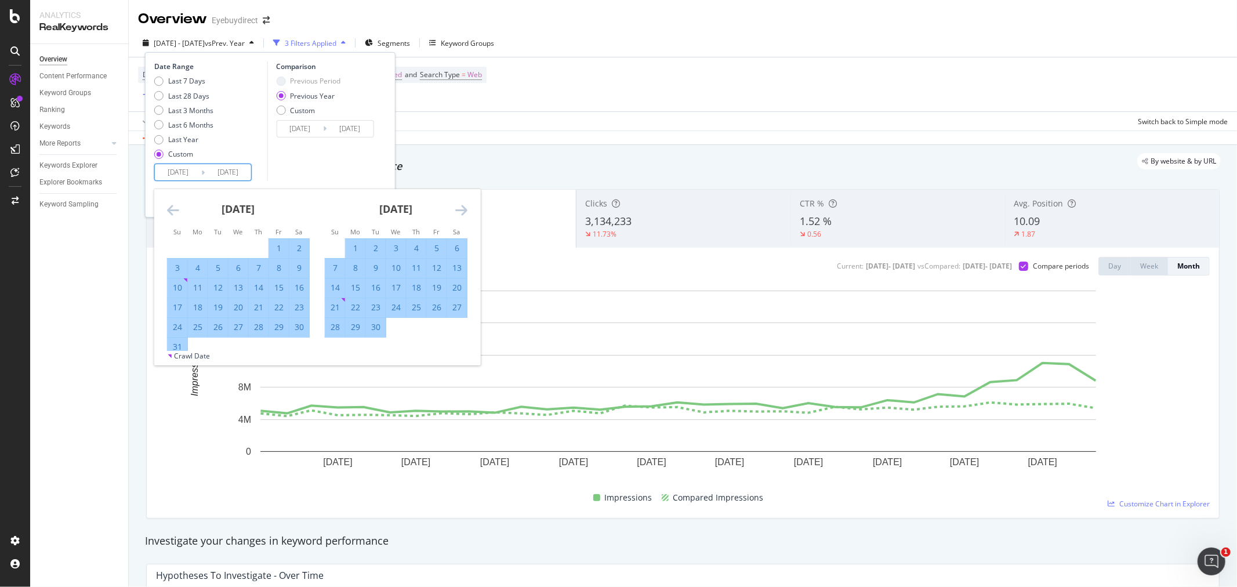
click at [464, 205] on icon "Move forward to switch to the next month." at bounding box center [461, 210] width 12 height 14
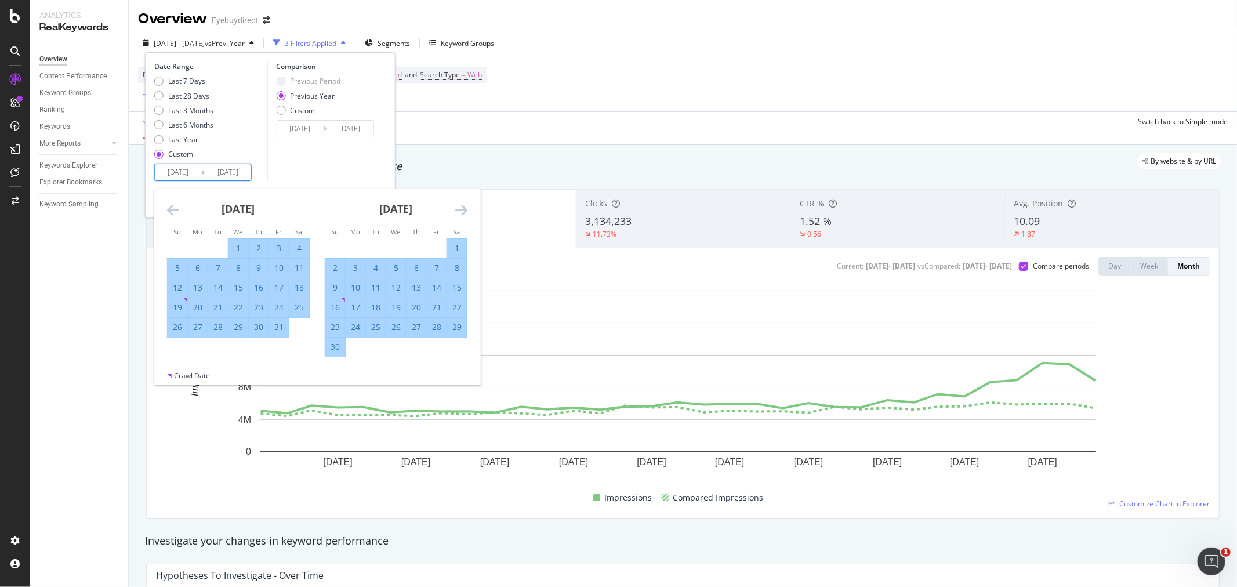
click at [464, 205] on icon "Move forward to switch to the next month." at bounding box center [461, 210] width 12 height 14
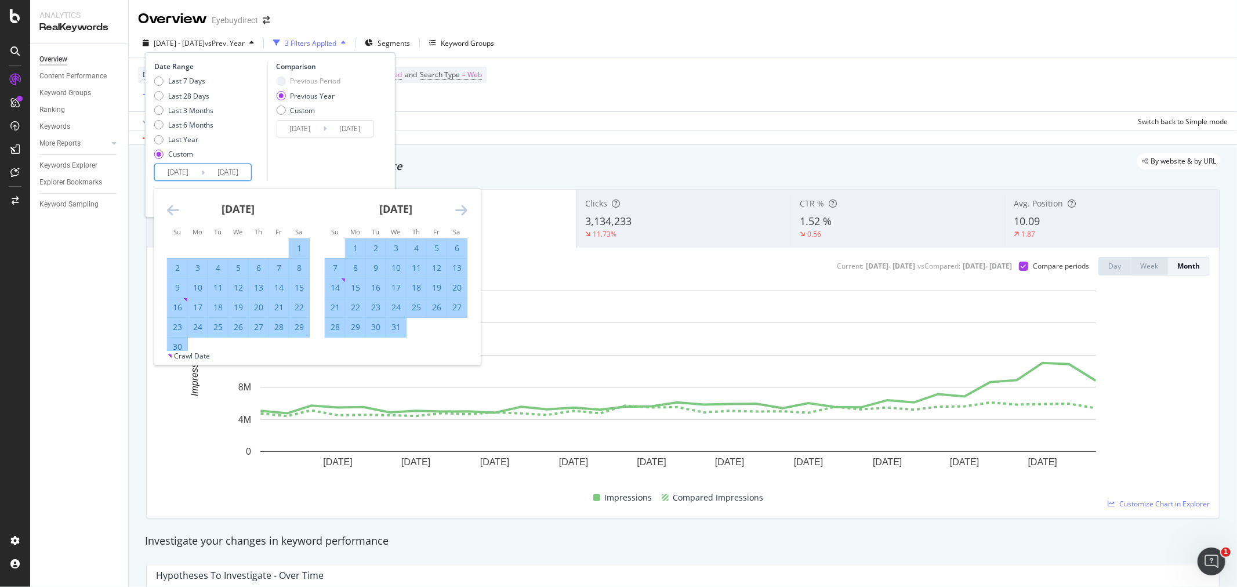
click at [464, 205] on icon "Move forward to switch to the next month." at bounding box center [461, 210] width 12 height 14
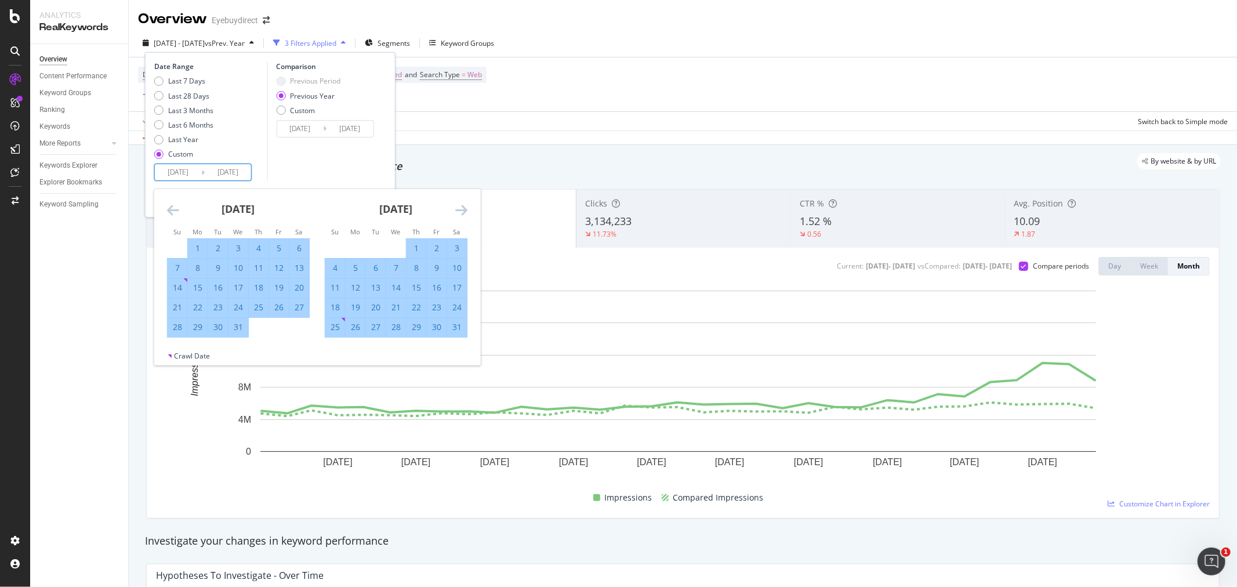
click at [464, 205] on icon "Move forward to switch to the next month." at bounding box center [461, 210] width 12 height 14
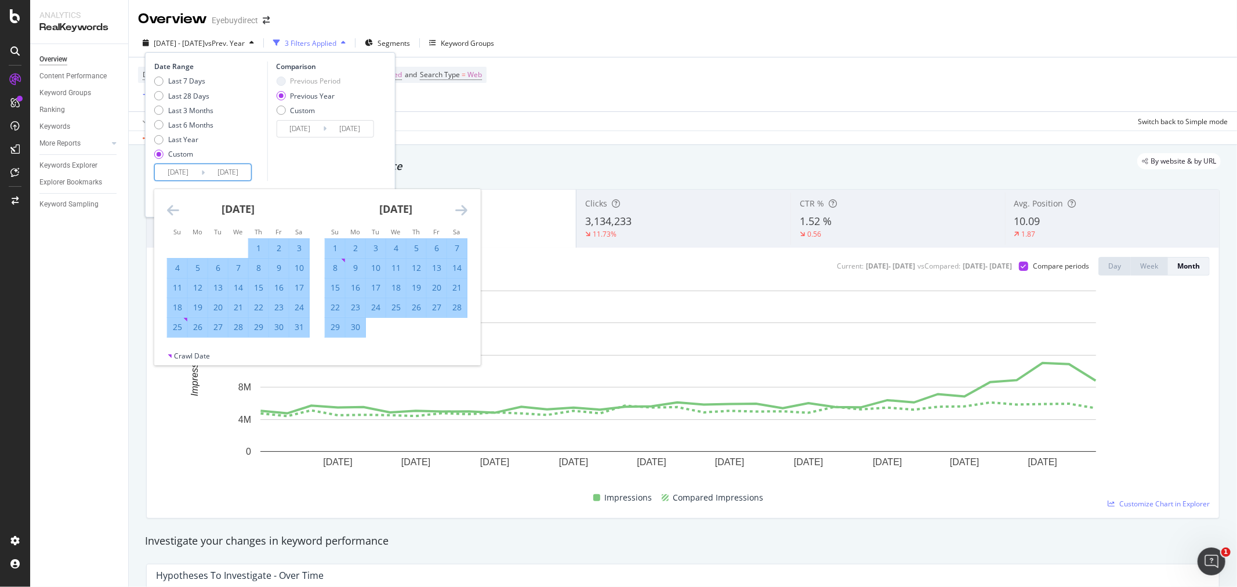
click at [174, 212] on icon "Move backward to switch to the previous month." at bounding box center [173, 210] width 12 height 14
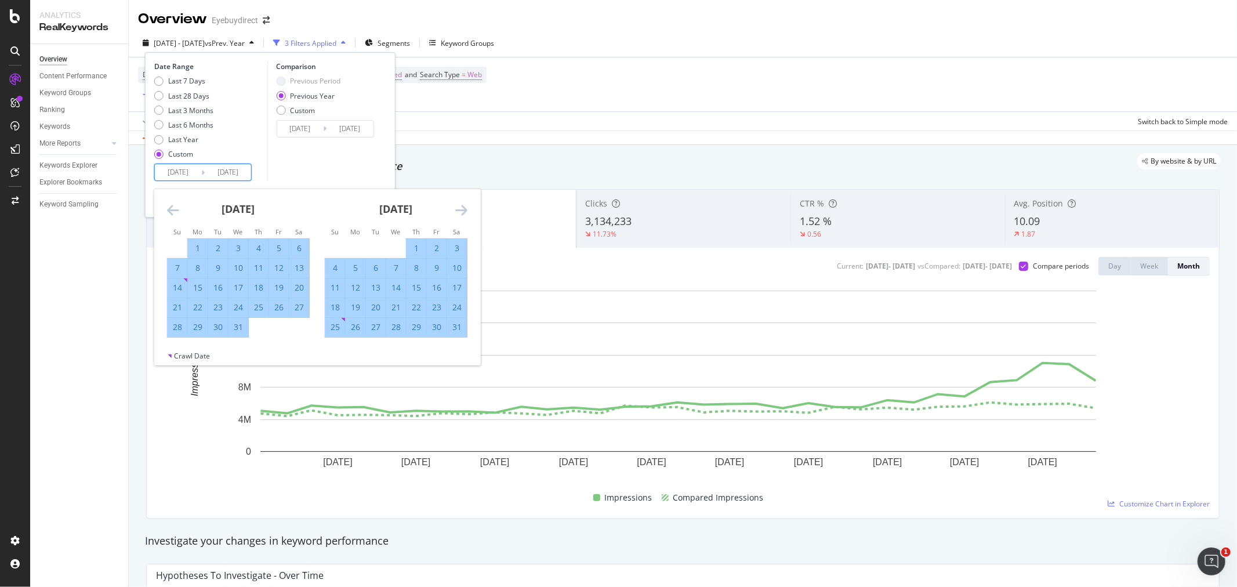
click at [195, 248] on div "1" at bounding box center [198, 248] width 20 height 12
type input "[DATE]"
click at [171, 167] on input "[DATE]" at bounding box center [178, 172] width 46 height 16
click at [198, 246] on div "1" at bounding box center [198, 248] width 20 height 12
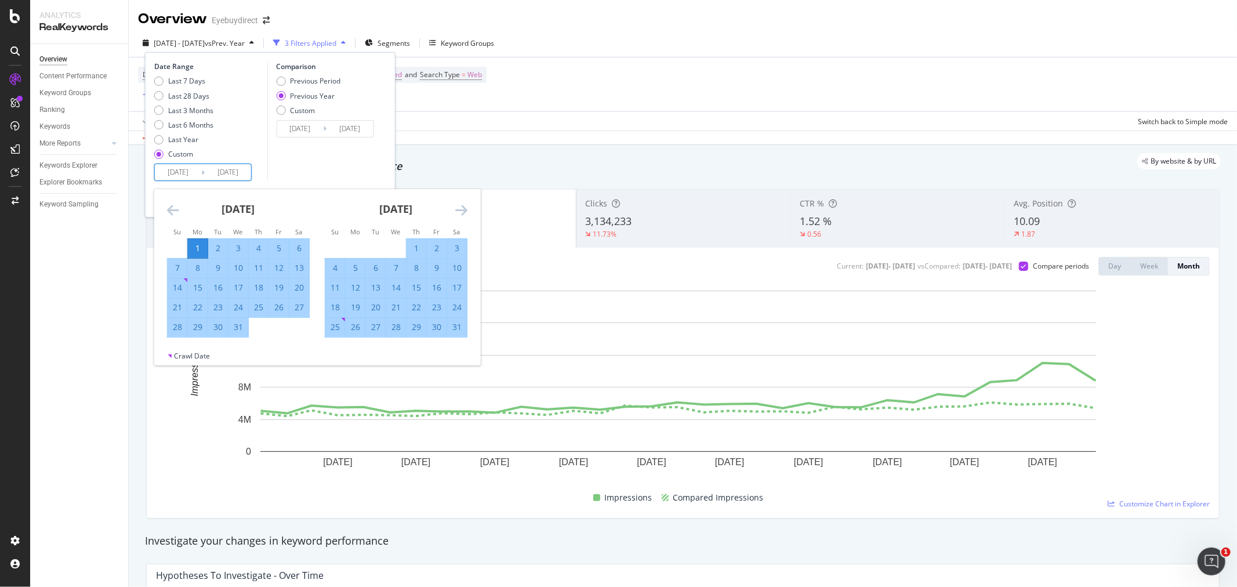
click at [465, 208] on icon "Move forward to switch to the next month." at bounding box center [461, 210] width 12 height 14
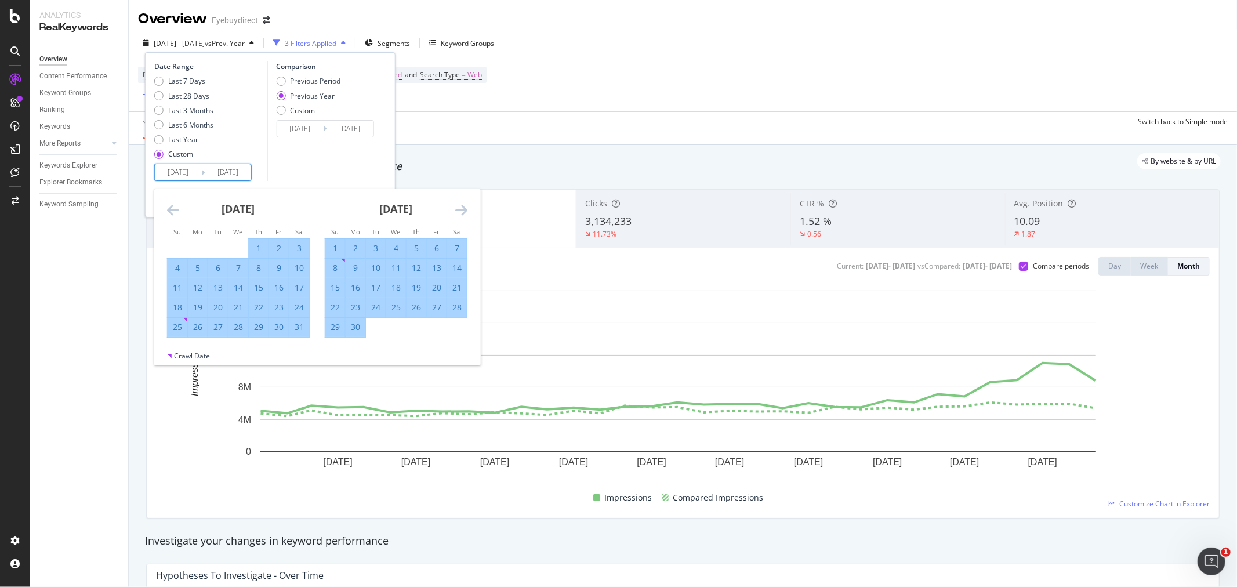
click at [465, 208] on icon "Move forward to switch to the next month." at bounding box center [461, 210] width 12 height 14
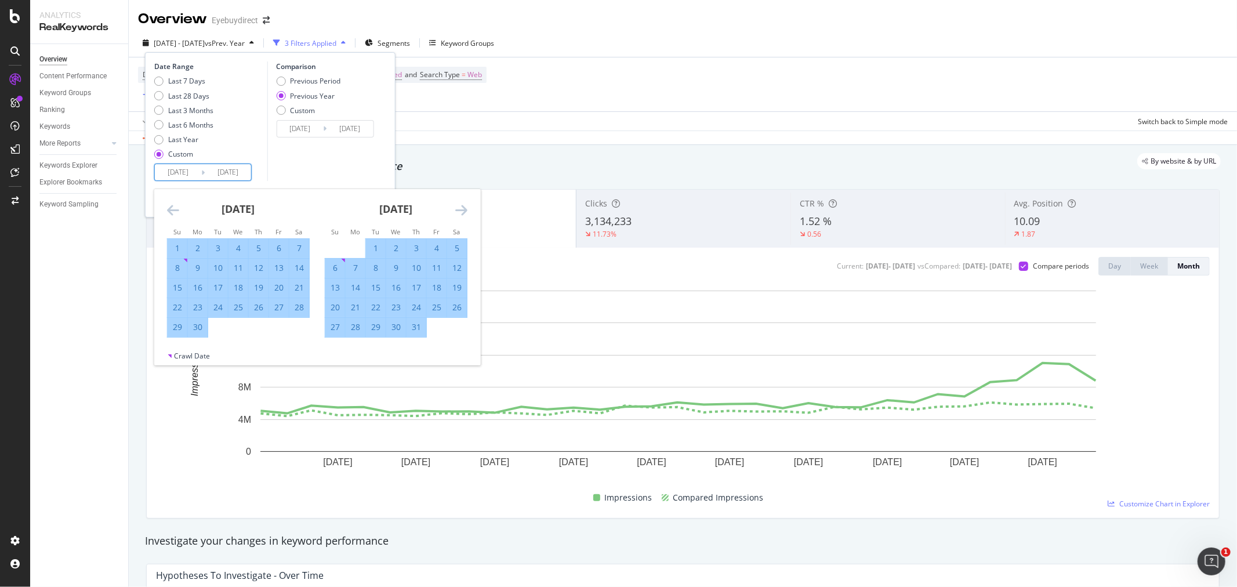
click at [182, 174] on input "[DATE]" at bounding box center [178, 172] width 46 height 16
click at [174, 174] on input "[DATE]" at bounding box center [178, 172] width 46 height 16
type input "[DATE]"
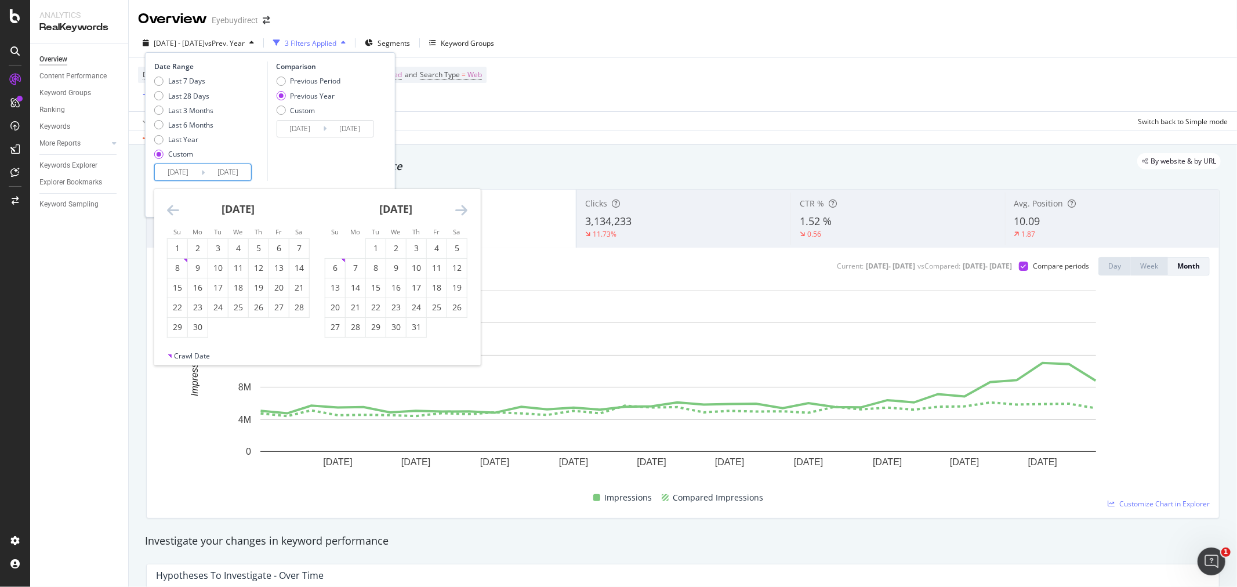
click at [230, 177] on input "[DATE]" at bounding box center [228, 172] width 46 height 16
click at [241, 170] on input "[DATE]" at bounding box center [228, 172] width 46 height 16
click at [299, 170] on div "Comparison Previous Period Previous Year Custom [DATE] Navigate forward to inte…" at bounding box center [322, 120] width 110 height 119
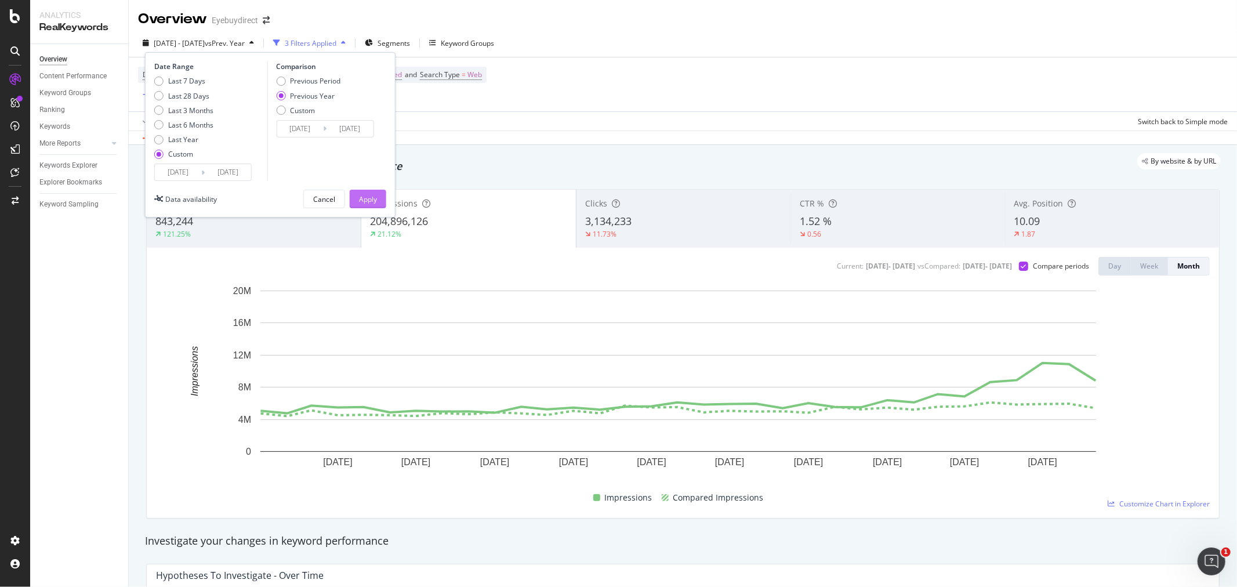
click at [374, 194] on div "Apply" at bounding box center [368, 199] width 18 height 10
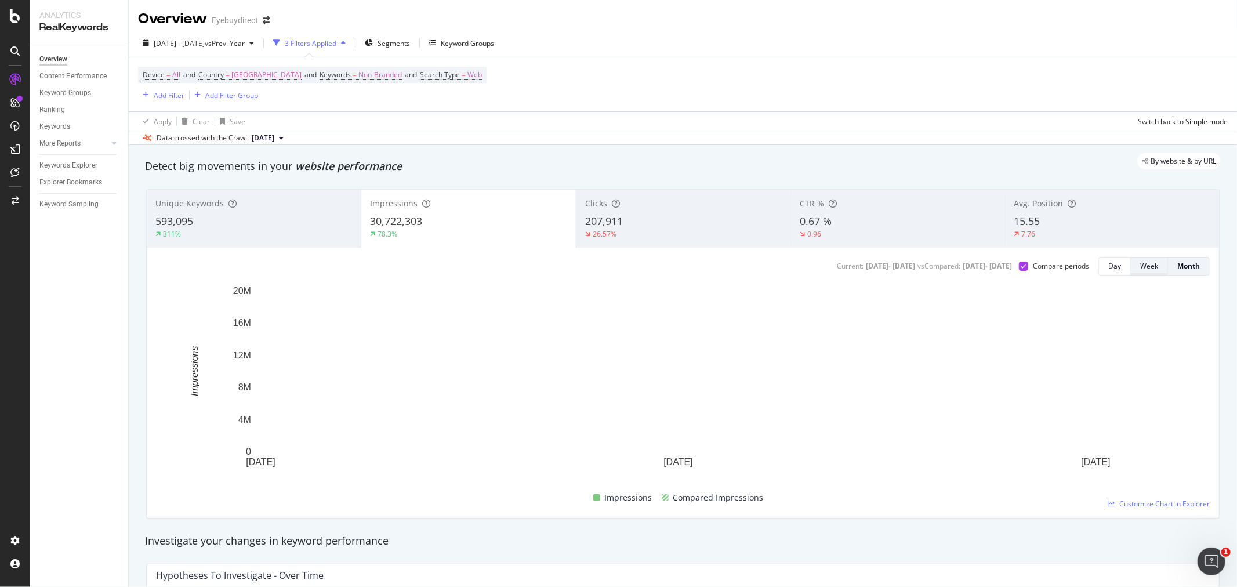
click at [1149, 270] on button "Week" at bounding box center [1148, 266] width 37 height 19
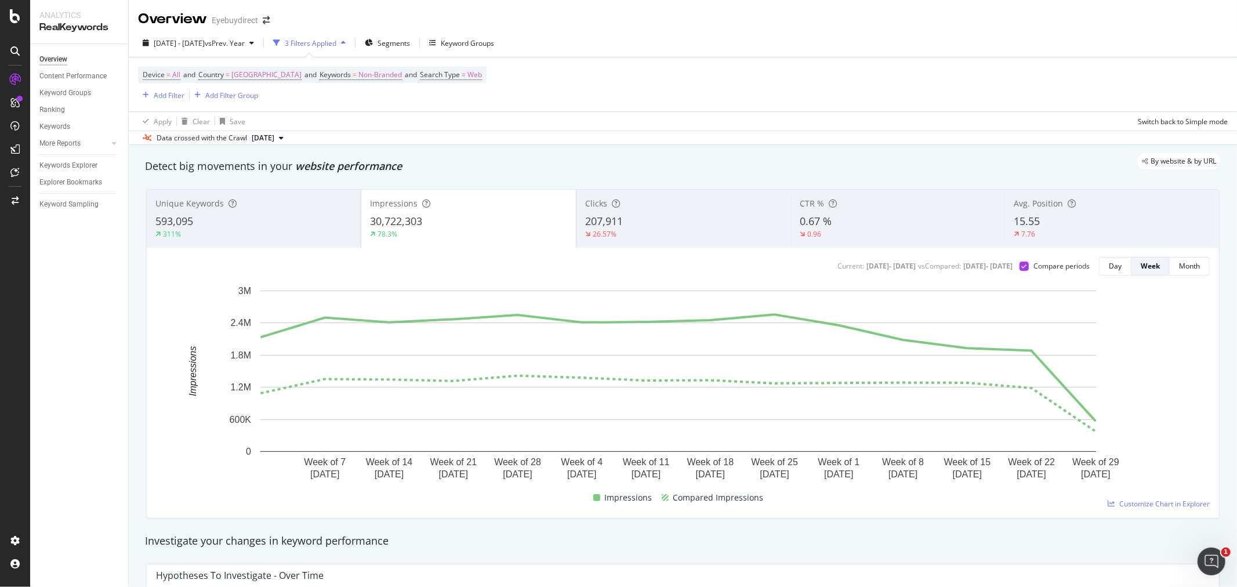
click at [671, 218] on div "207,911" at bounding box center [683, 221] width 197 height 15
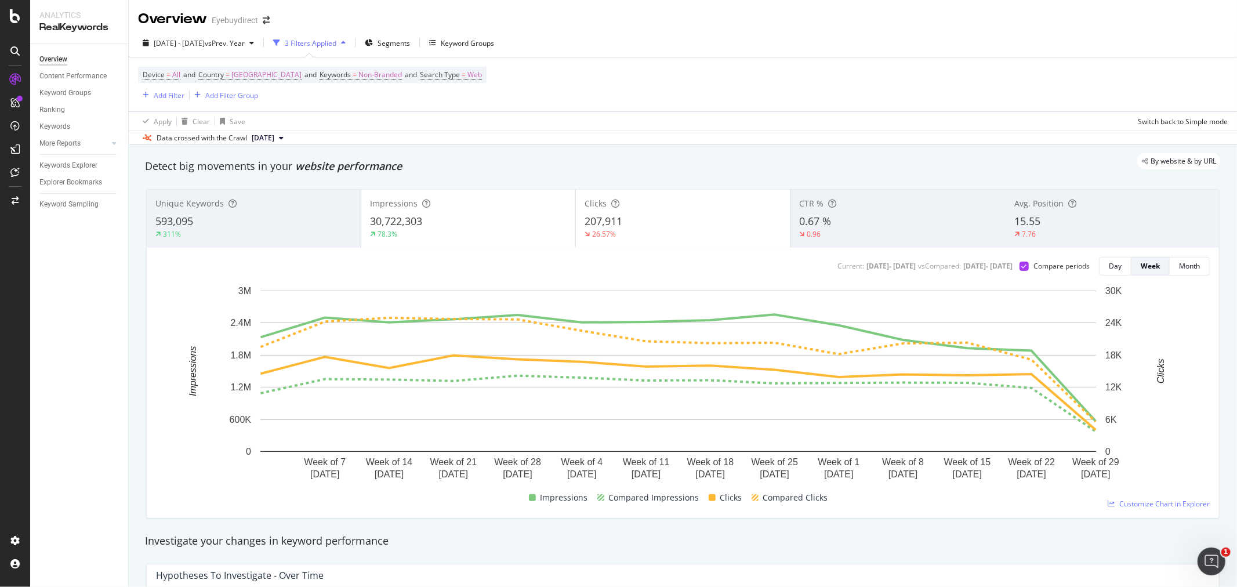
click at [503, 232] on div "78.3%" at bounding box center [468, 234] width 197 height 10
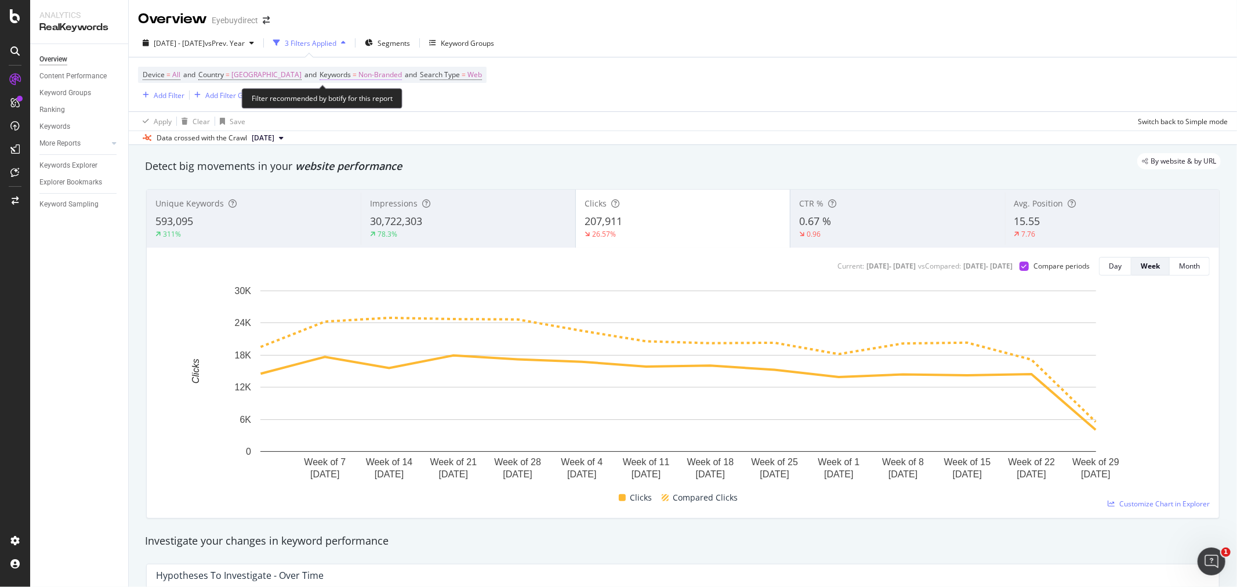
click at [393, 78] on span "Non-Branded" at bounding box center [379, 75] width 43 height 16
click at [390, 107] on div "Non-Branded" at bounding box center [378, 102] width 62 height 17
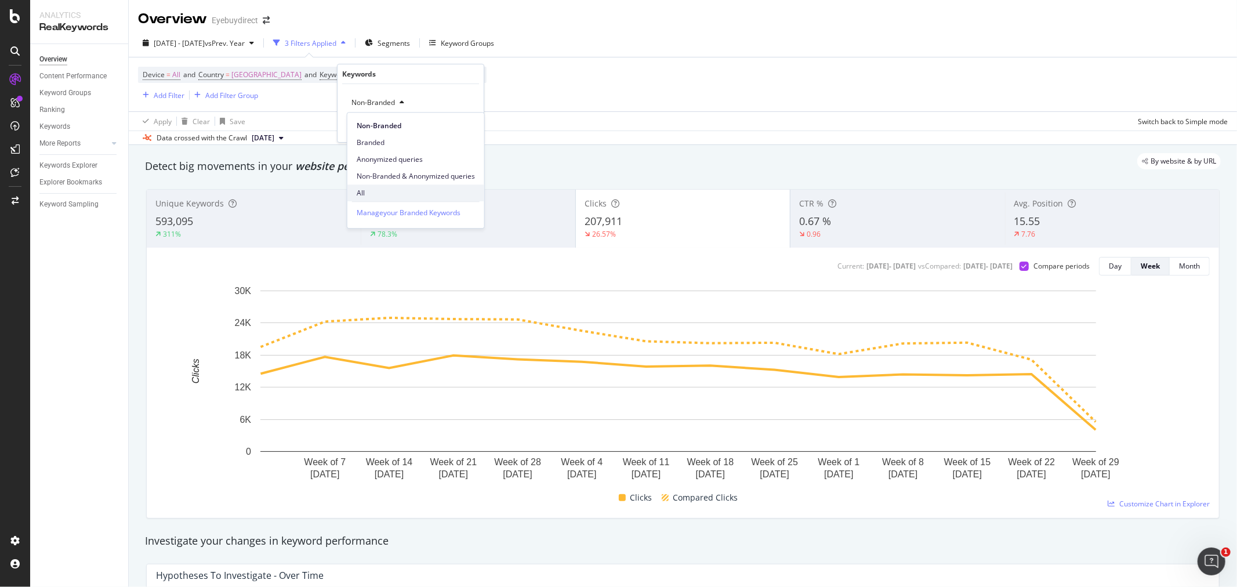
click at [379, 190] on span "All" at bounding box center [416, 193] width 118 height 10
click at [468, 125] on div "Apply" at bounding box center [465, 127] width 18 height 10
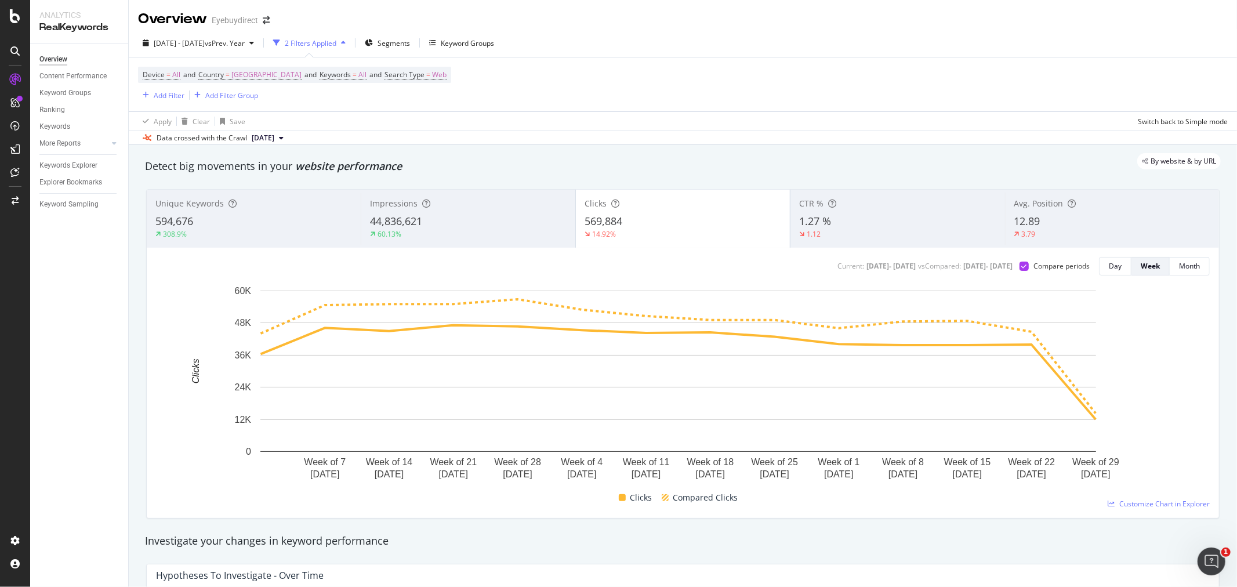
drag, startPoint x: 146, startPoint y: 166, endPoint x: 329, endPoint y: 166, distance: 183.2
click at [329, 166] on div "By website & by URL" at bounding box center [676, 161] width 1087 height 16
click at [74, 106] on div "Overview" at bounding box center [59, 107] width 33 height 12
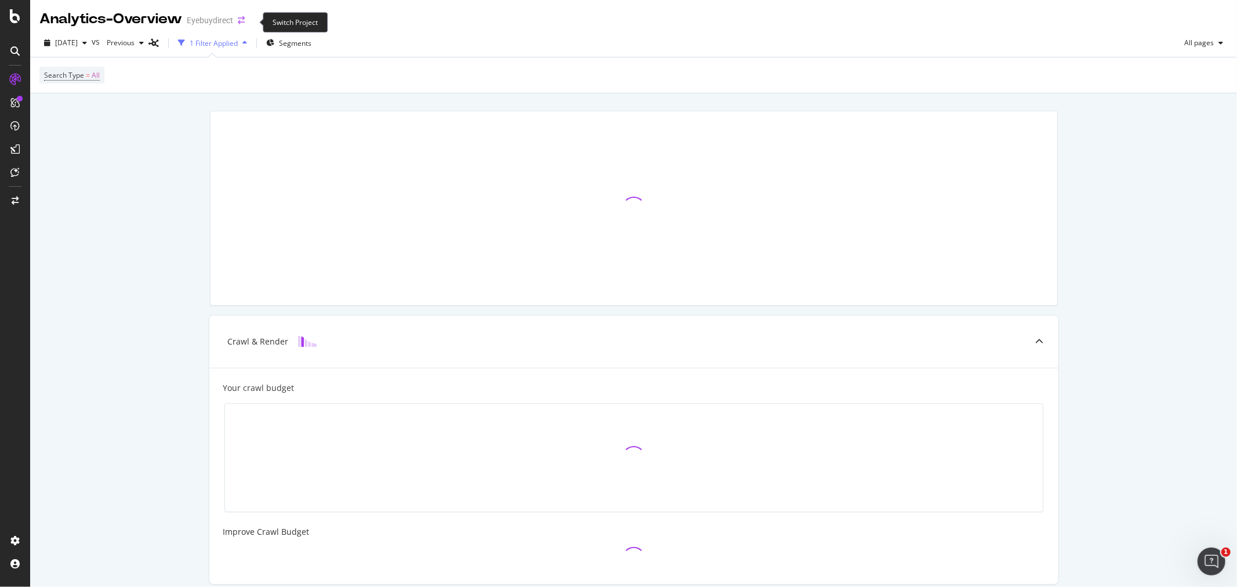
click at [245, 19] on icon "arrow-right-arrow-left" at bounding box center [241, 20] width 7 height 8
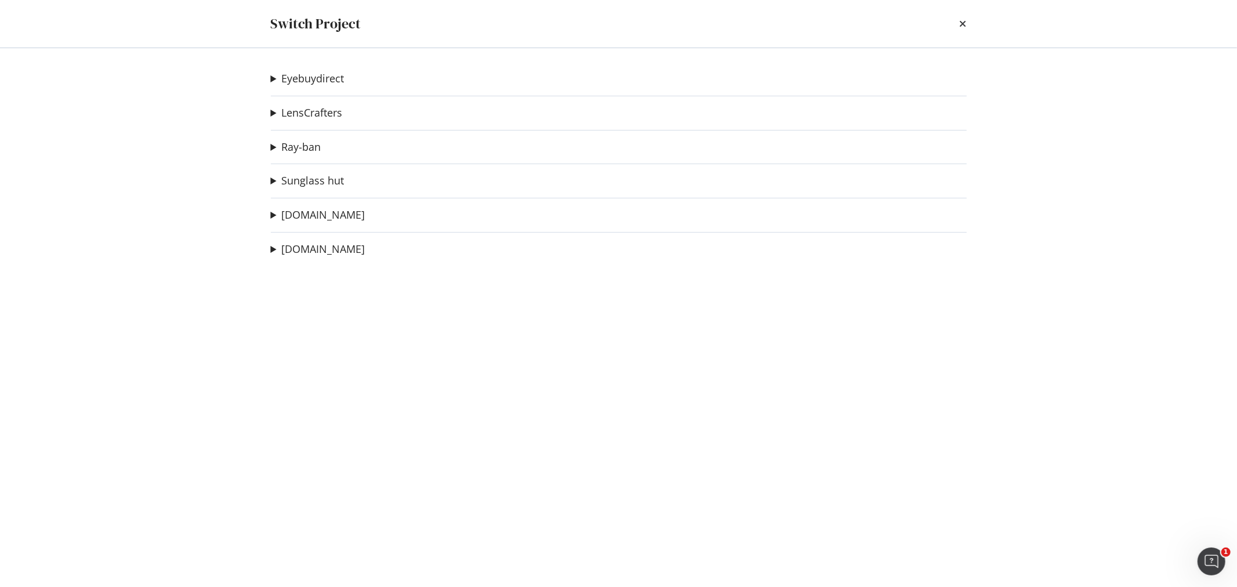
click at [270, 77] on div "Eyebuydirect [DOMAIN_NAME] Ad-Hoc Project LensCrafters [DOMAIN_NAME] Ad-Hoc Pro…" at bounding box center [619, 317] width 742 height 539
click at [273, 78] on summary "Eyebuydirect" at bounding box center [308, 78] width 74 height 15
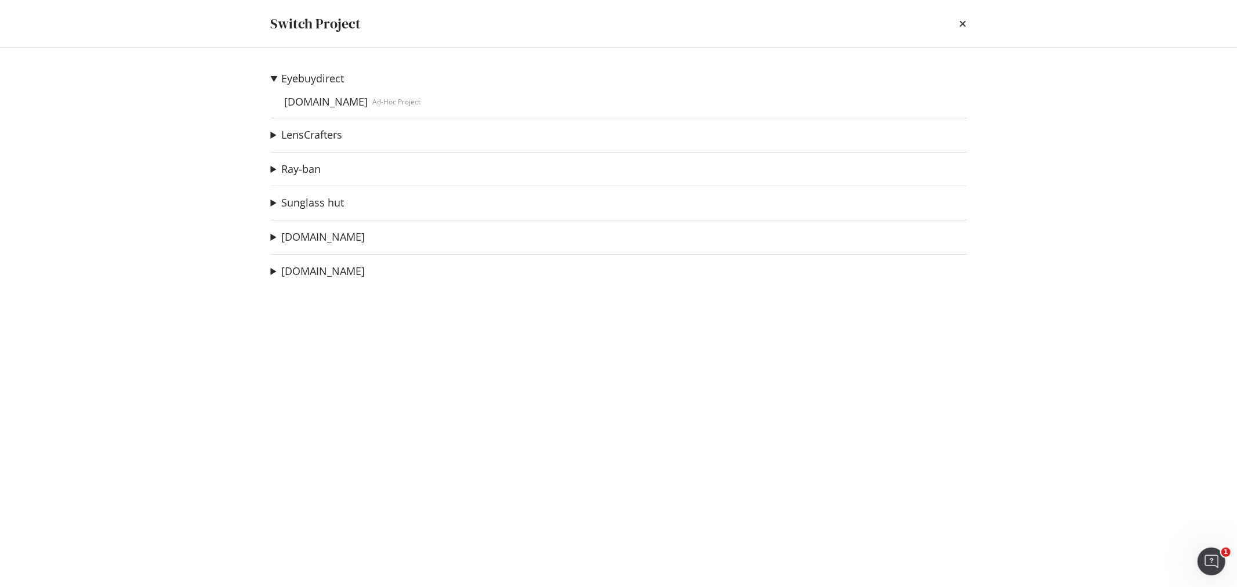
click at [272, 133] on summary "LensCrafters" at bounding box center [307, 135] width 72 height 15
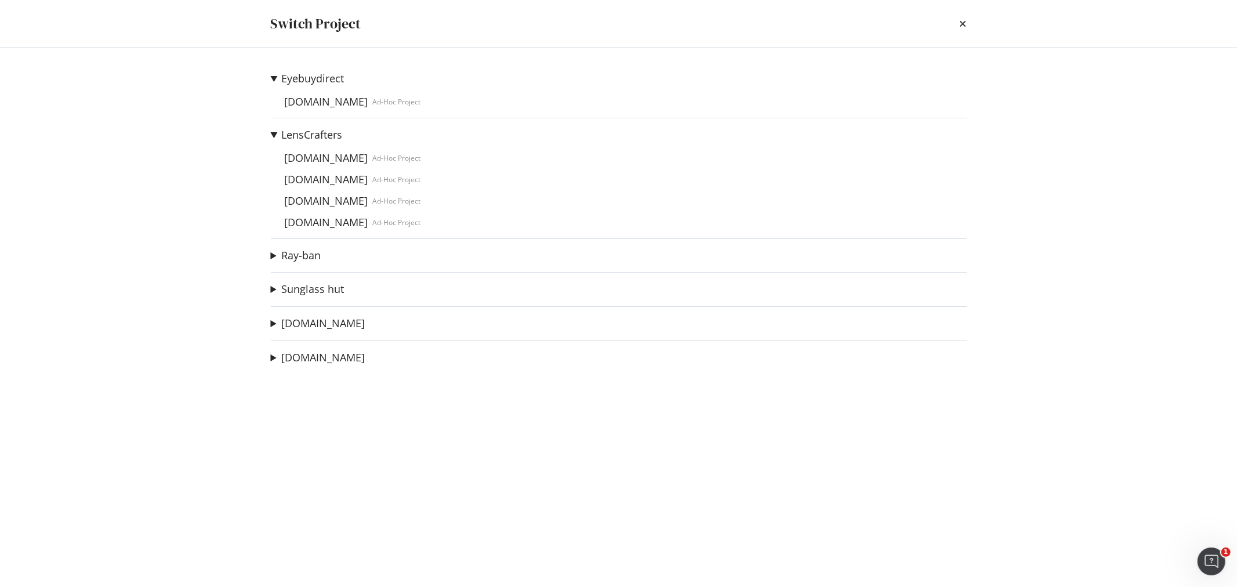
click at [271, 256] on summary "Ray-ban" at bounding box center [296, 255] width 50 height 15
click at [270, 355] on div "Eyebuydirect [DOMAIN_NAME] Ad-Hoc Project LensCrafters [DOMAIN_NAME] Ad-Hoc Pro…" at bounding box center [619, 317] width 742 height 539
click at [274, 354] on summary "Sunglass hut" at bounding box center [308, 354] width 74 height 15
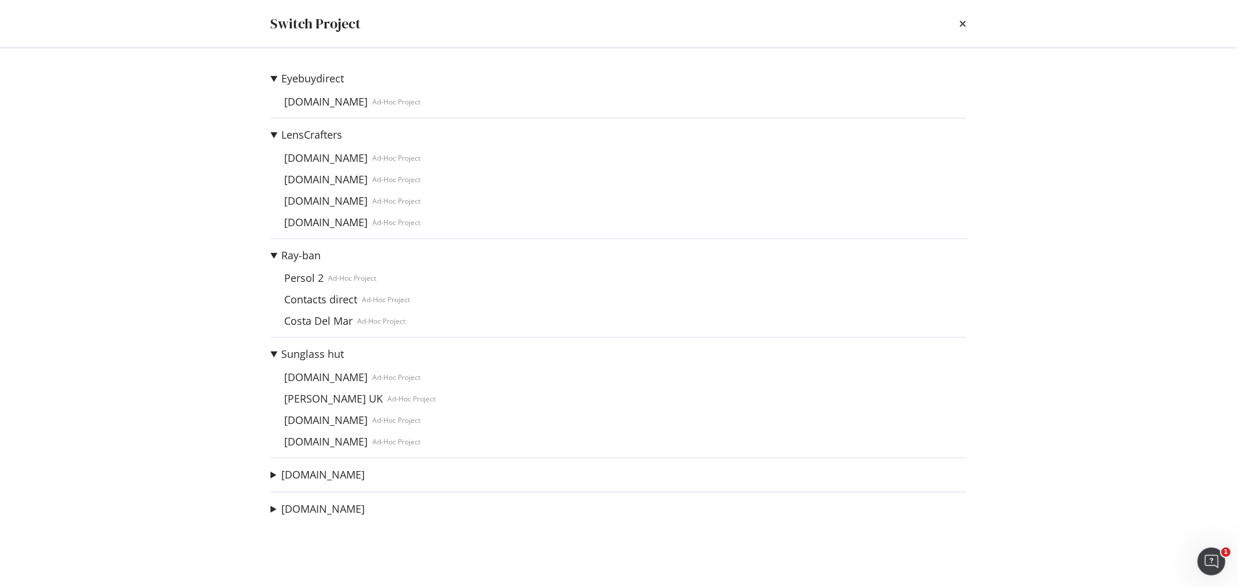
click at [274, 476] on summary "[DOMAIN_NAME]" at bounding box center [318, 474] width 94 height 15
click at [329, 377] on link "[DOMAIN_NAME]" at bounding box center [326, 377] width 93 height 12
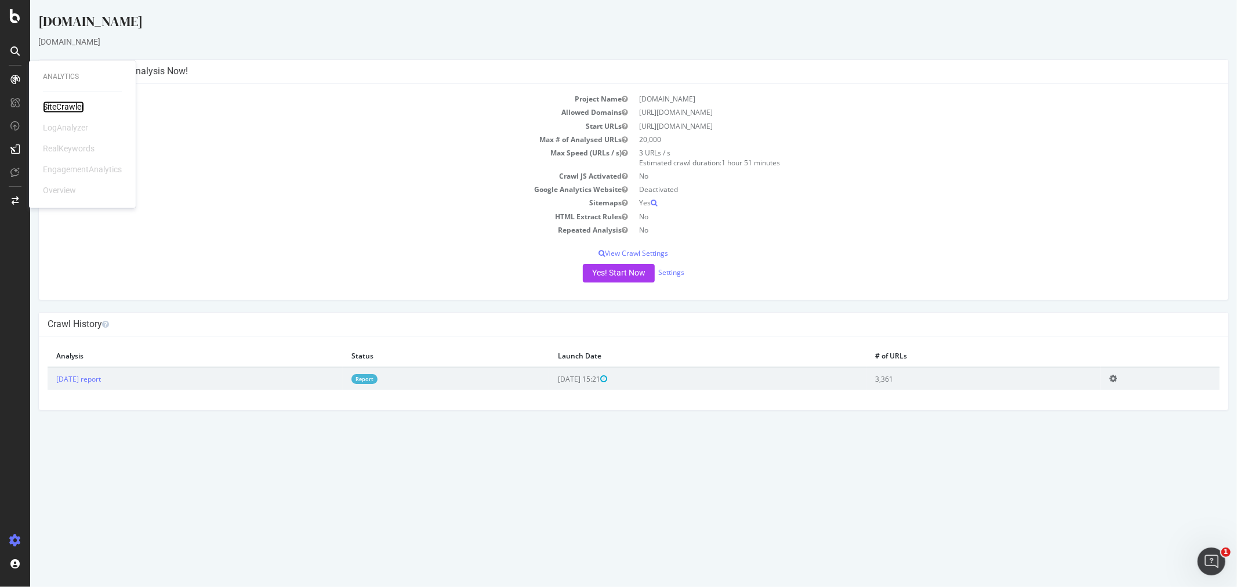
click at [70, 104] on div "SiteCrawler" at bounding box center [63, 107] width 41 height 12
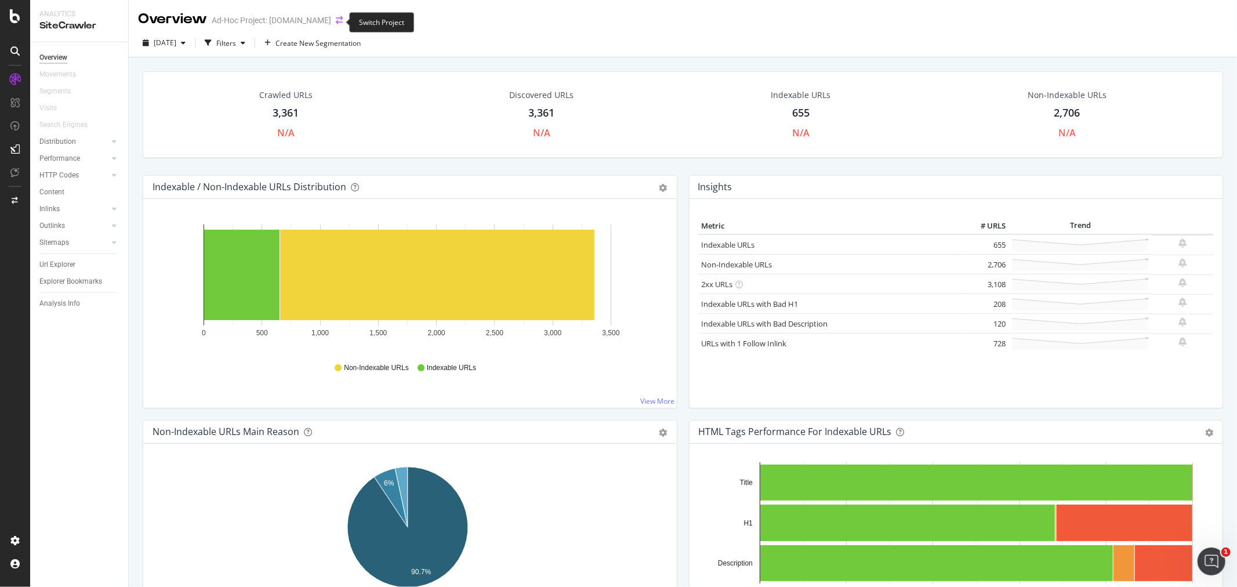
click at [339, 17] on icon "arrow-right-arrow-left" at bounding box center [339, 20] width 7 height 8
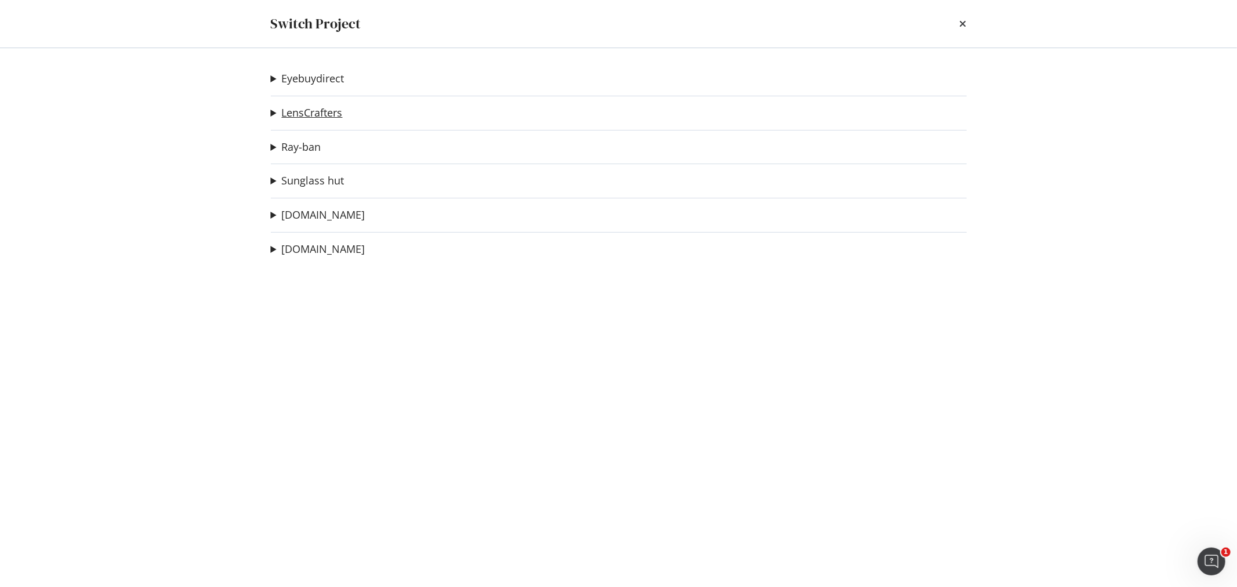
click at [321, 112] on link "LensCrafters" at bounding box center [312, 113] width 61 height 12
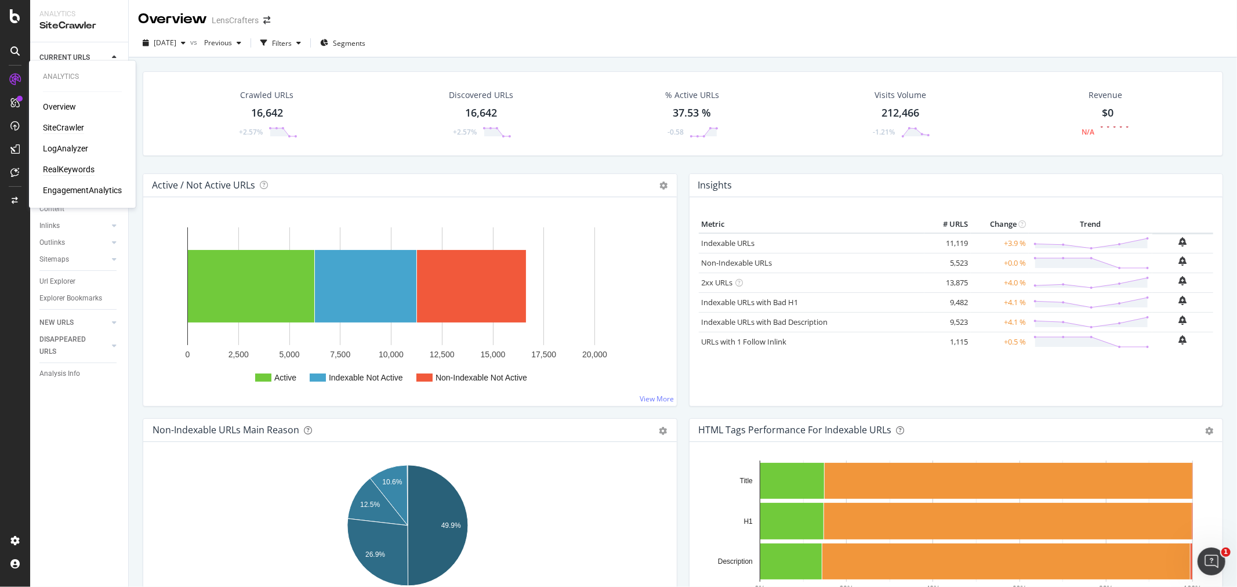
click at [77, 171] on div "RealKeywords" at bounding box center [69, 170] width 52 height 12
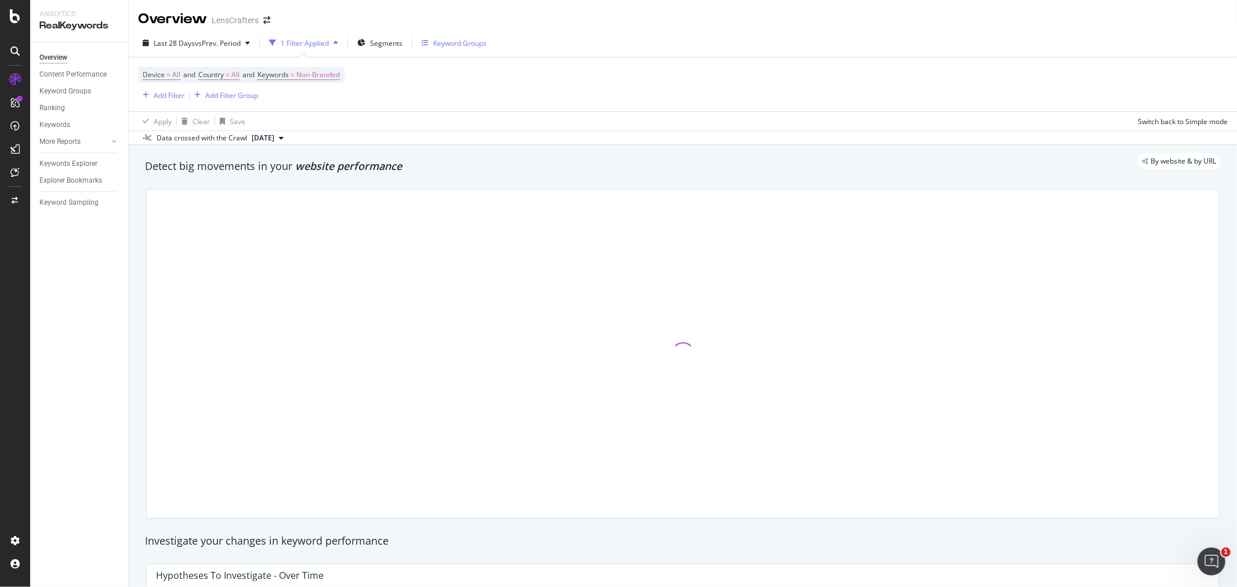
click at [448, 42] on div "Keyword Groups" at bounding box center [459, 43] width 53 height 10
